Goal: Information Seeking & Learning: Compare options

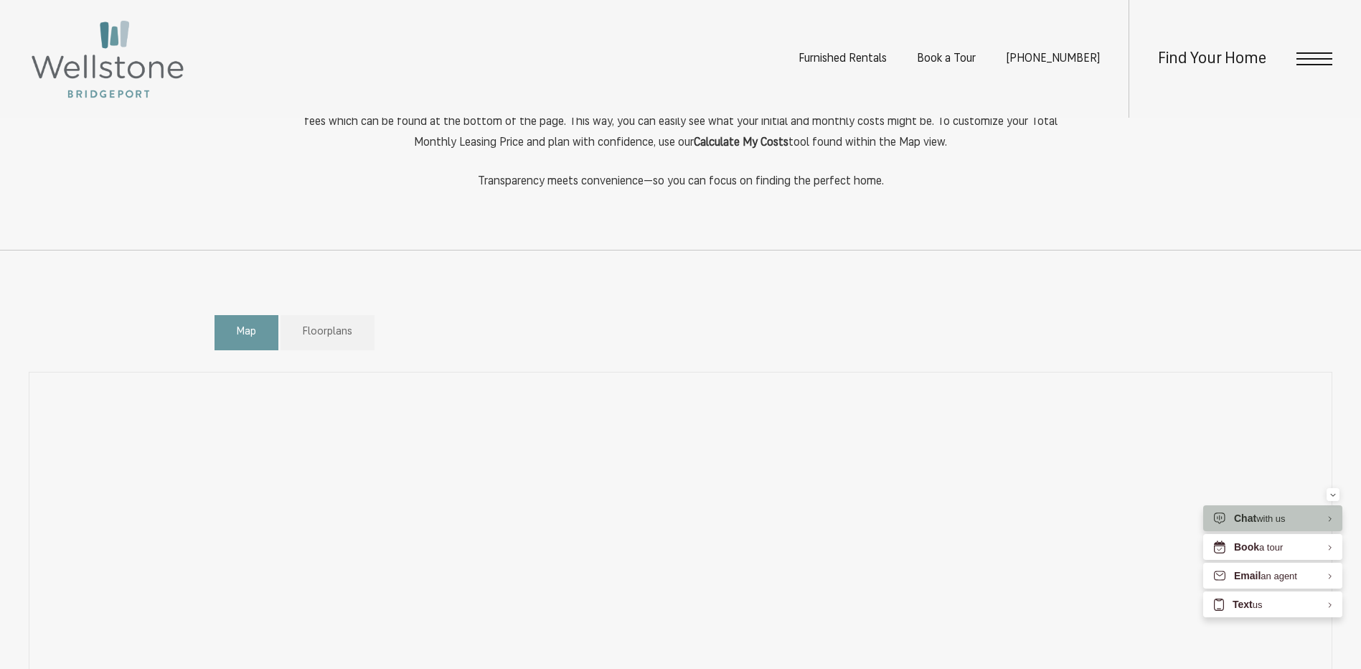
scroll to position [710, 0]
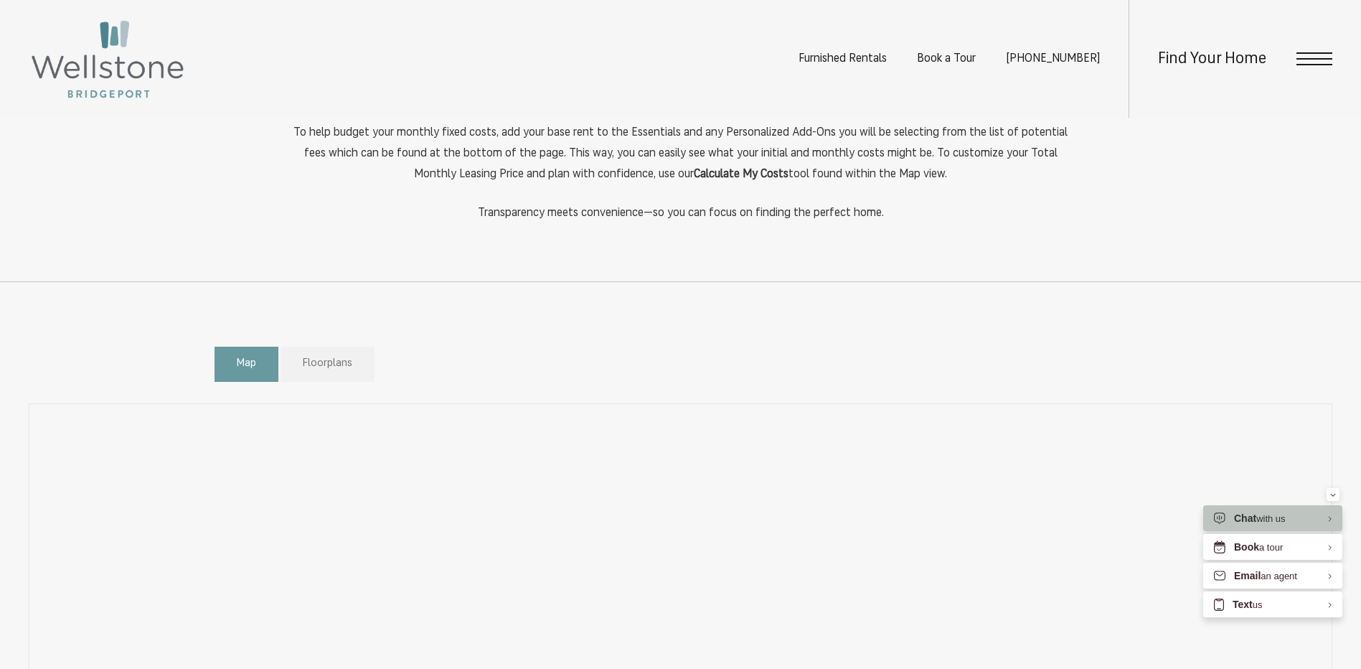
click at [336, 362] on span "Floorplans" at bounding box center [328, 364] width 50 height 17
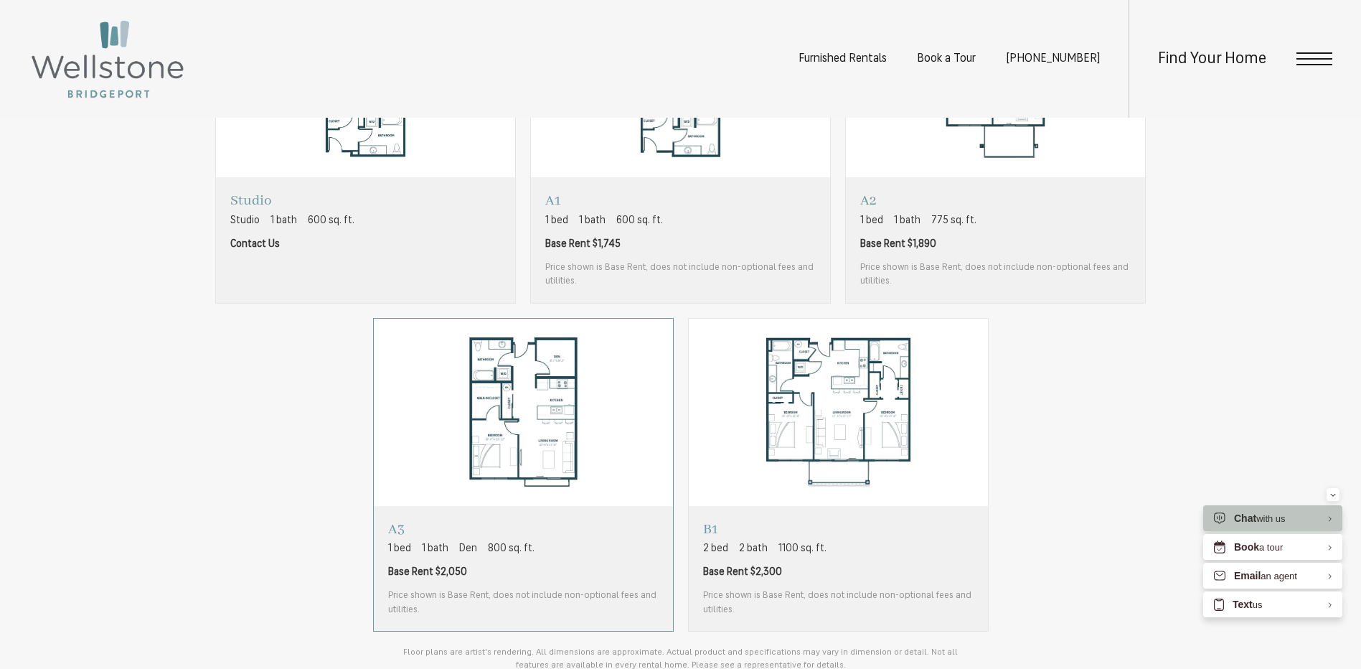
scroll to position [1140, 0]
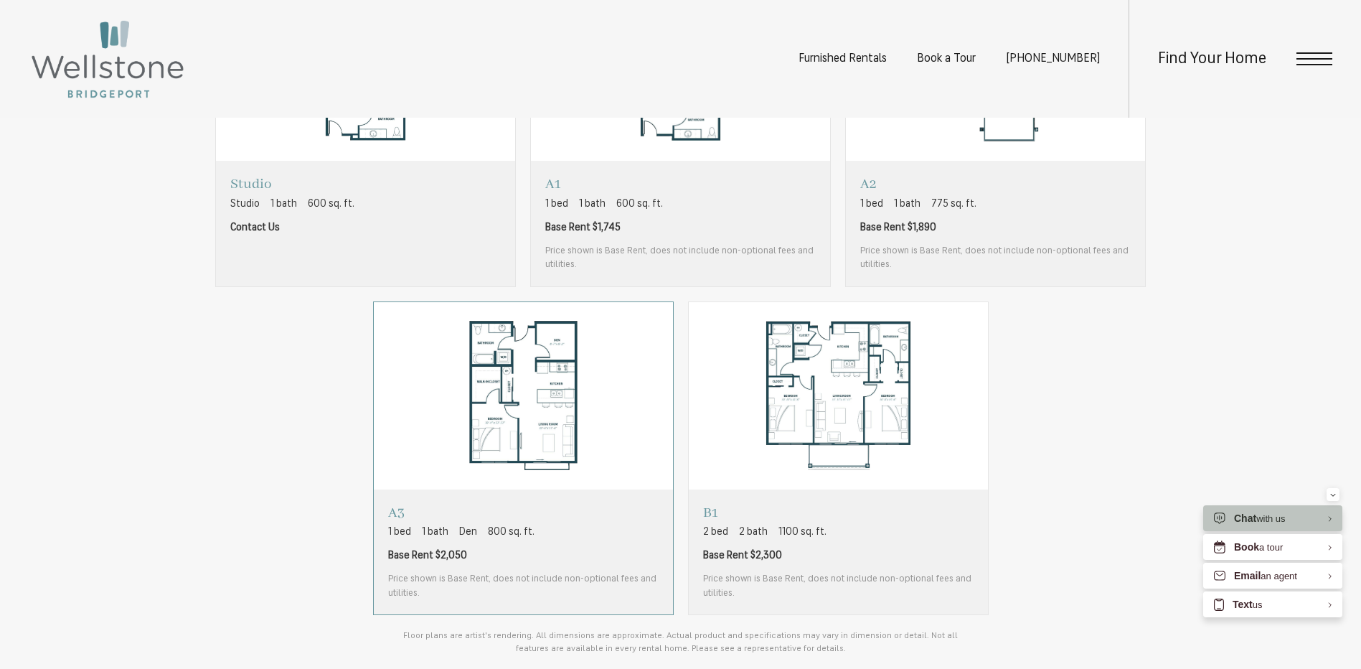
click at [562, 555] on span "Base Rent $2,050" at bounding box center [523, 555] width 271 height 15
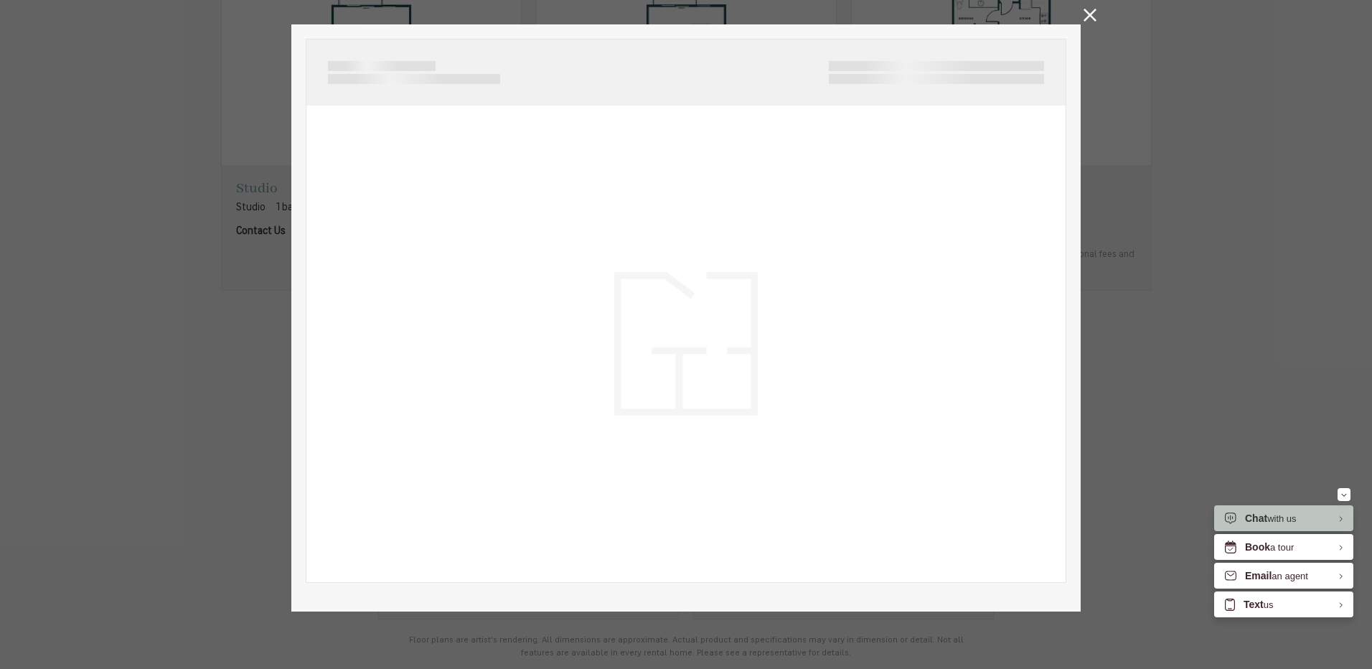
scroll to position [0, 0]
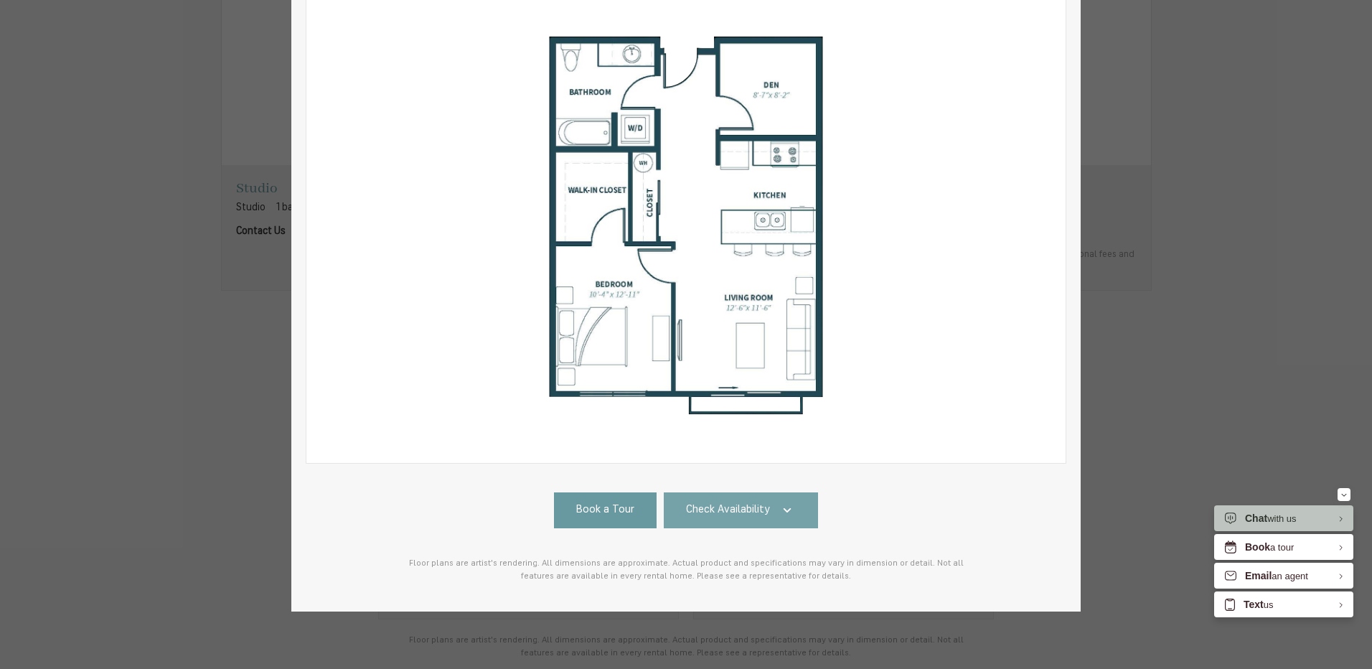
click at [710, 502] on span "Check Availability" at bounding box center [728, 510] width 84 height 17
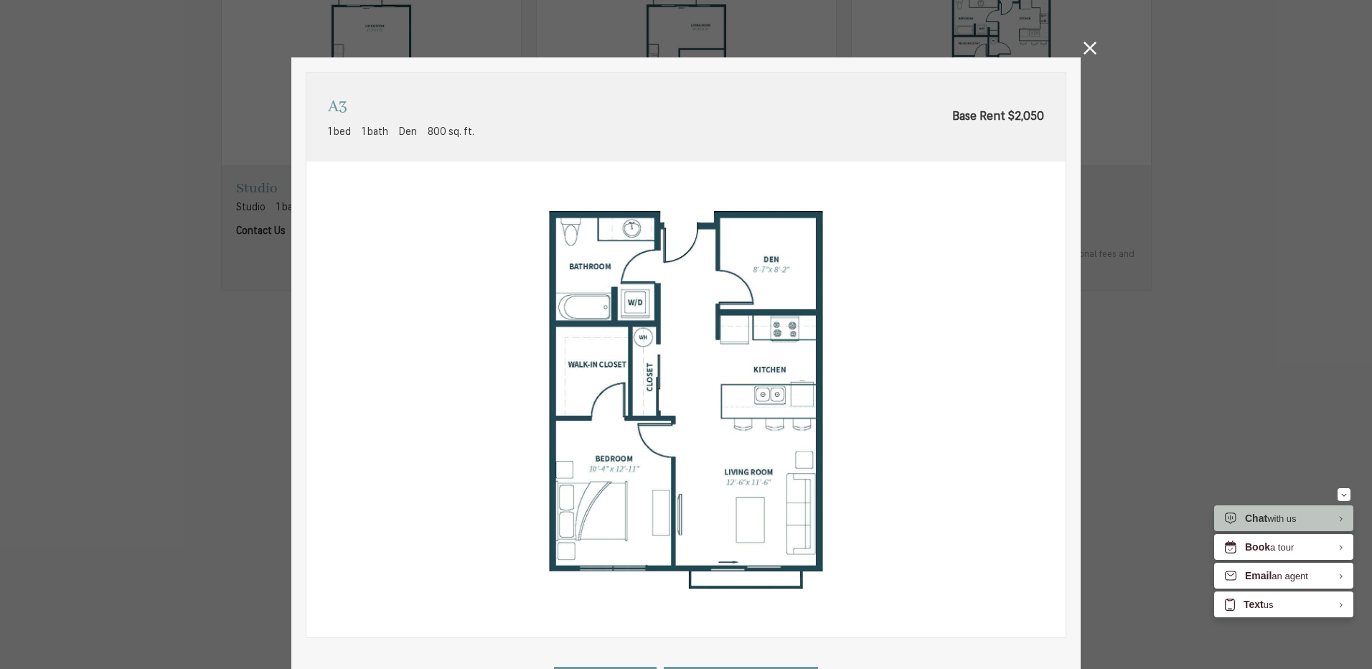
click at [1090, 47] on icon at bounding box center [1090, 48] width 13 height 13
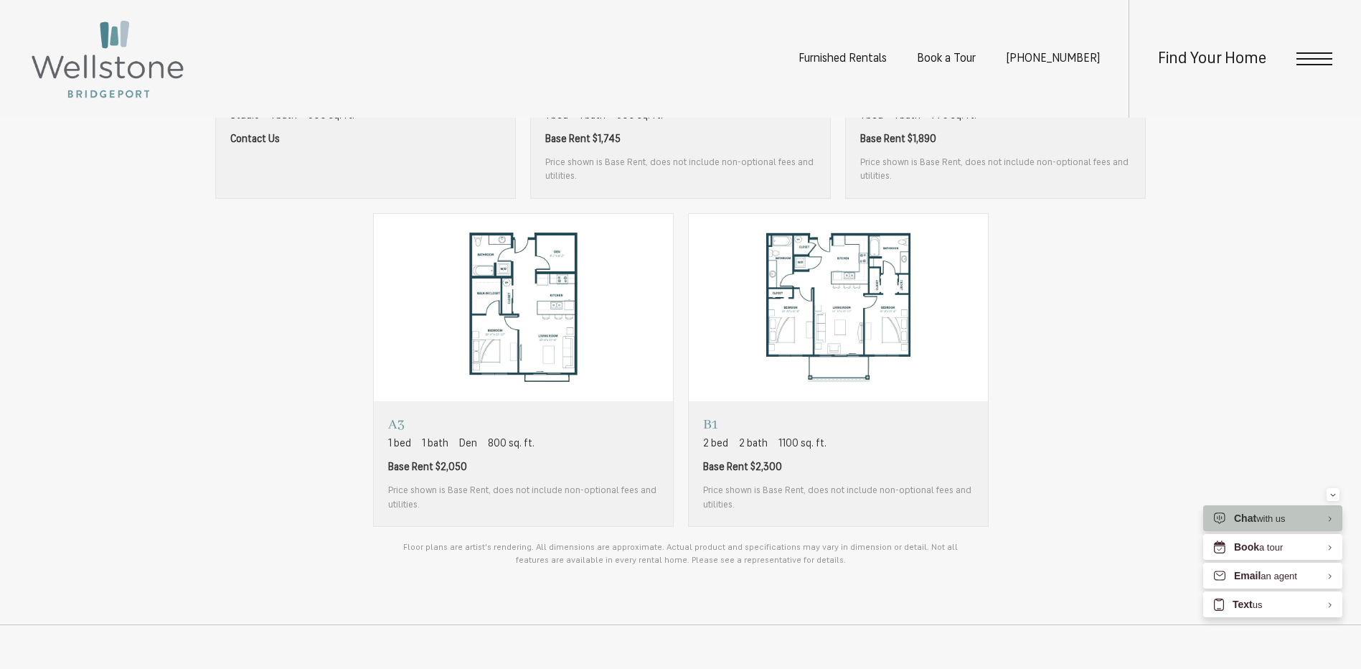
scroll to position [1284, 0]
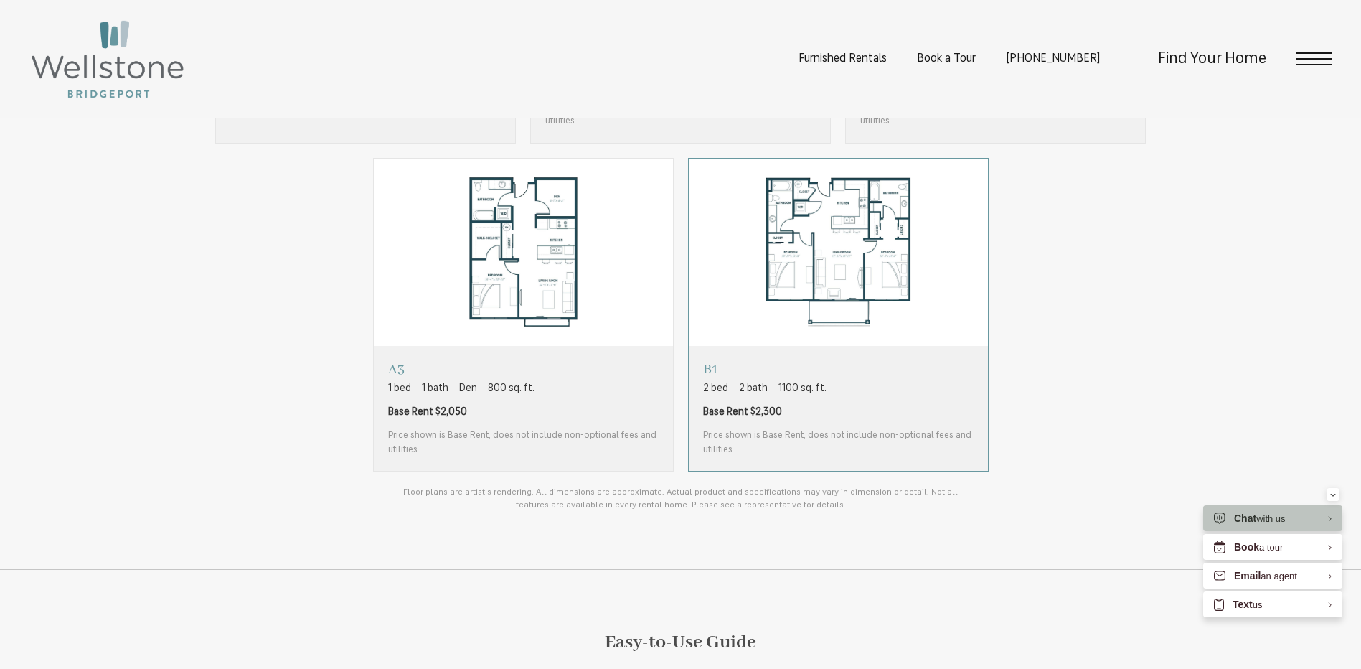
click at [767, 431] on span "Price shown is Base Rent, does not include non-optional fees and utilities." at bounding box center [838, 442] width 271 height 28
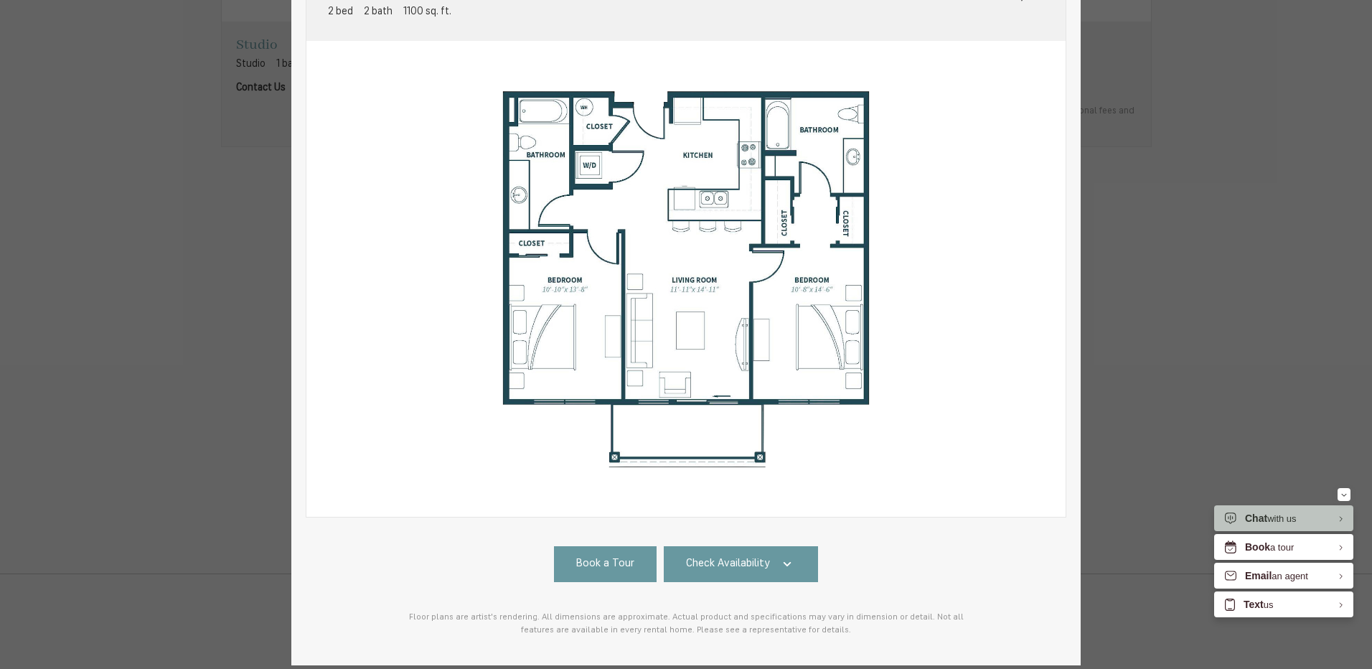
scroll to position [185, 0]
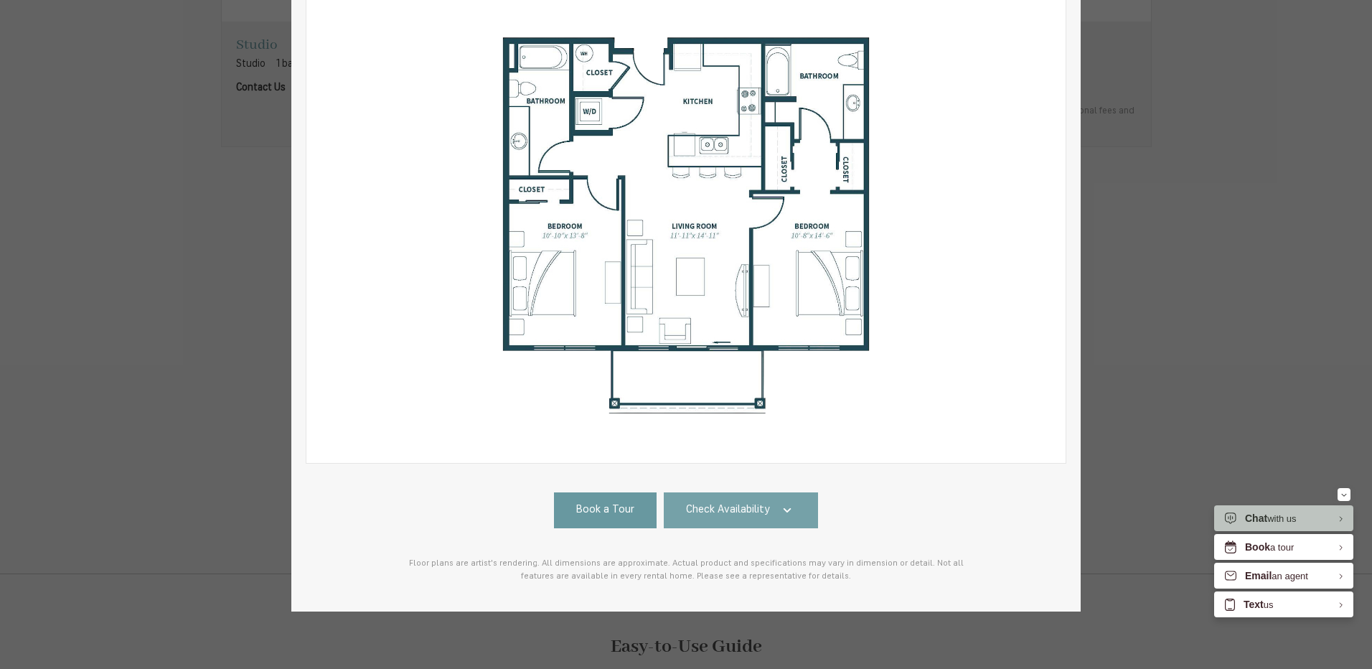
click at [790, 506] on link "Check Availability" at bounding box center [741, 510] width 155 height 36
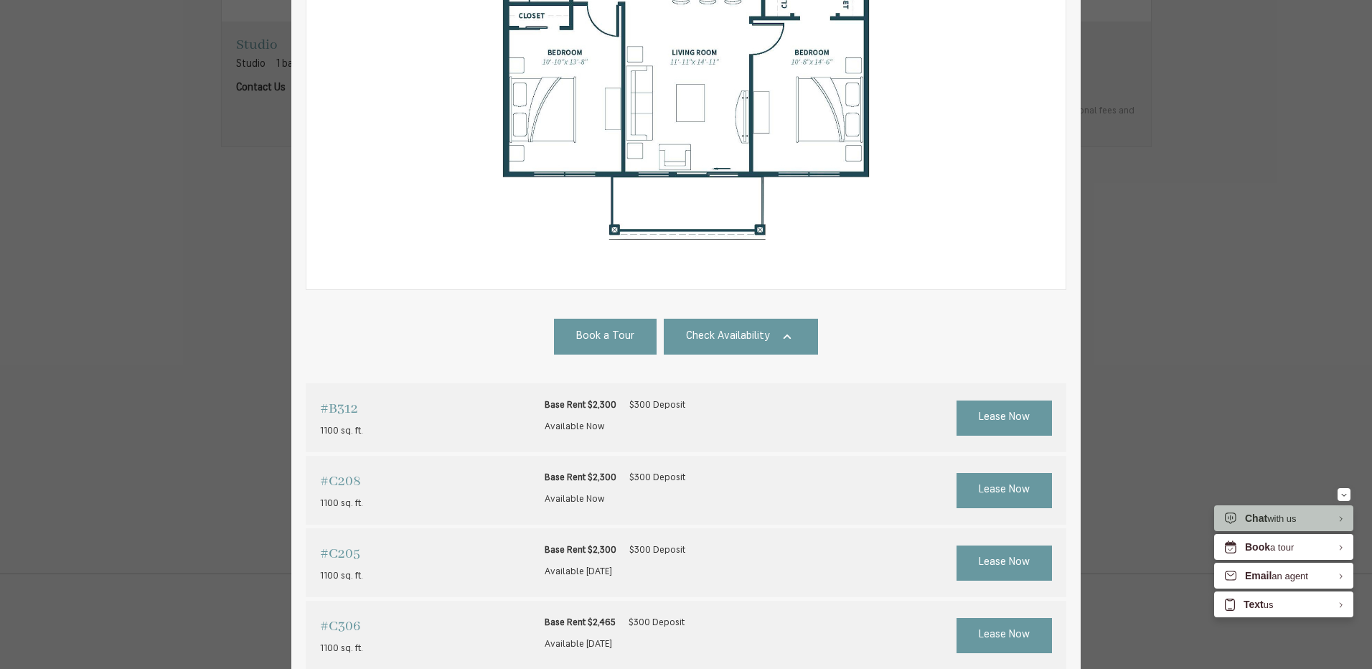
scroll to position [28, 0]
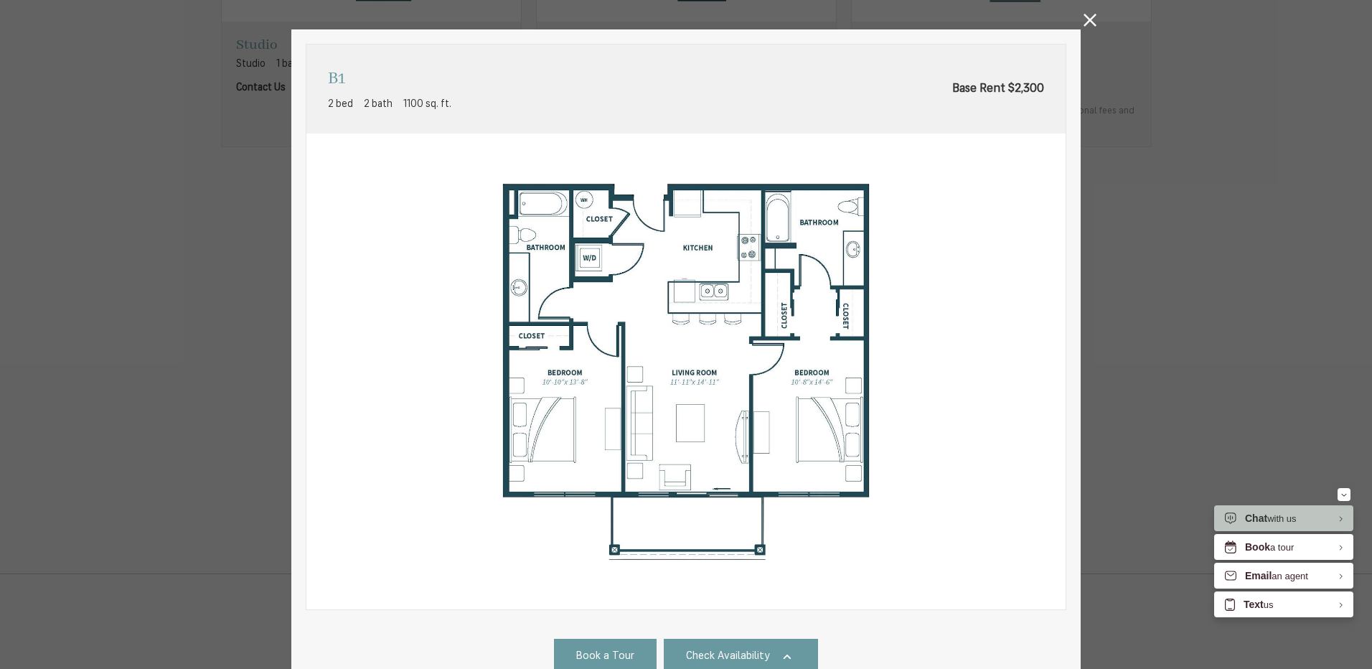
click at [1084, 22] on icon at bounding box center [1090, 20] width 13 height 13
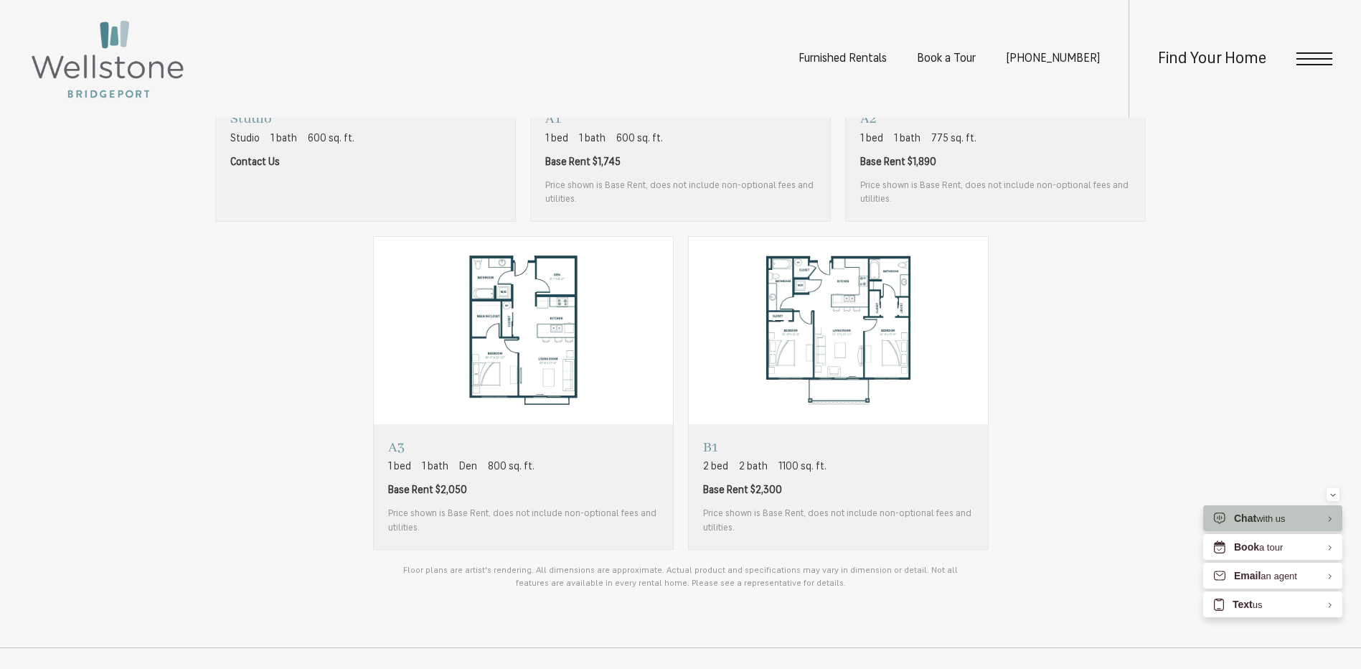
scroll to position [1212, 0]
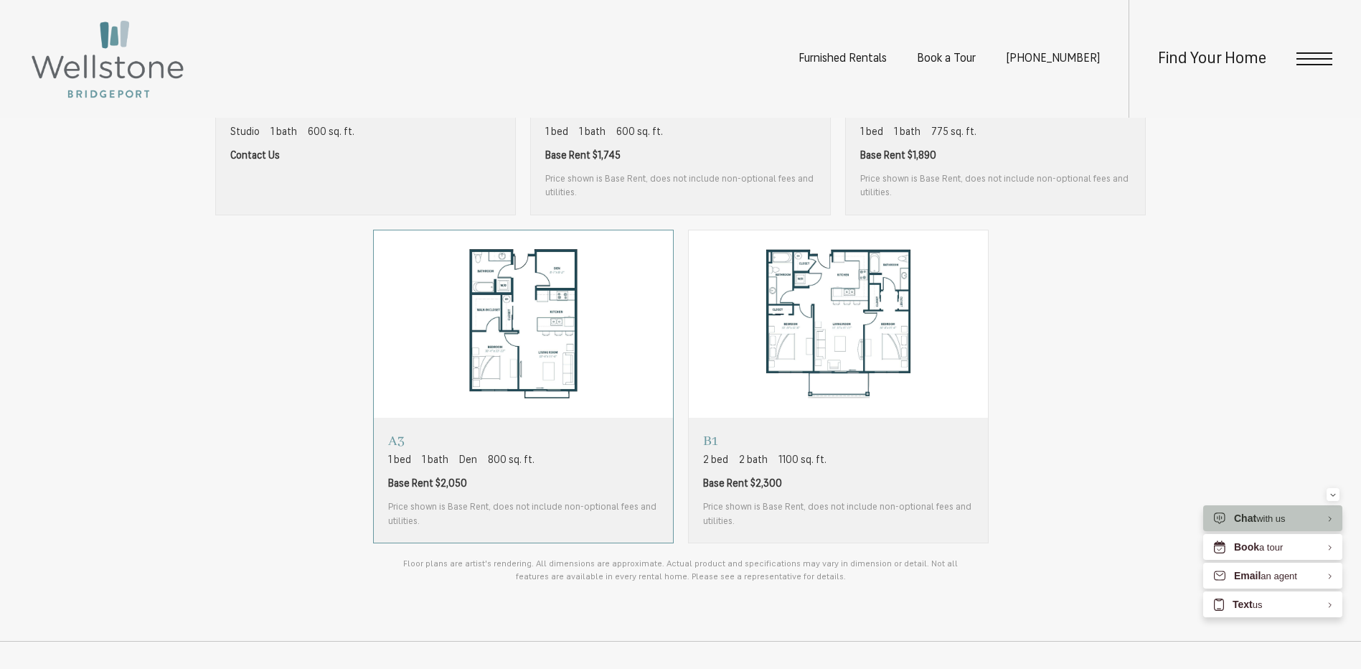
click at [566, 449] on p "A3" at bounding box center [523, 441] width 271 height 18
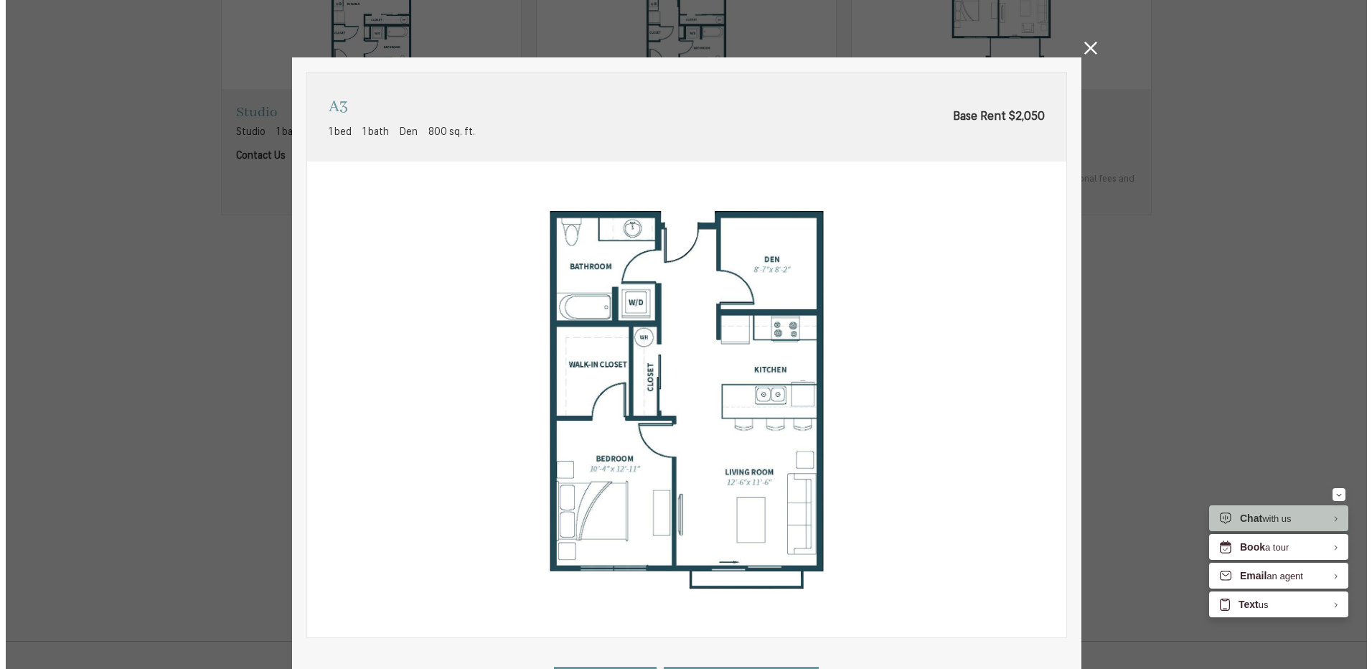
scroll to position [0, 0]
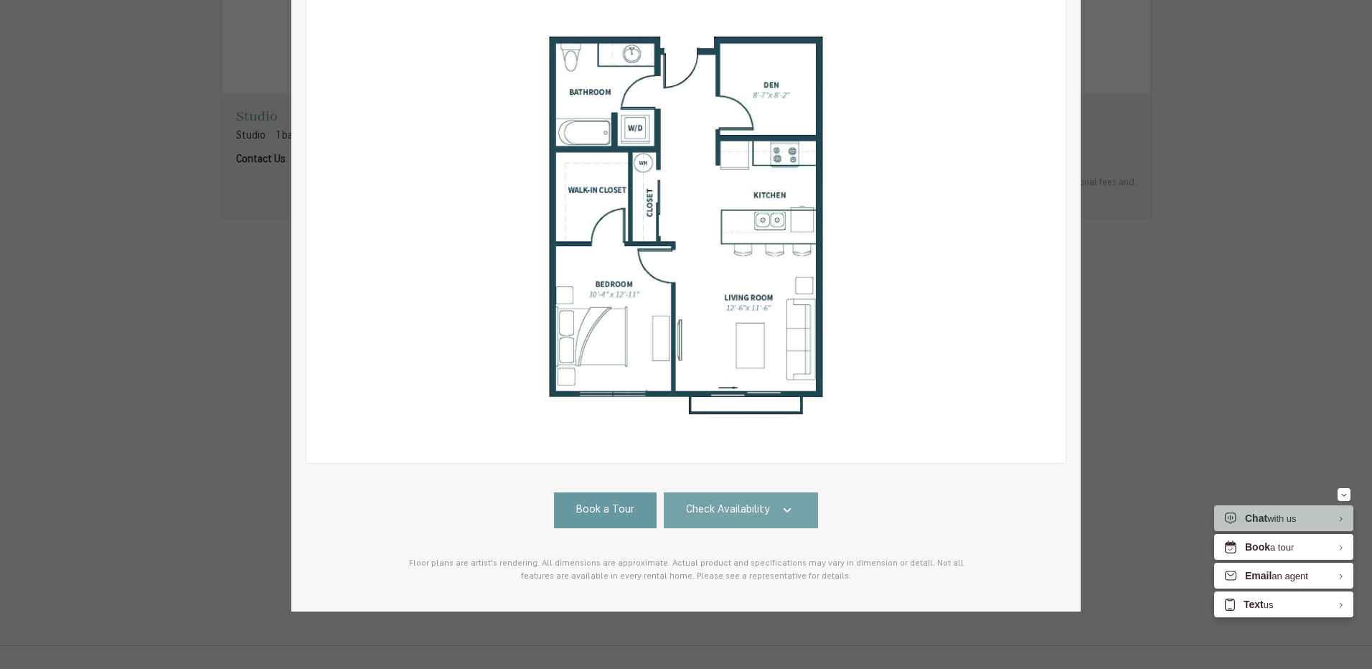
click at [746, 502] on span "Check Availability" at bounding box center [728, 510] width 84 height 17
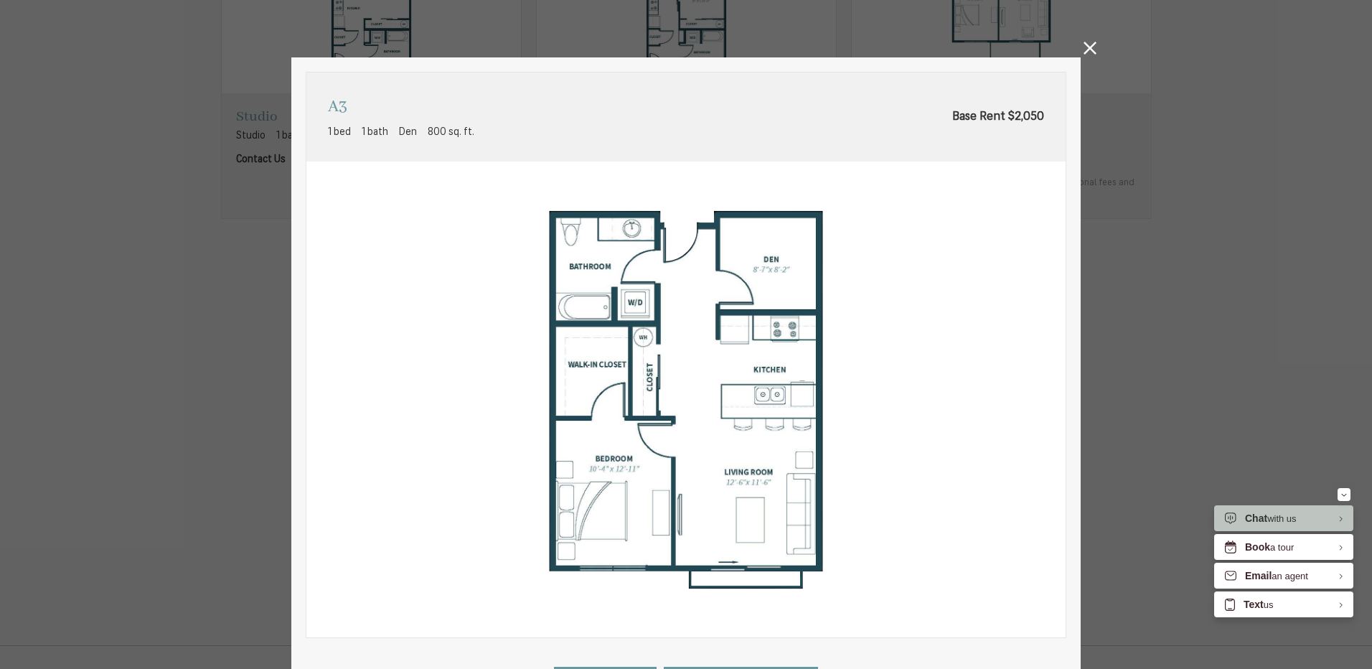
click at [1086, 43] on icon at bounding box center [1090, 48] width 13 height 13
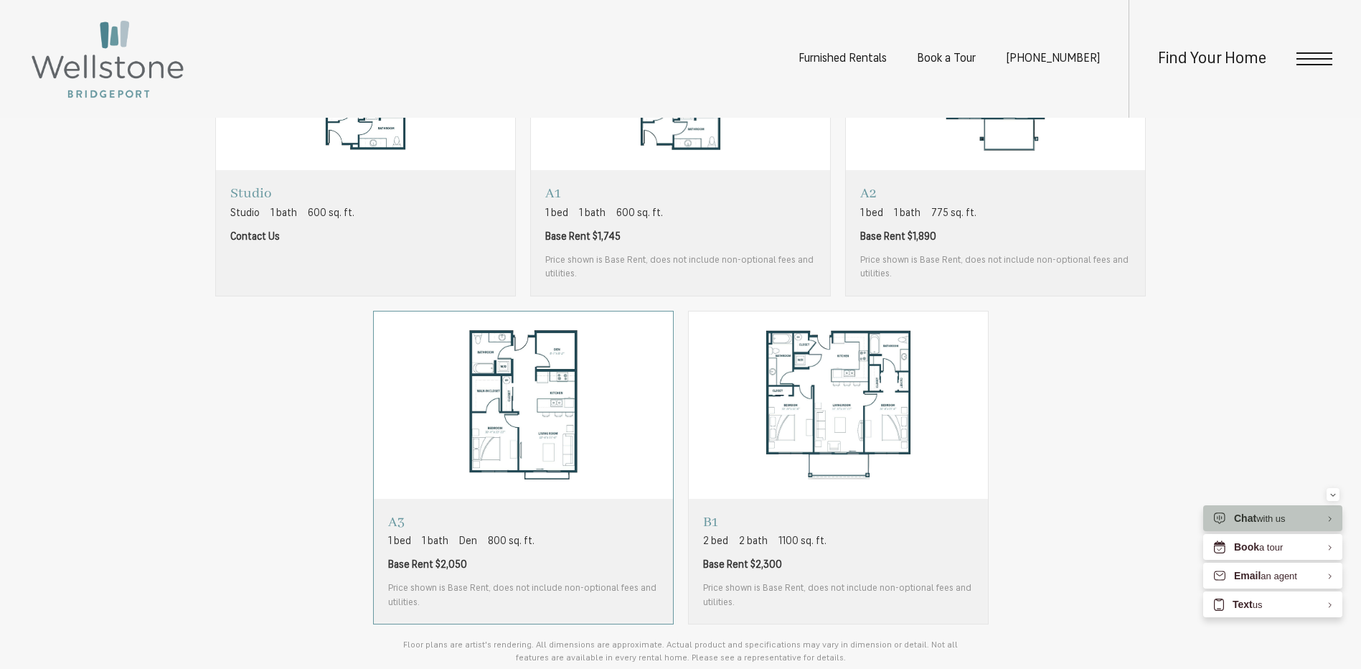
scroll to position [1212, 0]
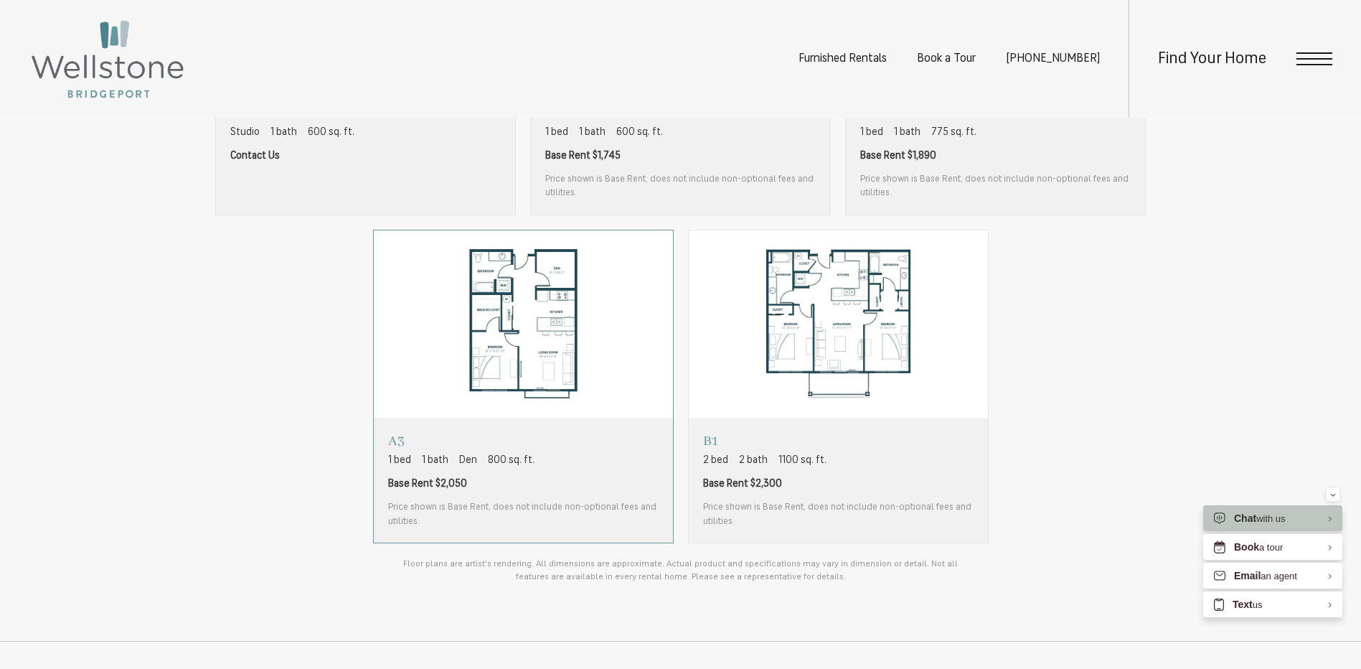
click at [626, 487] on span "Base Rent $2,050" at bounding box center [523, 484] width 271 height 15
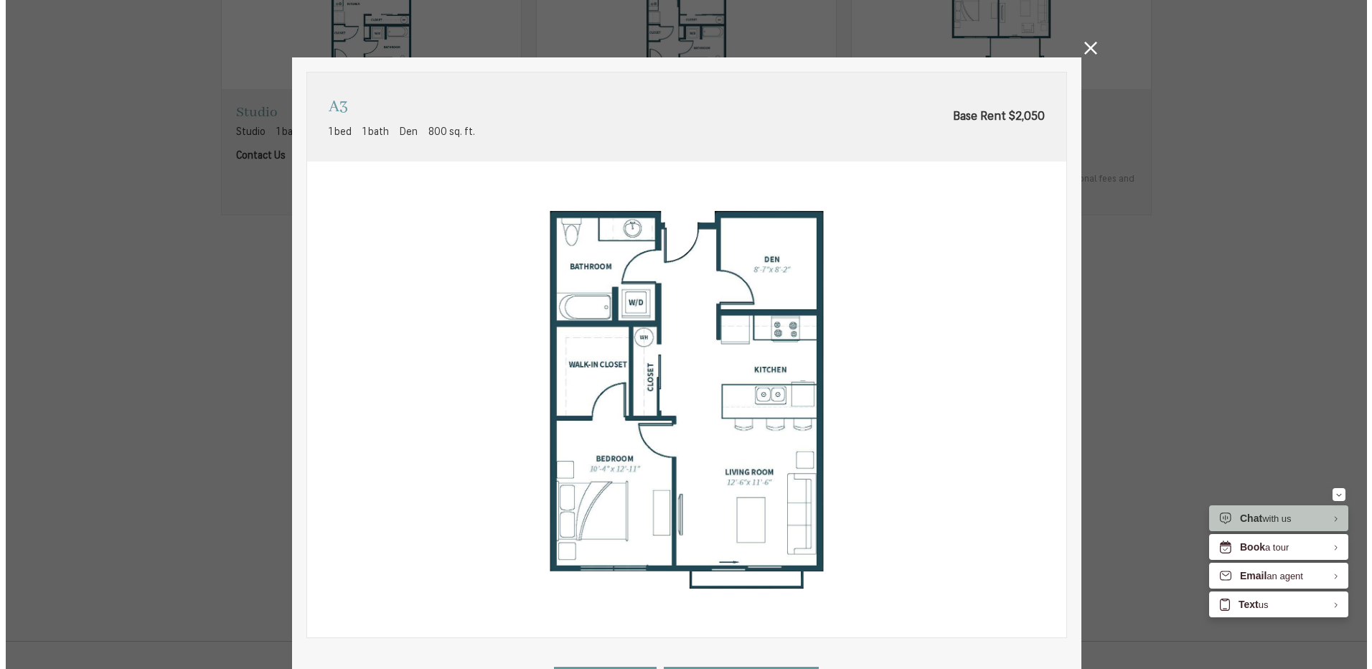
scroll to position [0, 0]
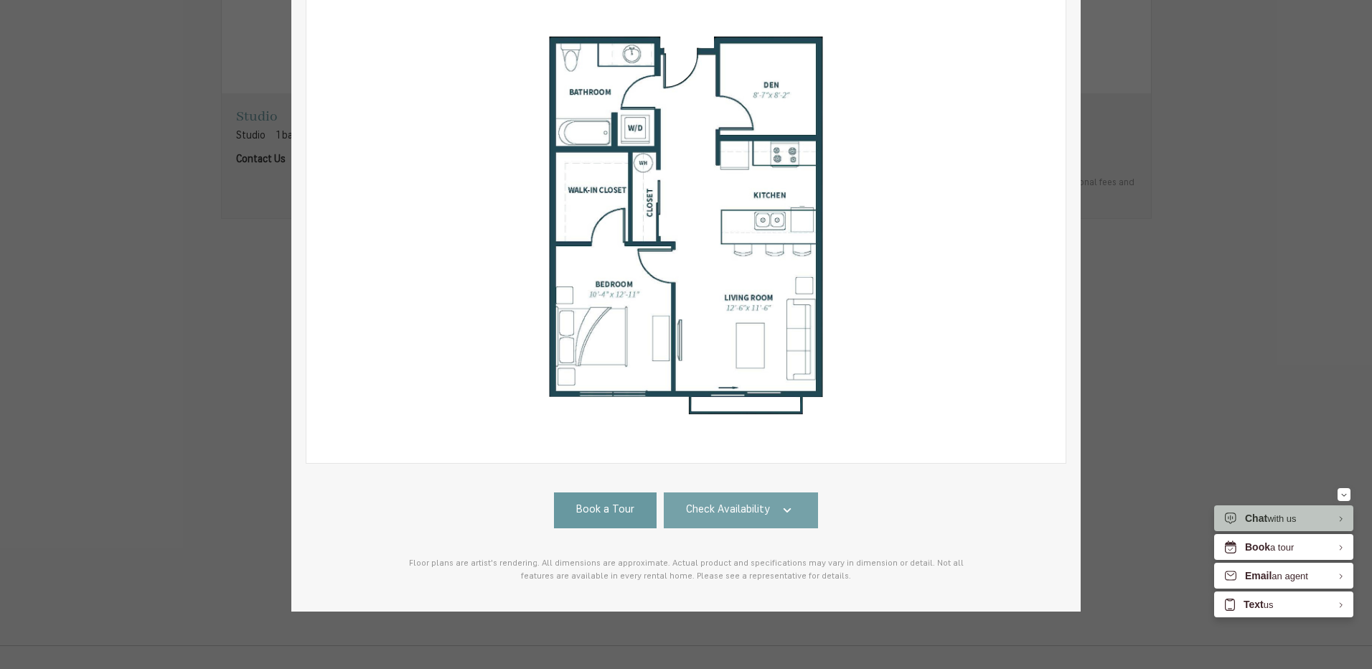
click at [783, 502] on icon at bounding box center [787, 510] width 17 height 17
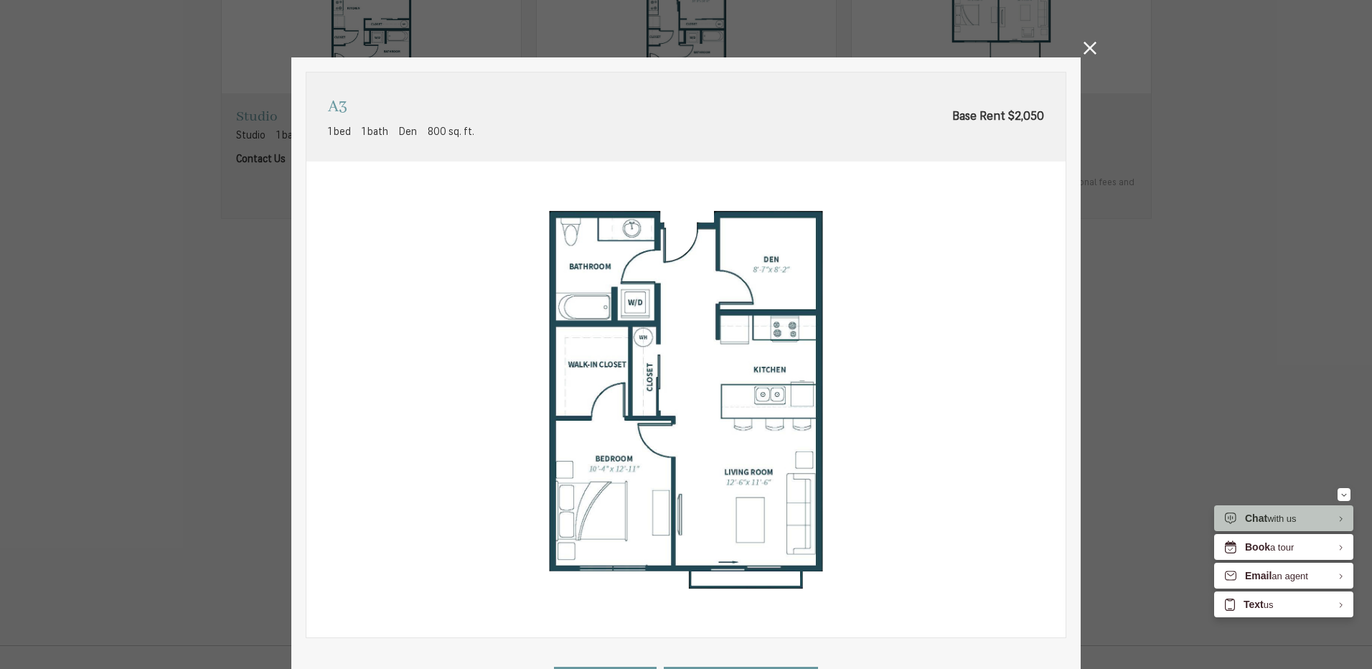
click at [1084, 52] on icon at bounding box center [1090, 48] width 13 height 13
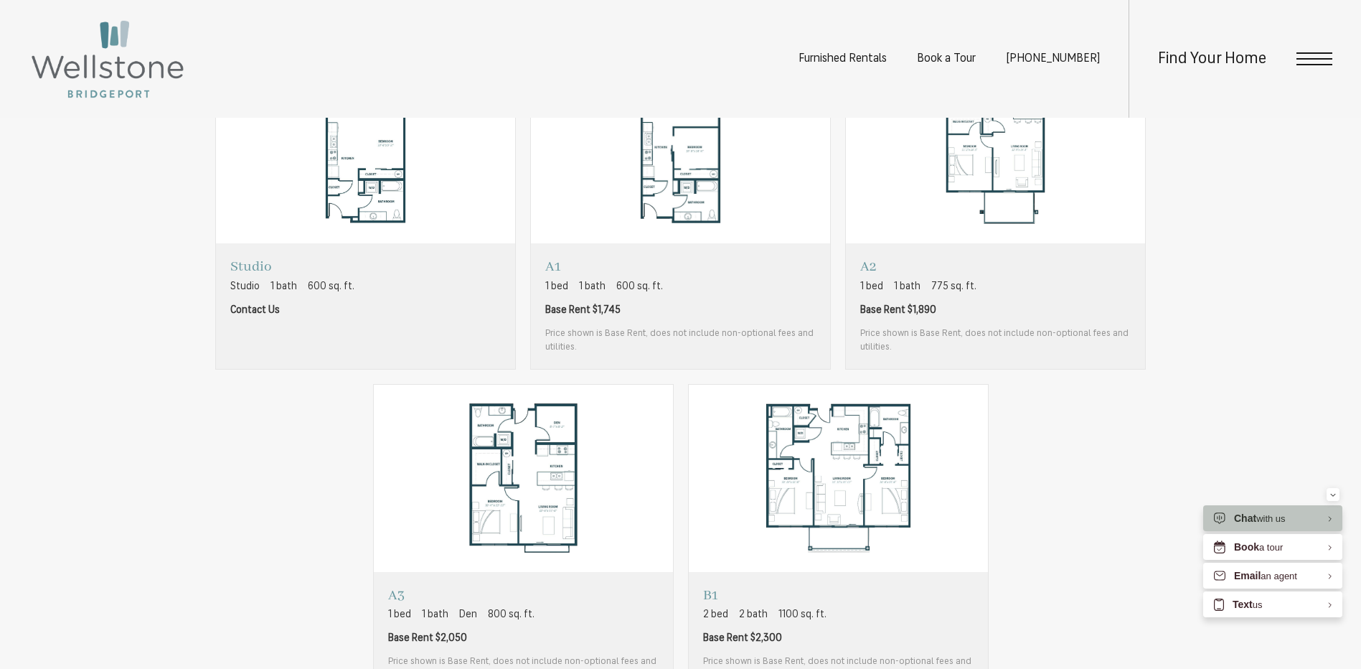
scroll to position [1212, 0]
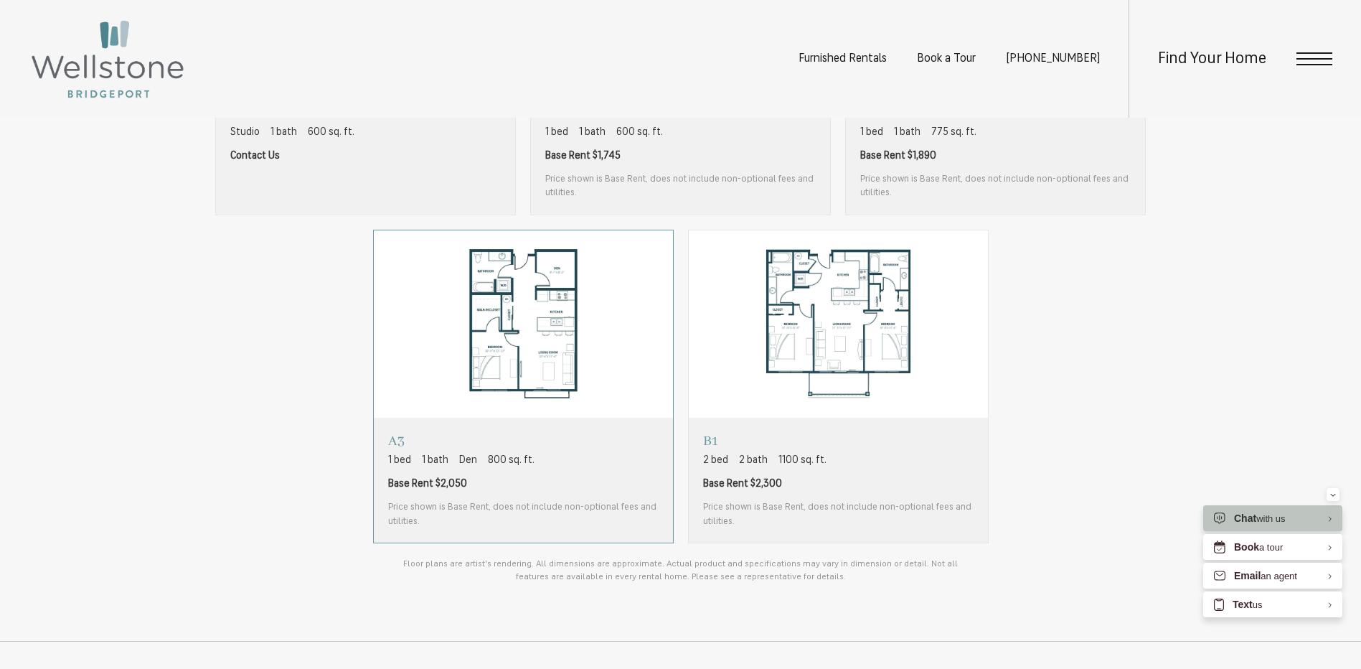
click at [591, 446] on p "A3" at bounding box center [523, 441] width 271 height 18
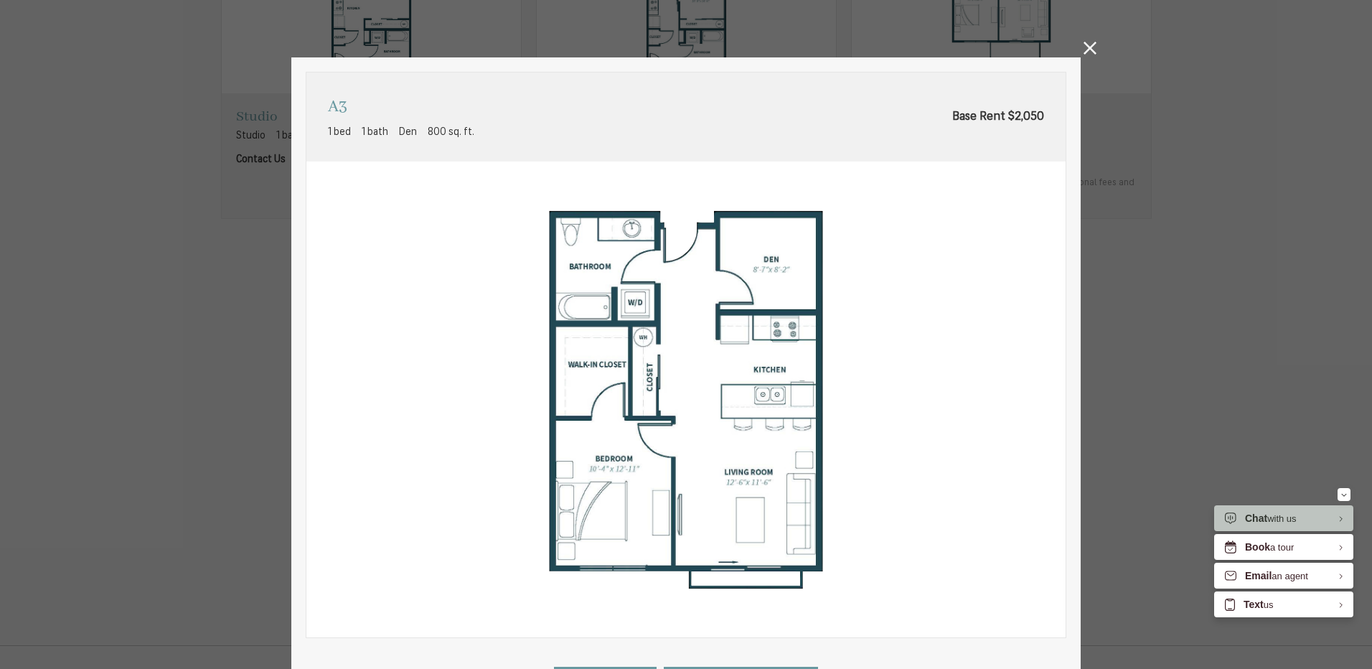
scroll to position [185, 0]
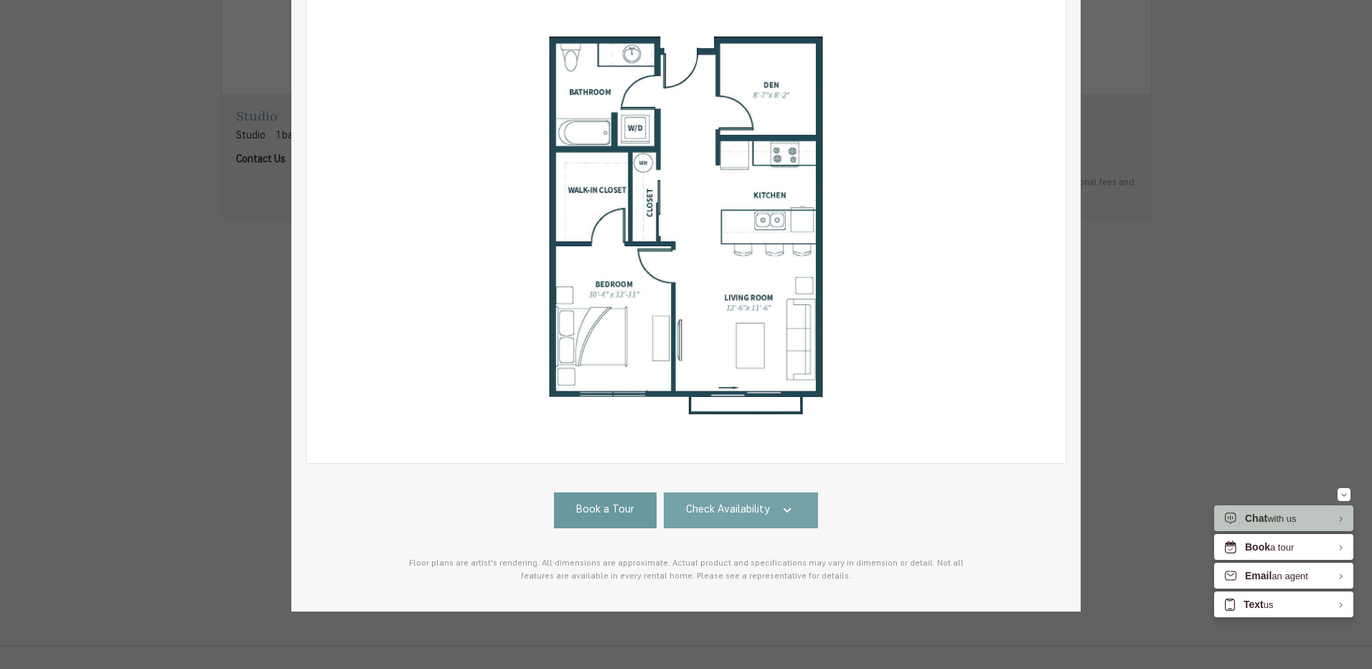
click at [739, 503] on span "Check Availability" at bounding box center [728, 510] width 84 height 17
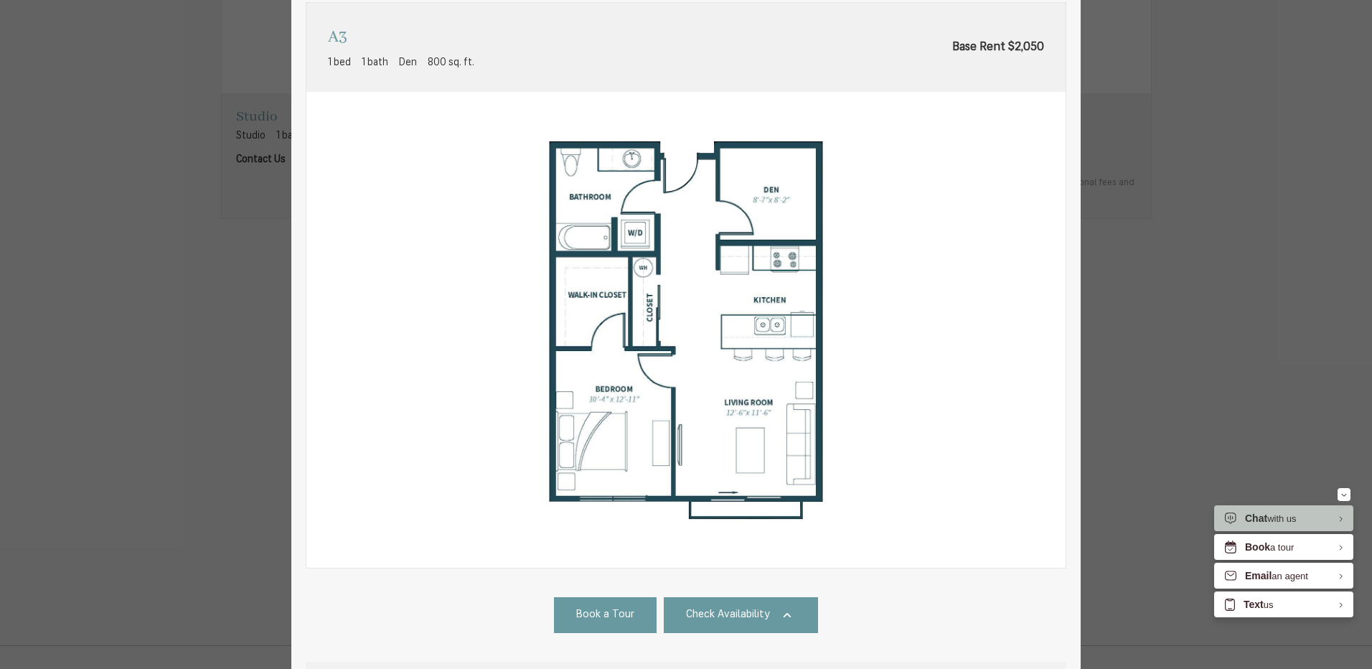
scroll to position [0, 0]
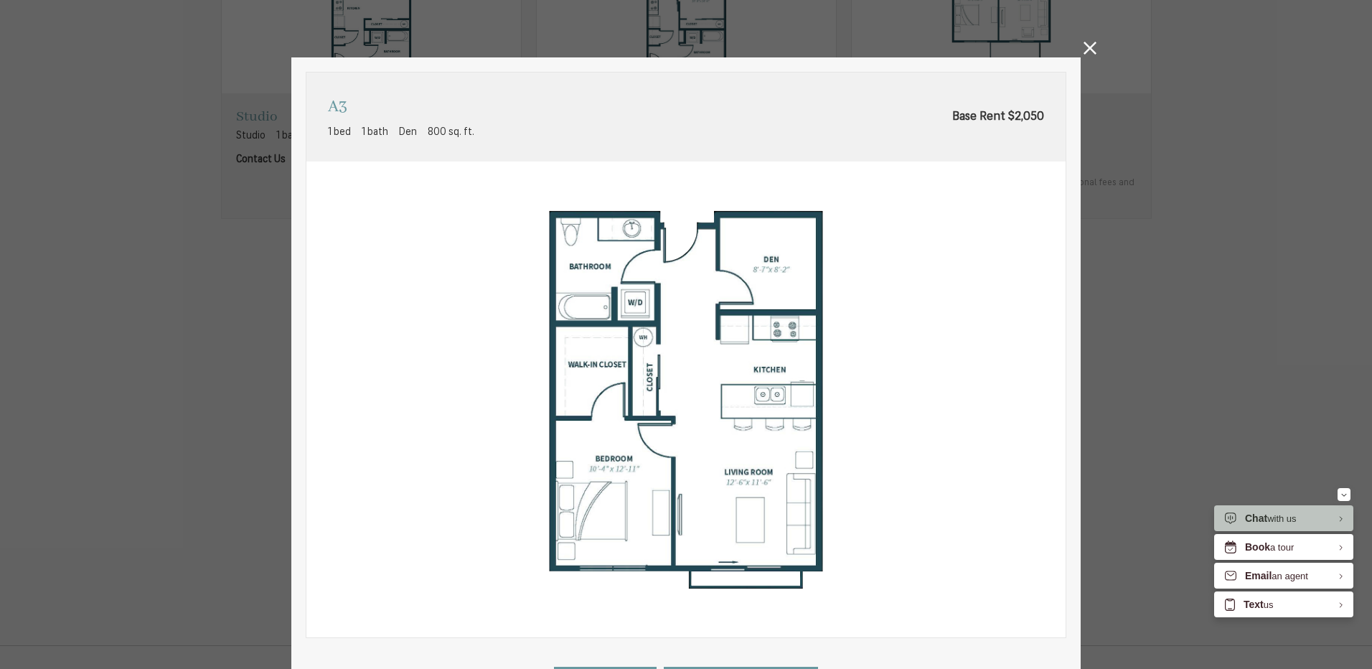
drag, startPoint x: 1090, startPoint y: 50, endPoint x: 1079, endPoint y: 111, distance: 62.7
click at [1089, 50] on icon at bounding box center [1090, 48] width 13 height 13
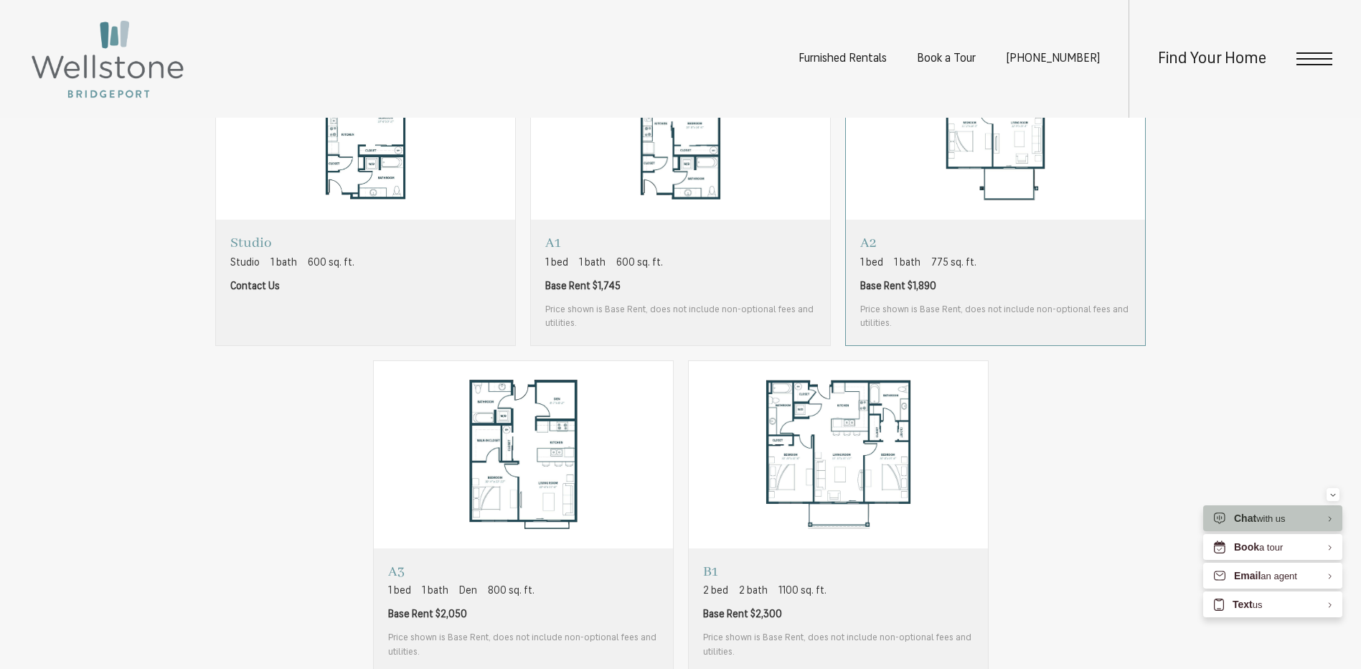
scroll to position [1069, 0]
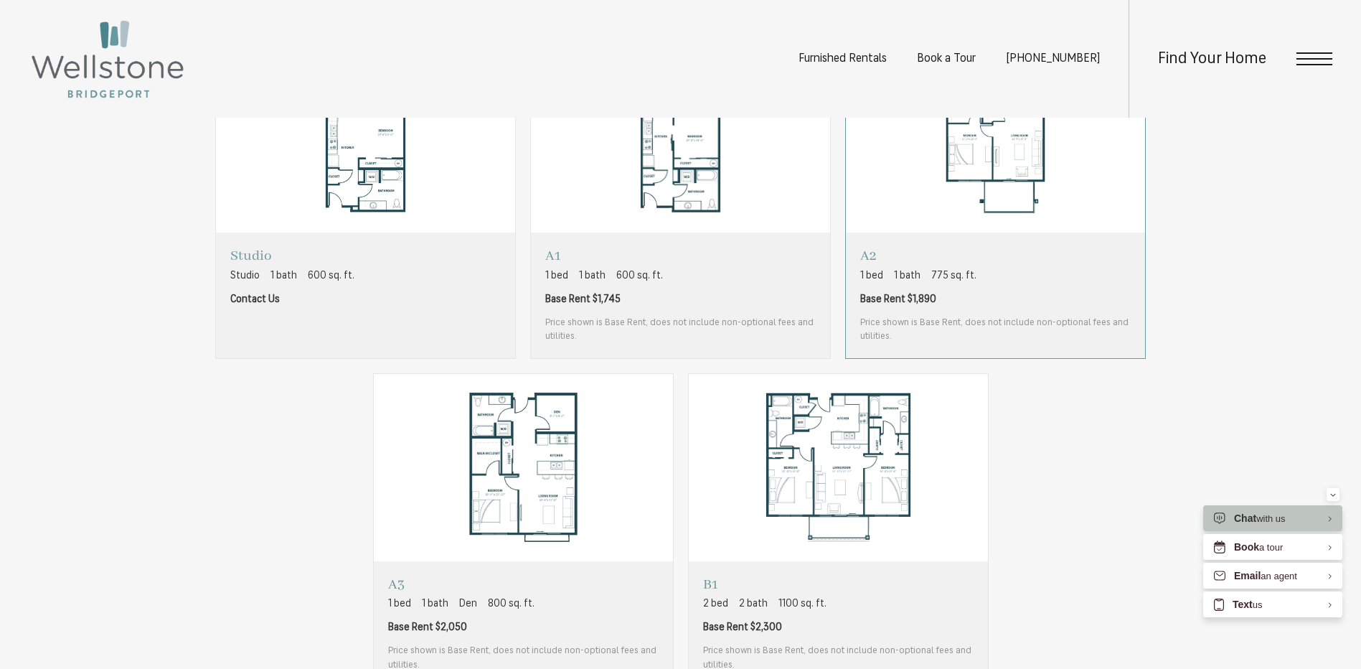
click at [1063, 301] on span "Base Rent $1,890" at bounding box center [995, 299] width 271 height 15
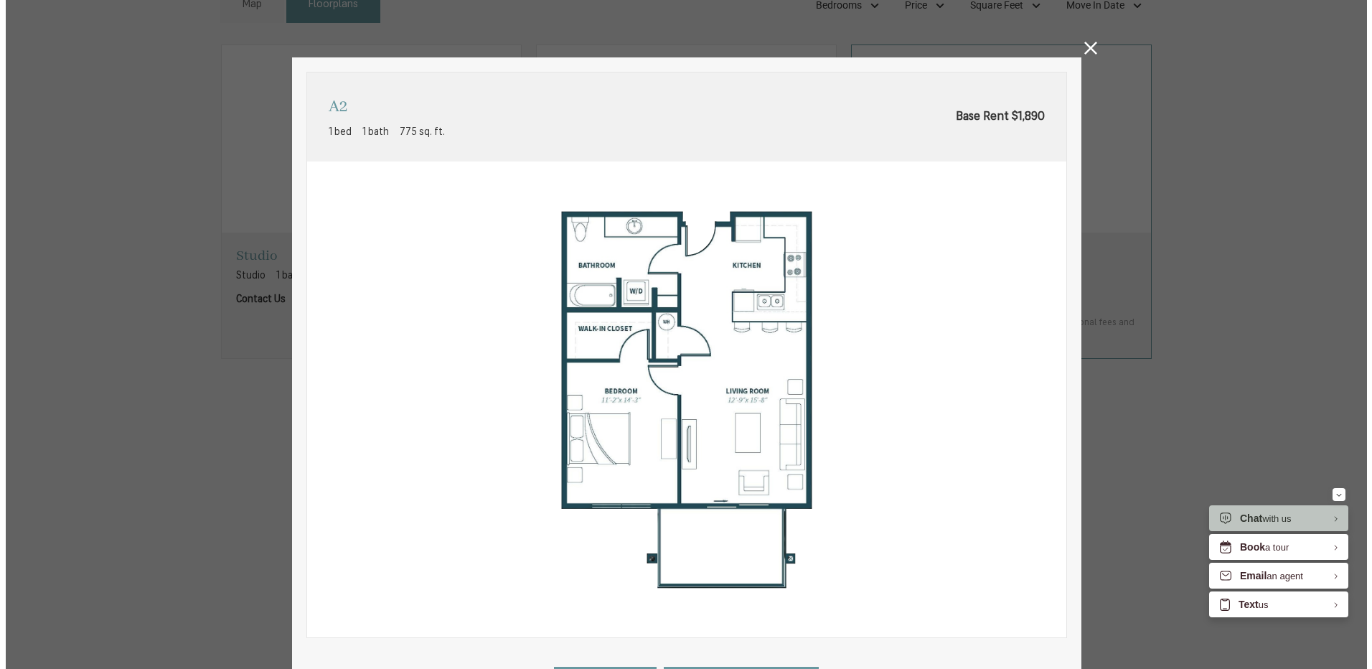
scroll to position [0, 0]
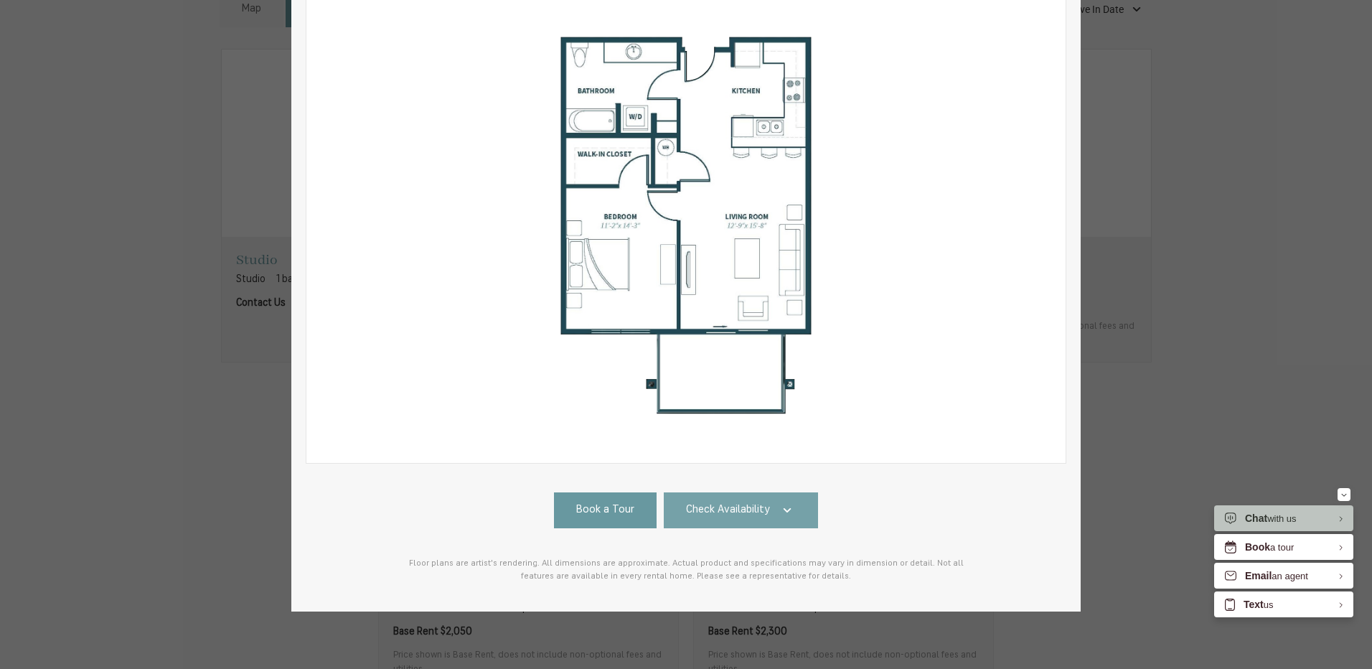
click at [782, 502] on icon at bounding box center [787, 510] width 17 height 17
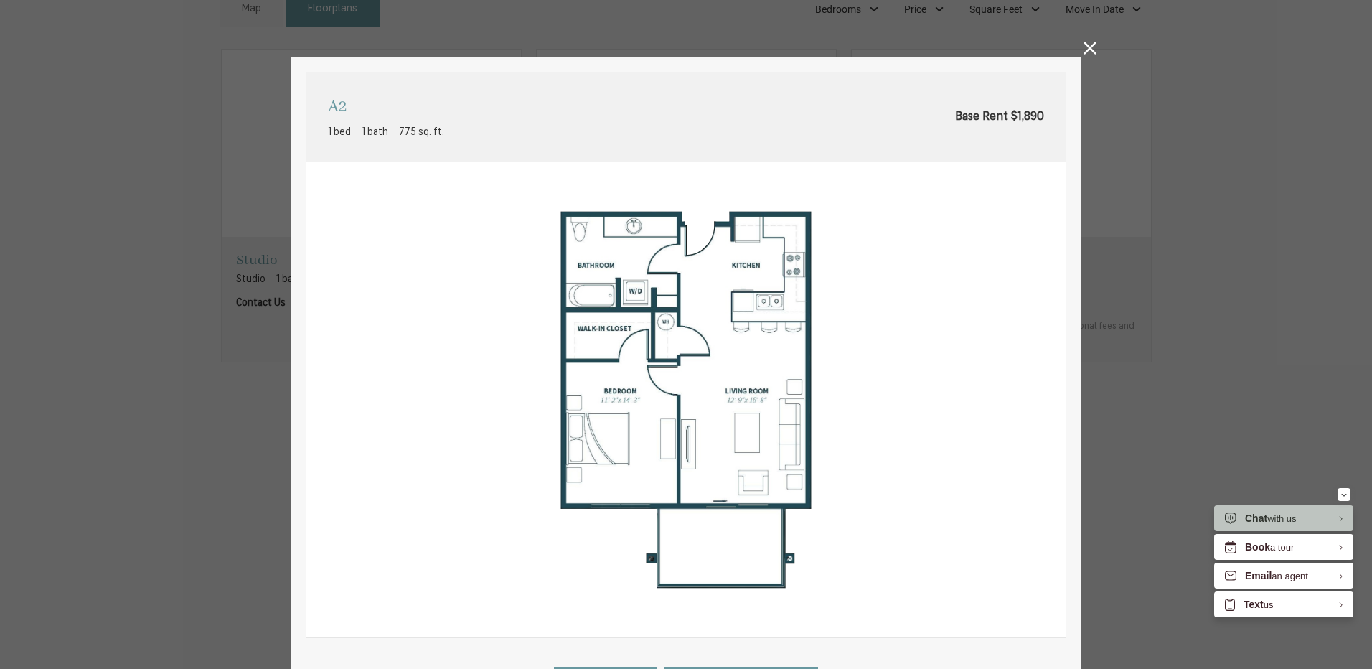
click at [1086, 53] on icon at bounding box center [1090, 48] width 13 height 13
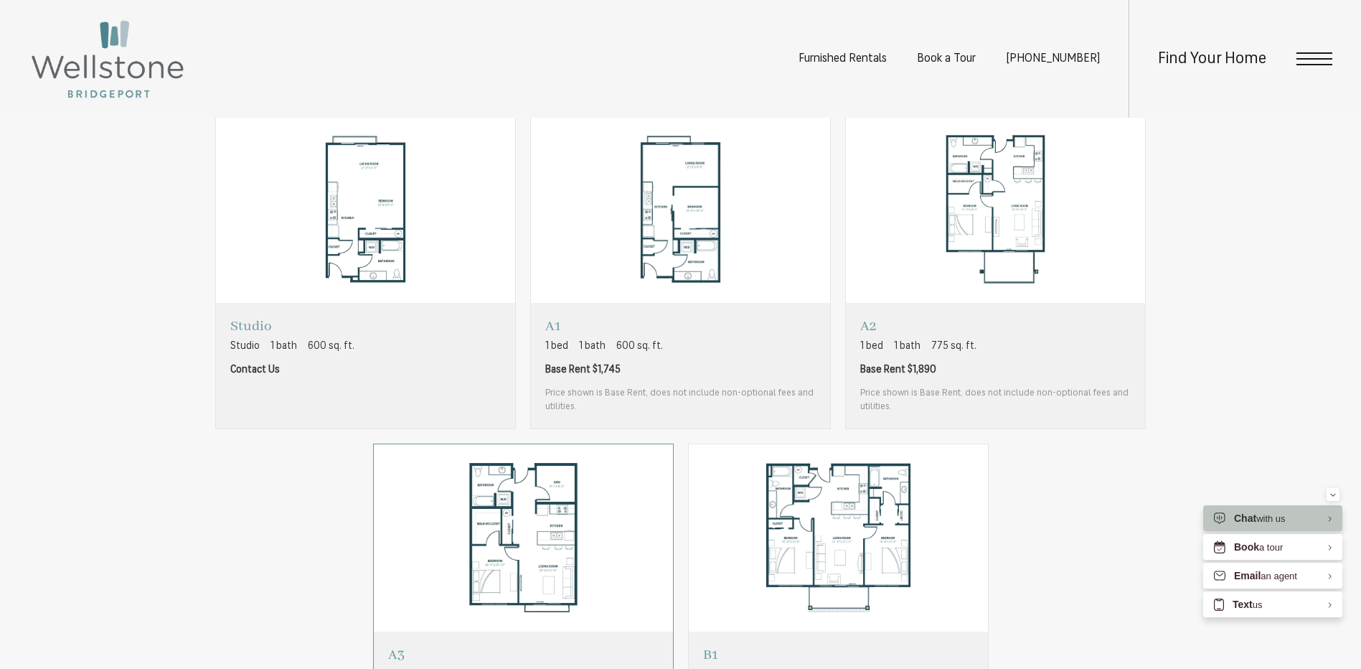
scroll to position [997, 0]
click at [991, 366] on span "Base Rent $1,890" at bounding box center [995, 371] width 271 height 15
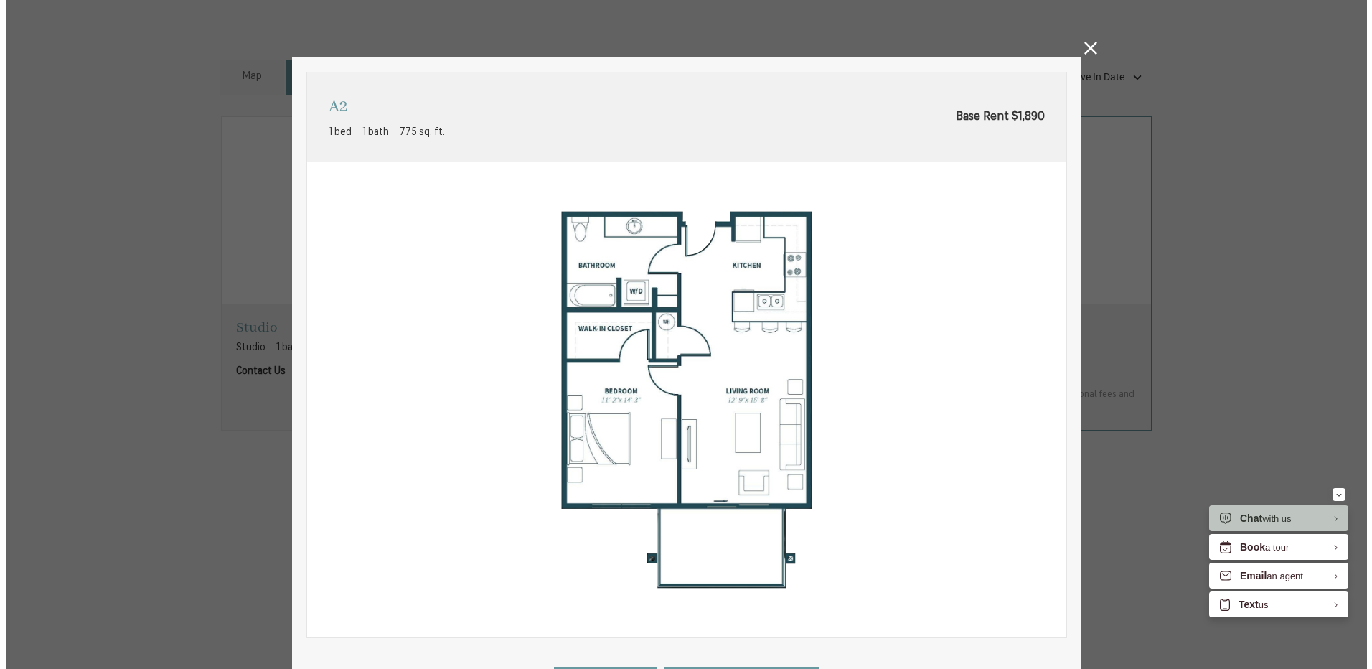
scroll to position [0, 0]
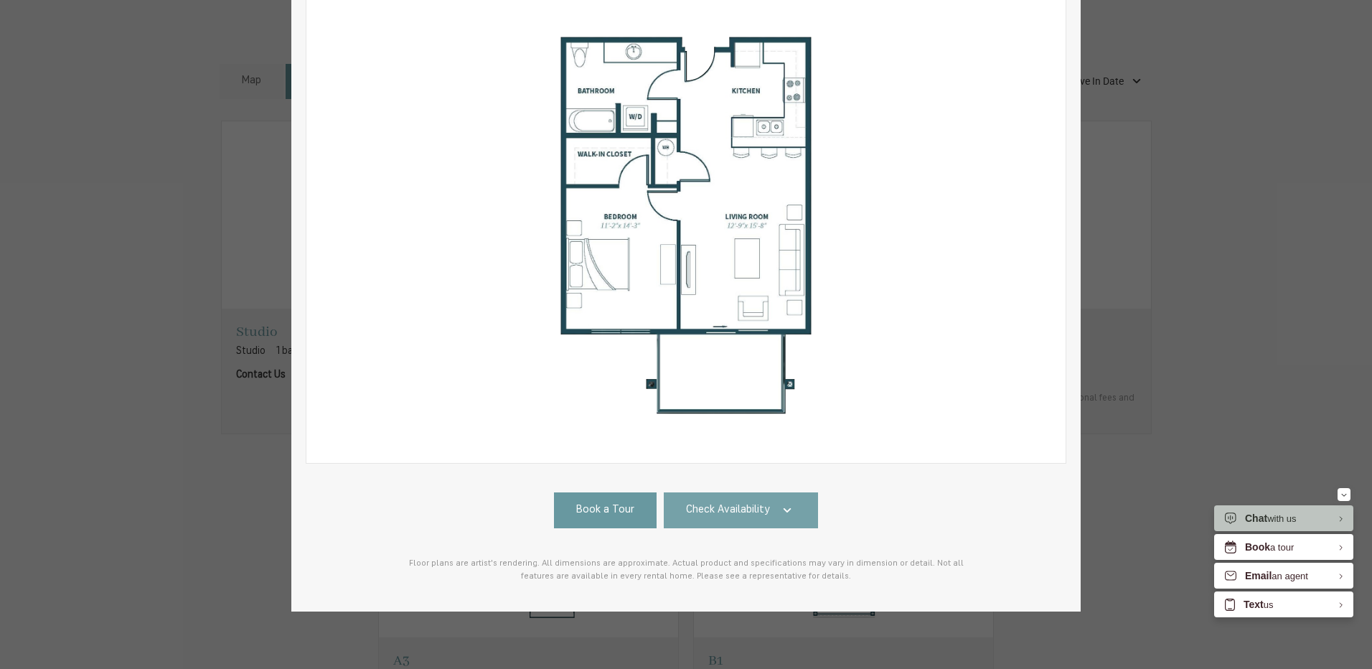
click at [779, 502] on icon at bounding box center [787, 510] width 17 height 17
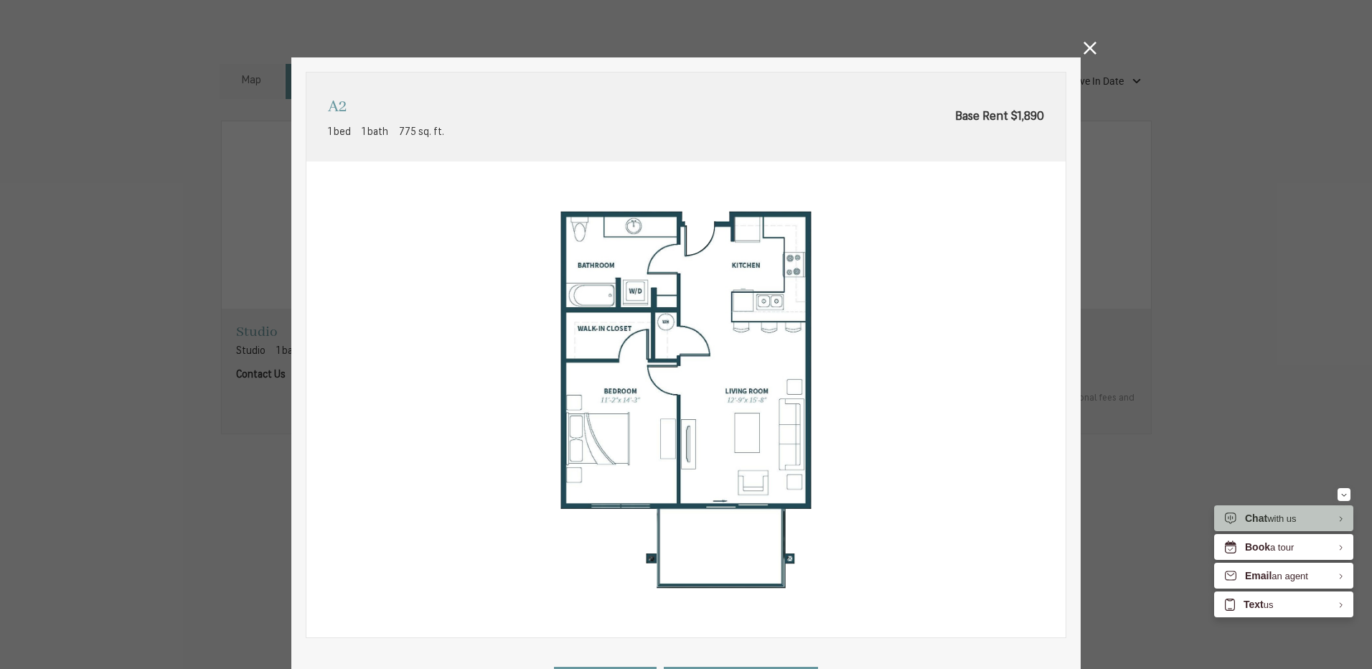
click at [1084, 50] on icon at bounding box center [1090, 48] width 13 height 13
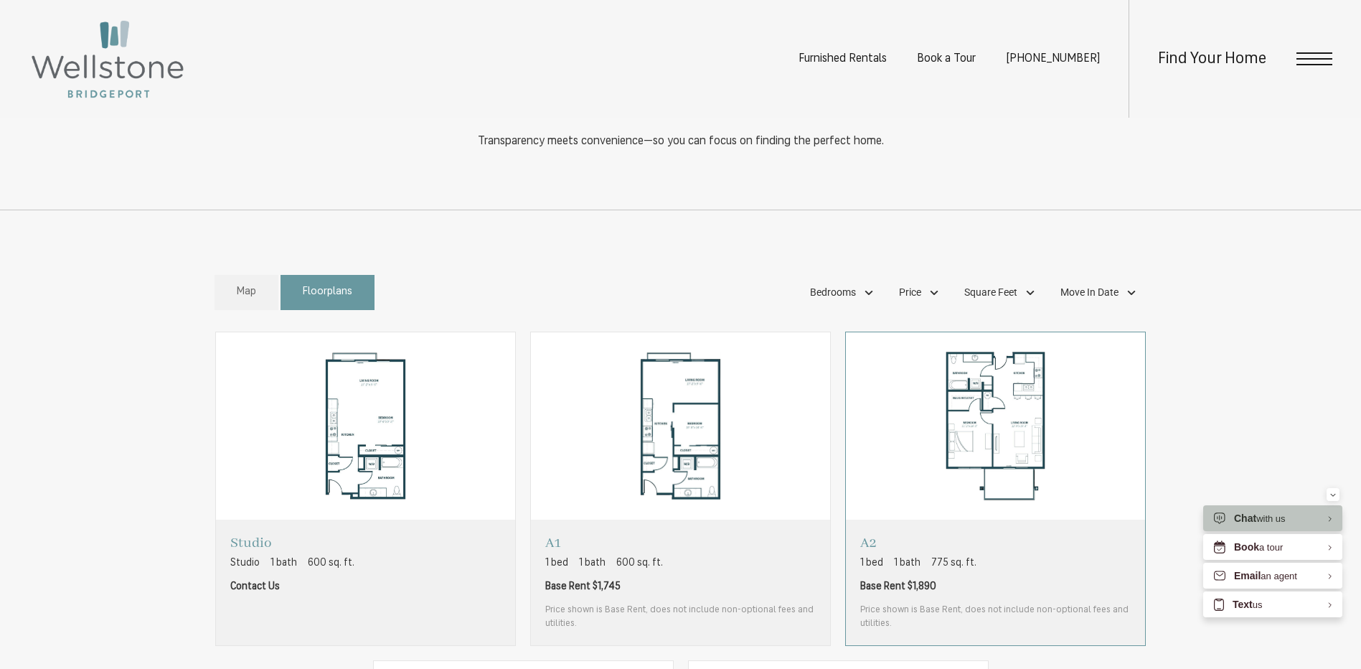
scroll to position [925, 0]
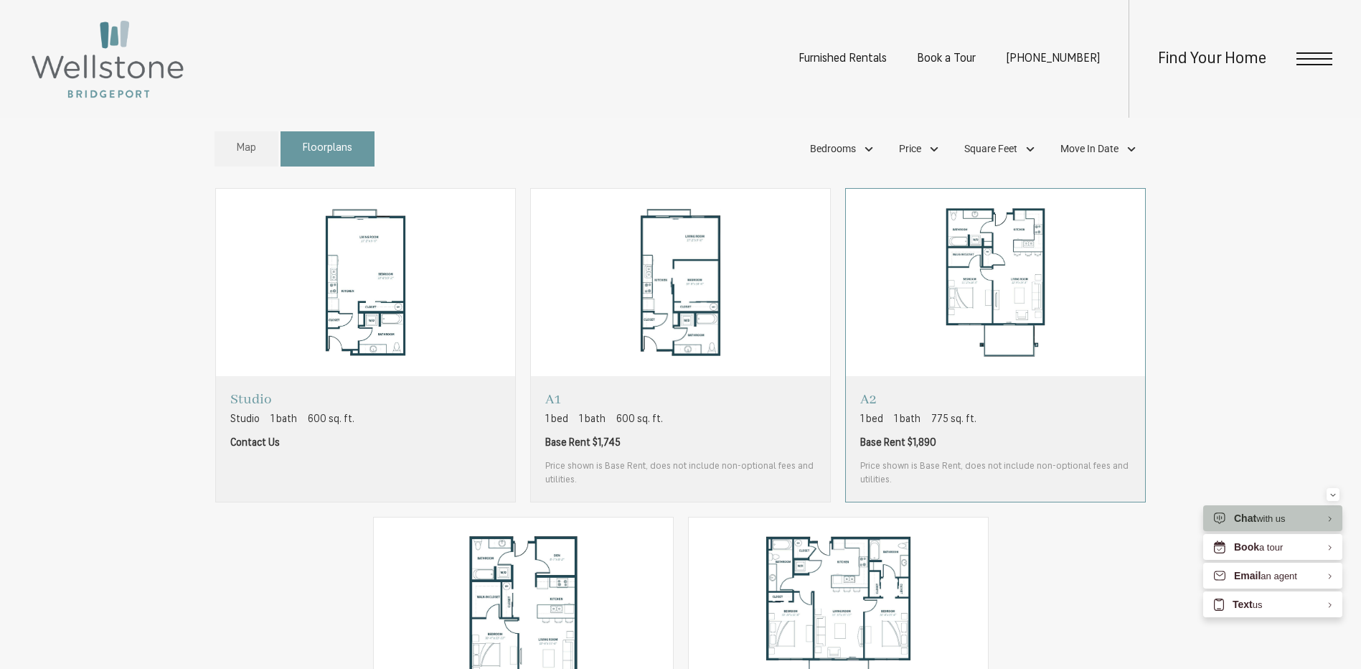
click at [1021, 448] on span "Base Rent $1,890" at bounding box center [995, 443] width 271 height 15
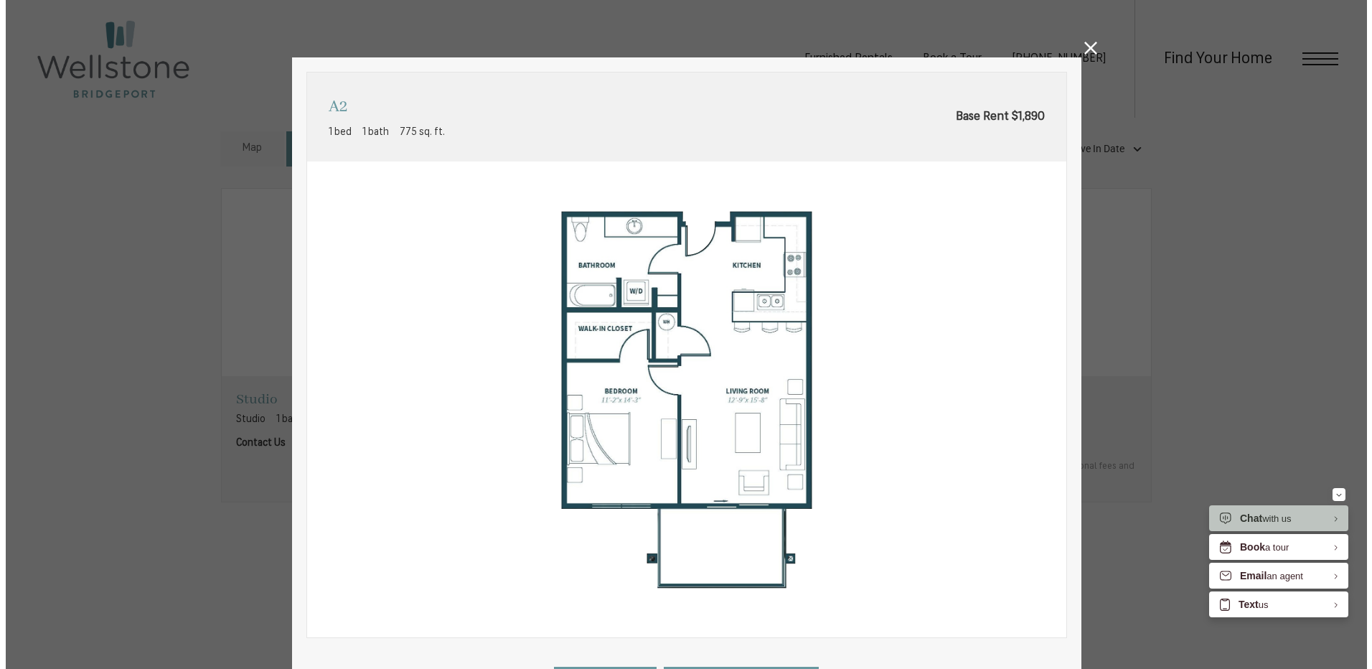
scroll to position [0, 0]
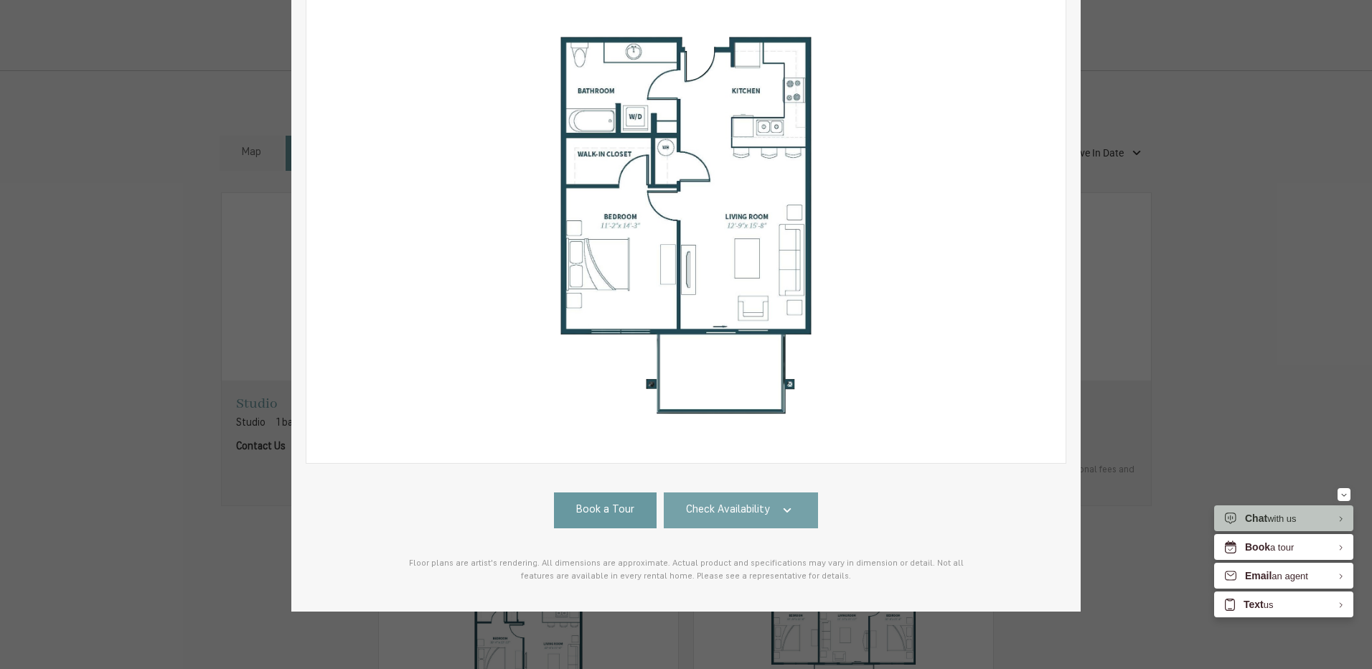
click at [733, 508] on link "Check Availability" at bounding box center [741, 510] width 155 height 36
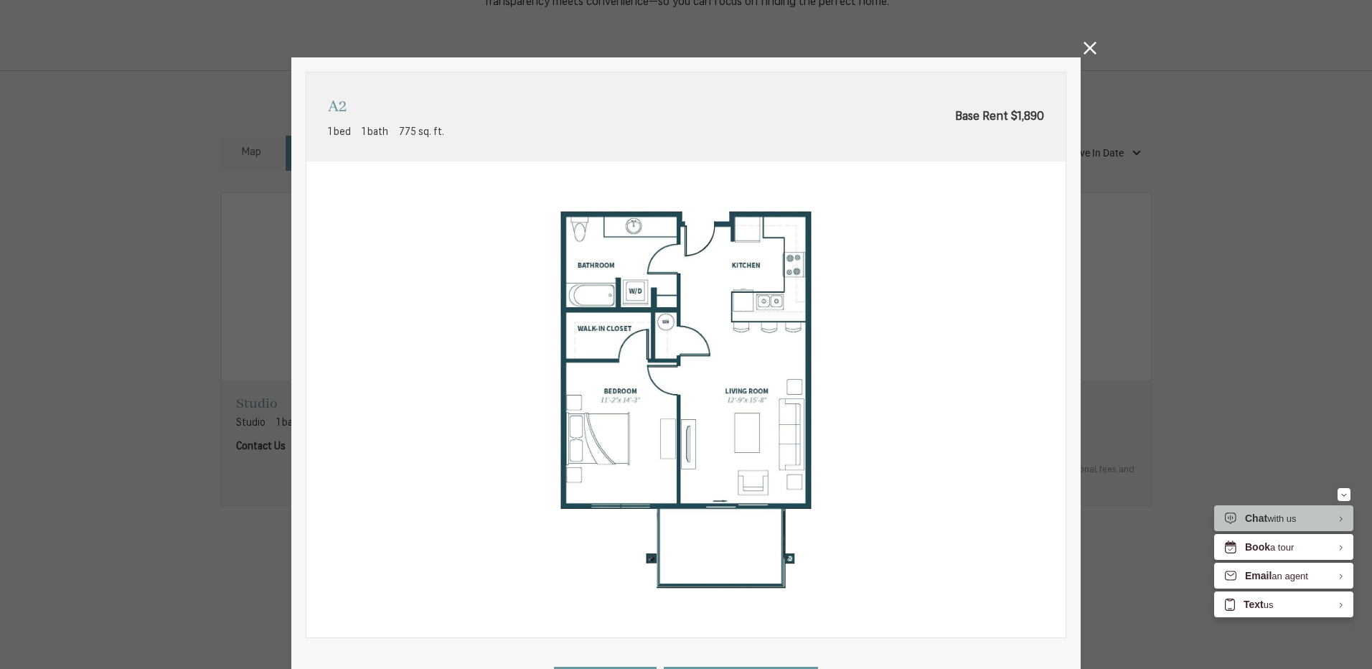
drag, startPoint x: 1087, startPoint y: 45, endPoint x: 657, endPoint y: 220, distance: 463.9
click at [1087, 44] on icon at bounding box center [1090, 48] width 13 height 13
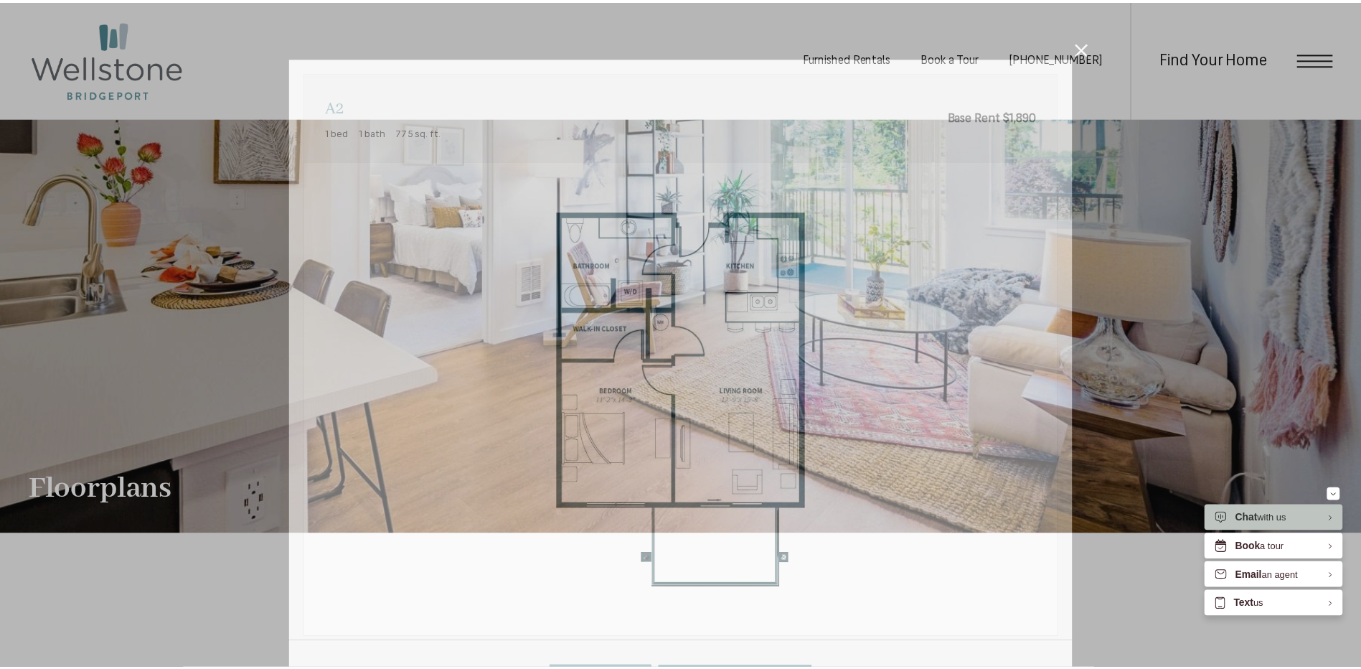
scroll to position [925, 0]
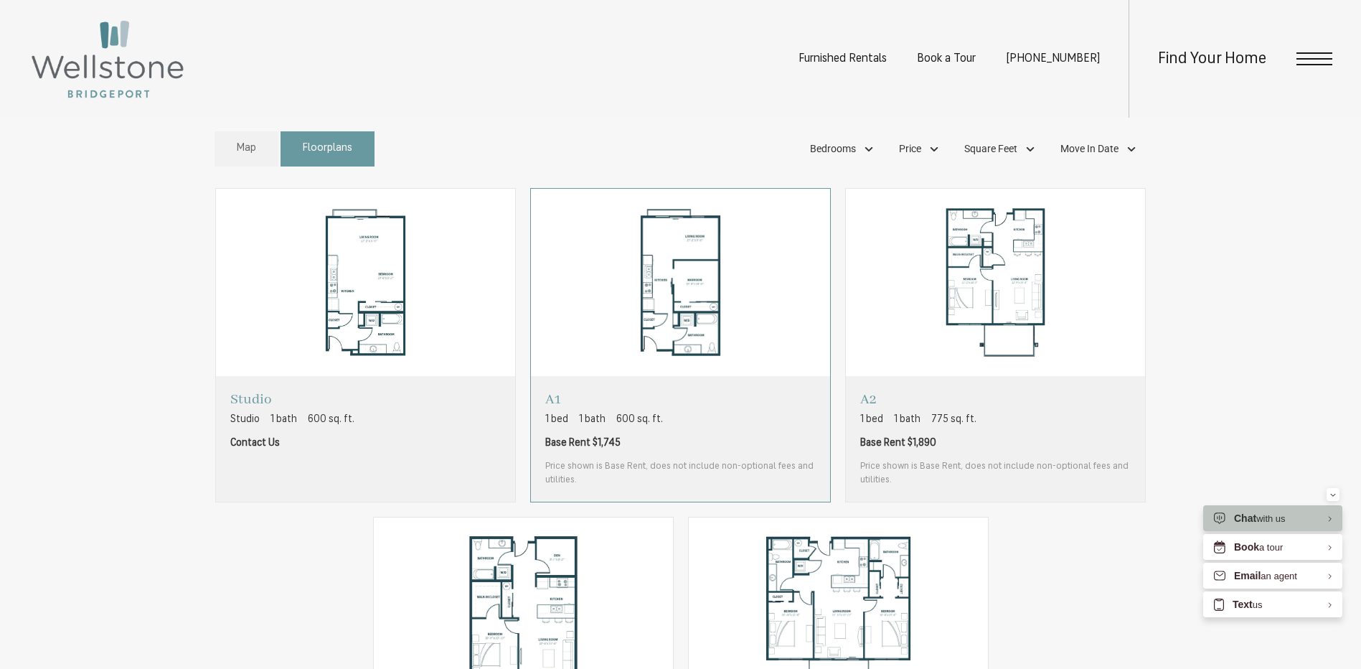
click at [705, 467] on span "Price shown is Base Rent, does not include non-optional fees and utilities." at bounding box center [680, 473] width 271 height 28
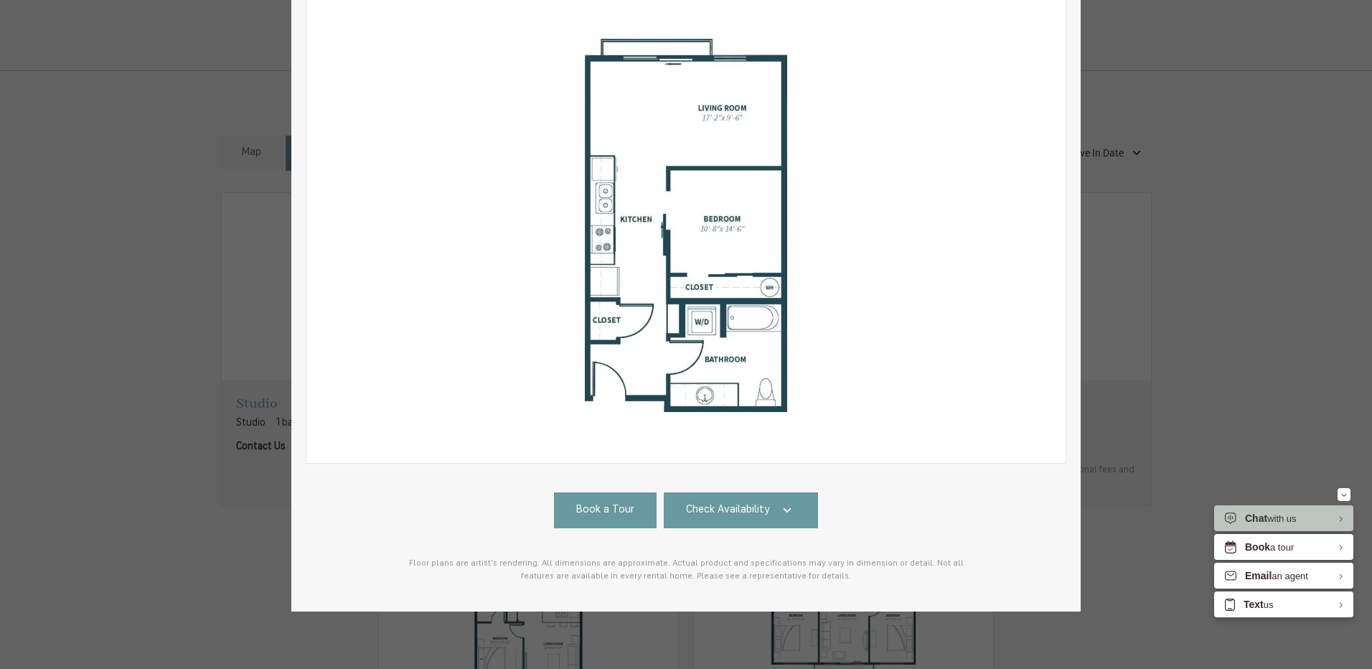
scroll to position [0, 0]
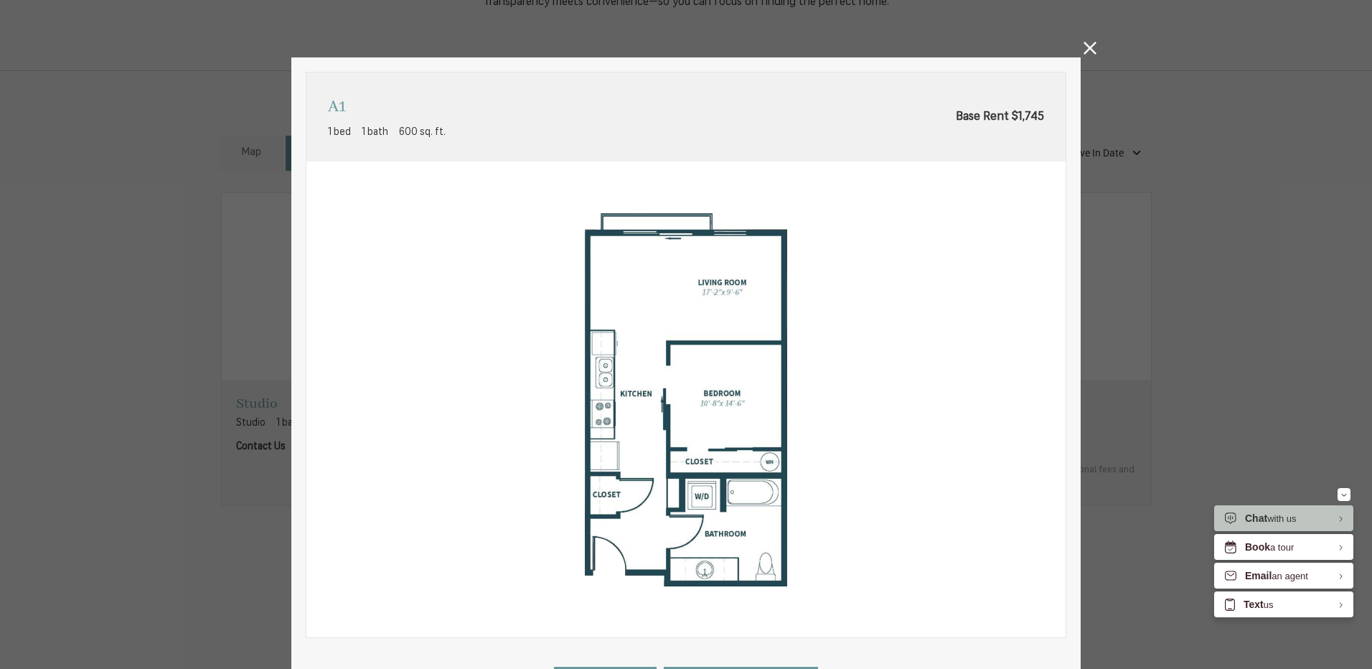
drag, startPoint x: 1085, startPoint y: 46, endPoint x: 976, endPoint y: 153, distance: 152.8
click at [1085, 46] on icon at bounding box center [1090, 48] width 13 height 13
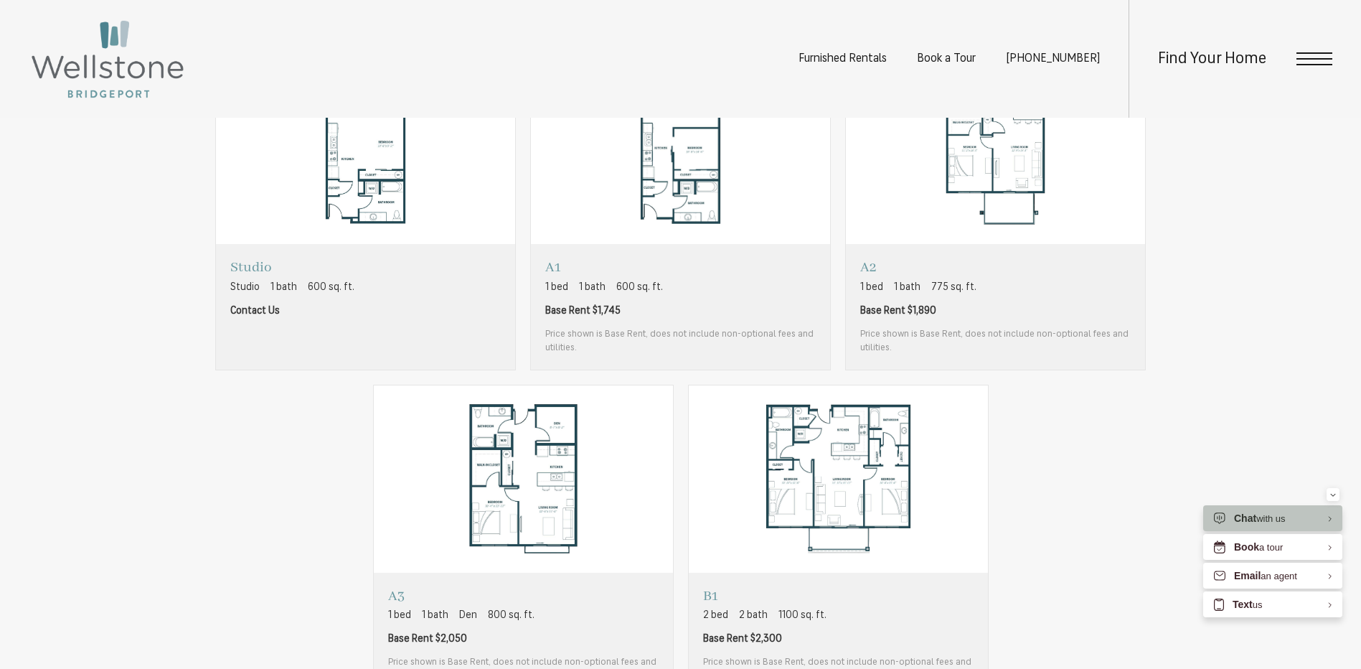
scroll to position [1212, 0]
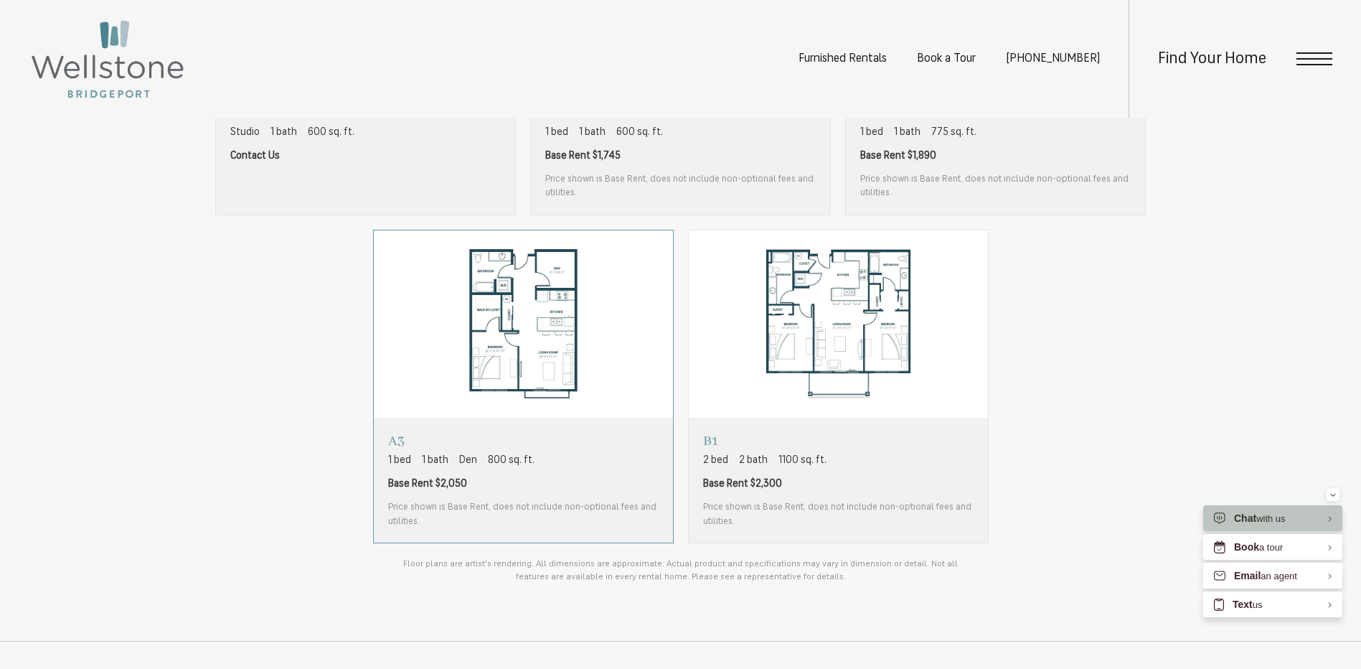
click at [555, 304] on img "View floorplan A3" at bounding box center [523, 324] width 299 height 188
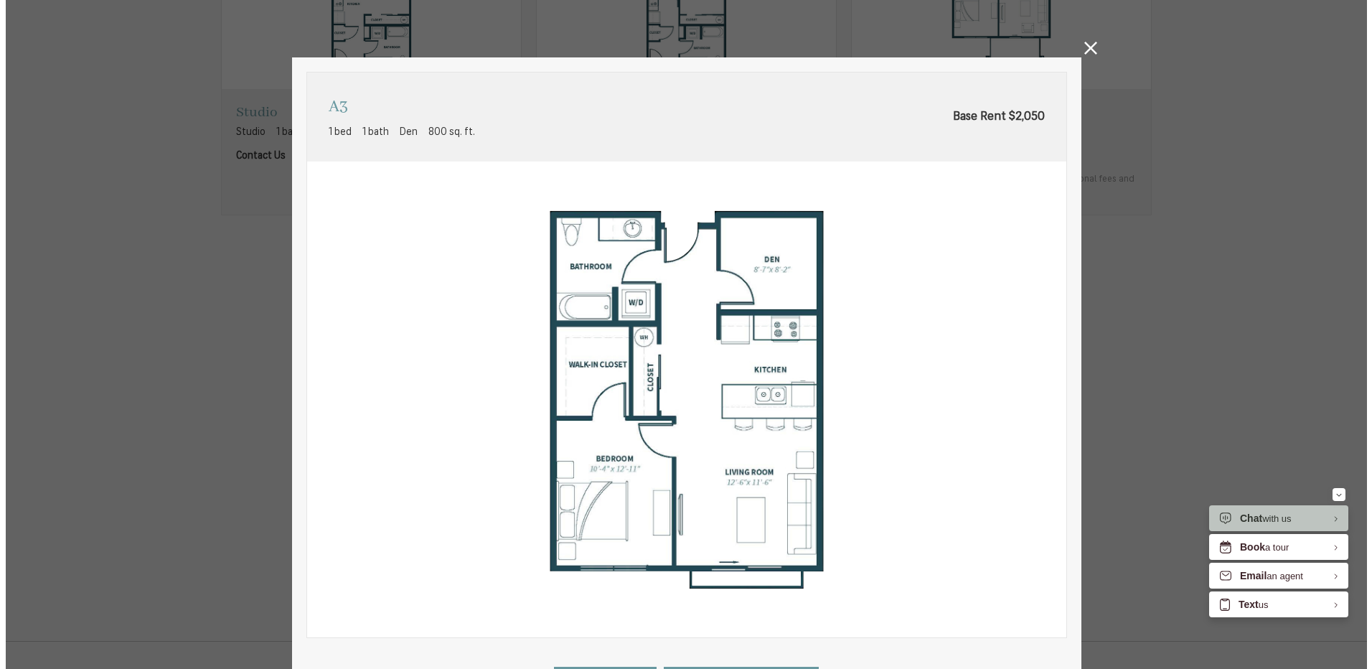
scroll to position [0, 0]
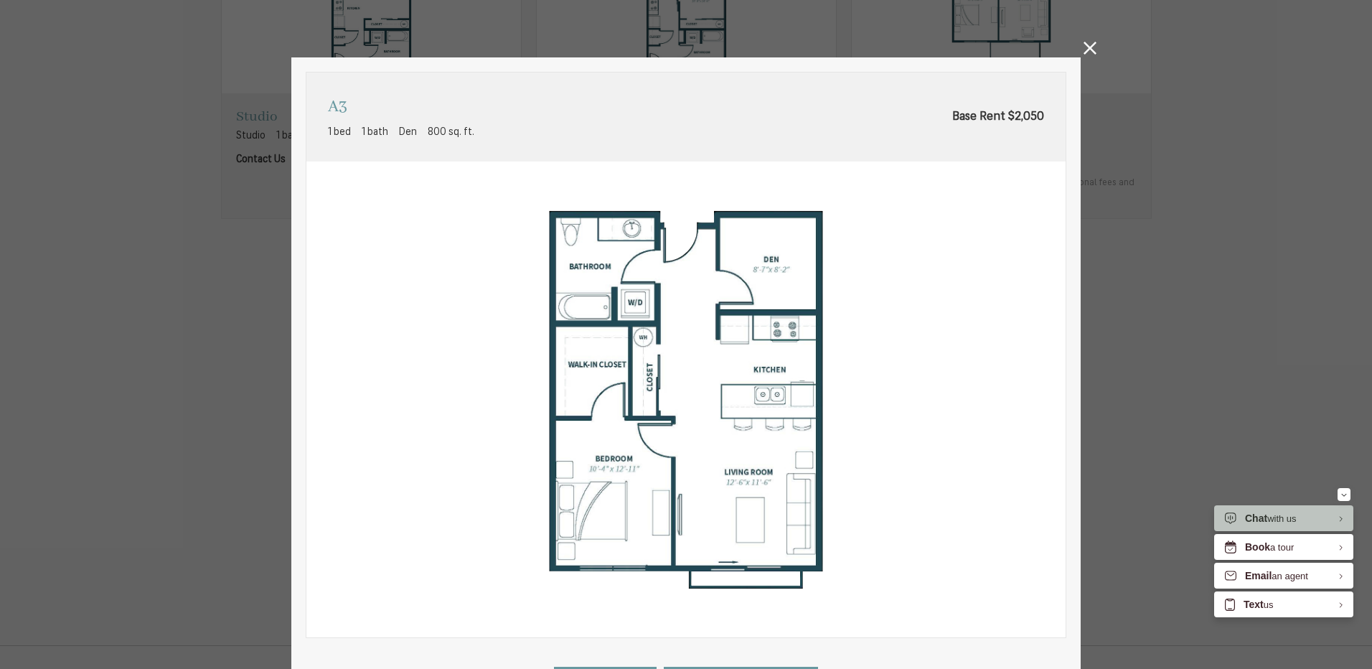
click at [1084, 47] on icon at bounding box center [1090, 48] width 13 height 13
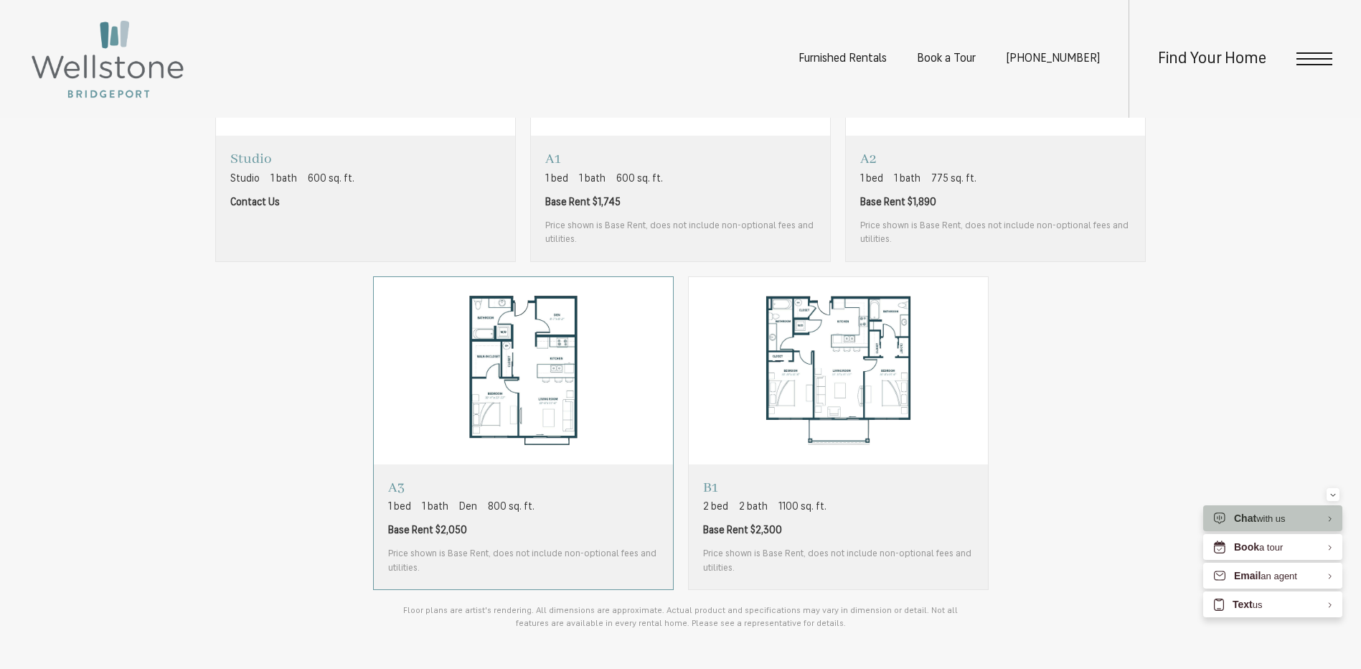
scroll to position [1140, 0]
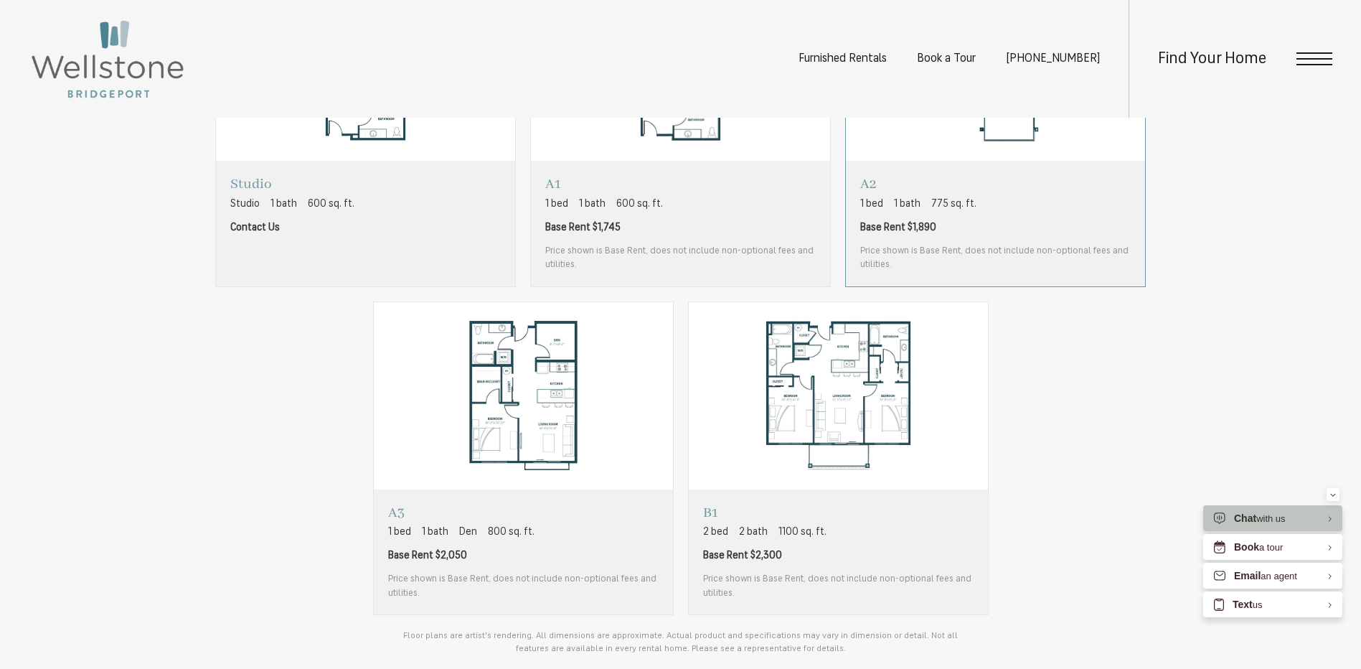
click at [970, 212] on div "A2 1 bed 1 bath 775 sq. ft. Base Rent $1,890 Price shown is Base Rent, does not…" at bounding box center [995, 223] width 271 height 96
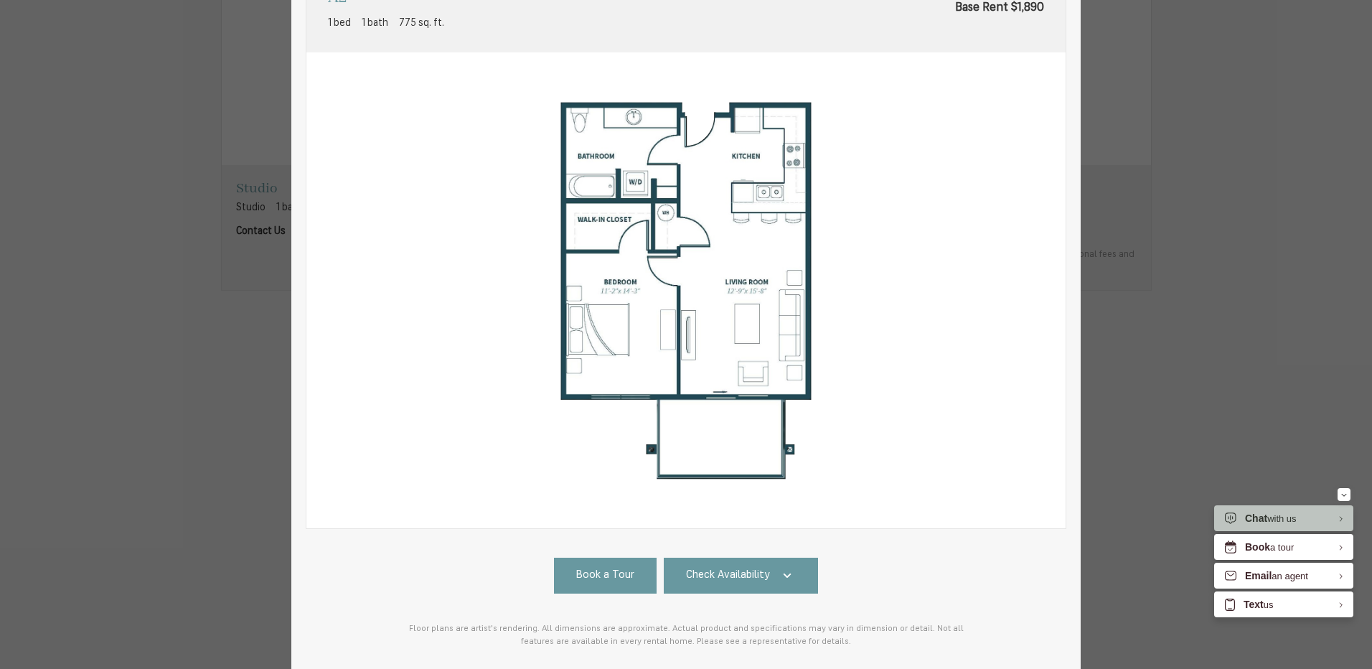
scroll to position [185, 0]
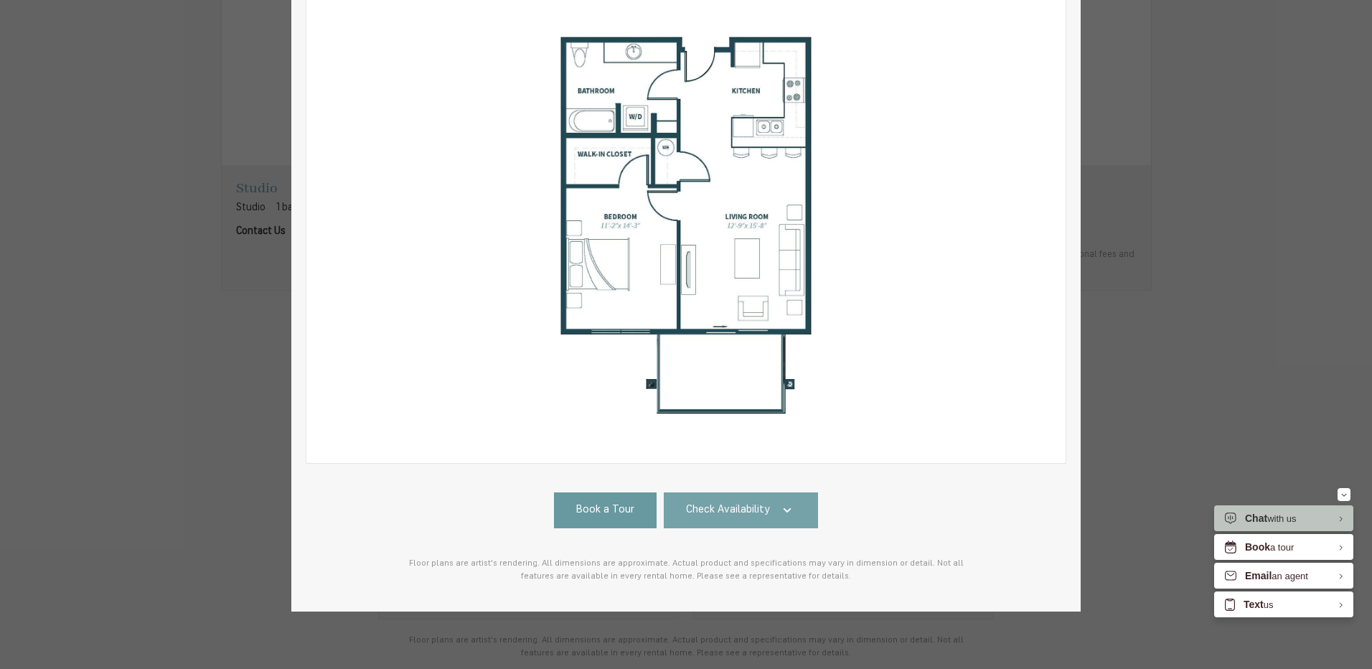
click at [764, 501] on link "Check Availability" at bounding box center [741, 510] width 155 height 36
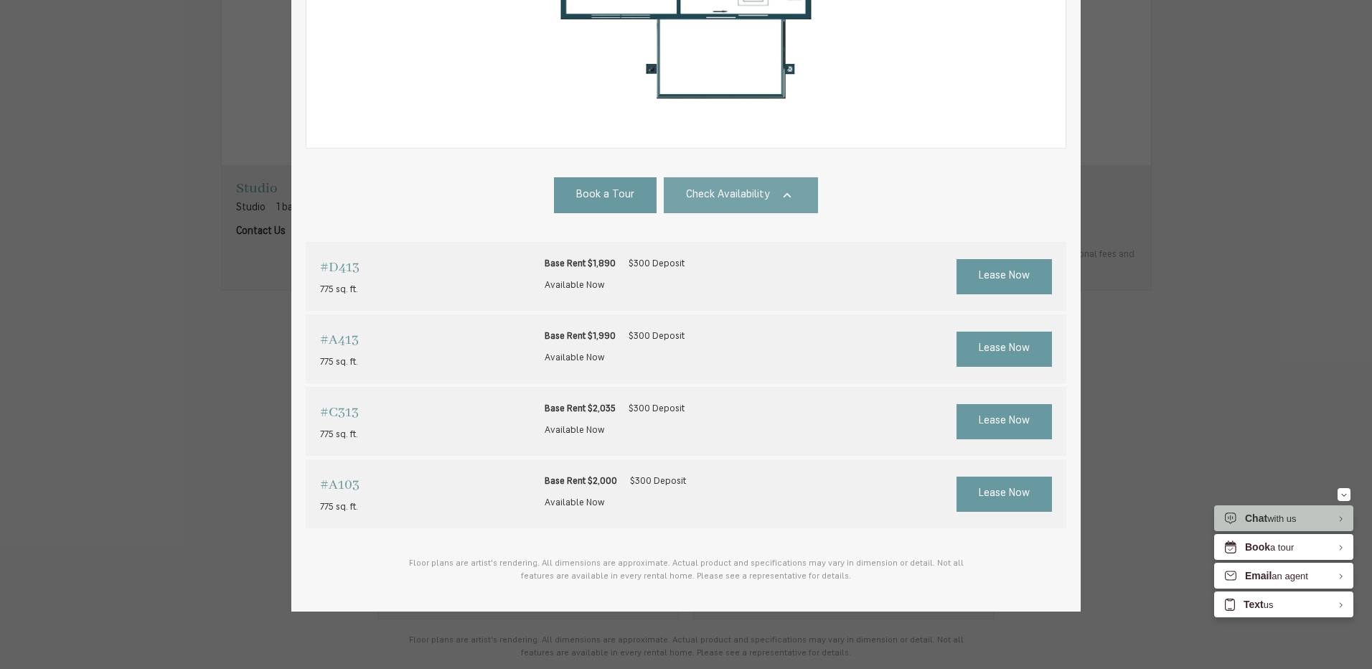
scroll to position [500, 0]
click at [552, 477] on div "Base Rent $2,000 $300 Deposit Available Now" at bounding box center [615, 492] width 141 height 43
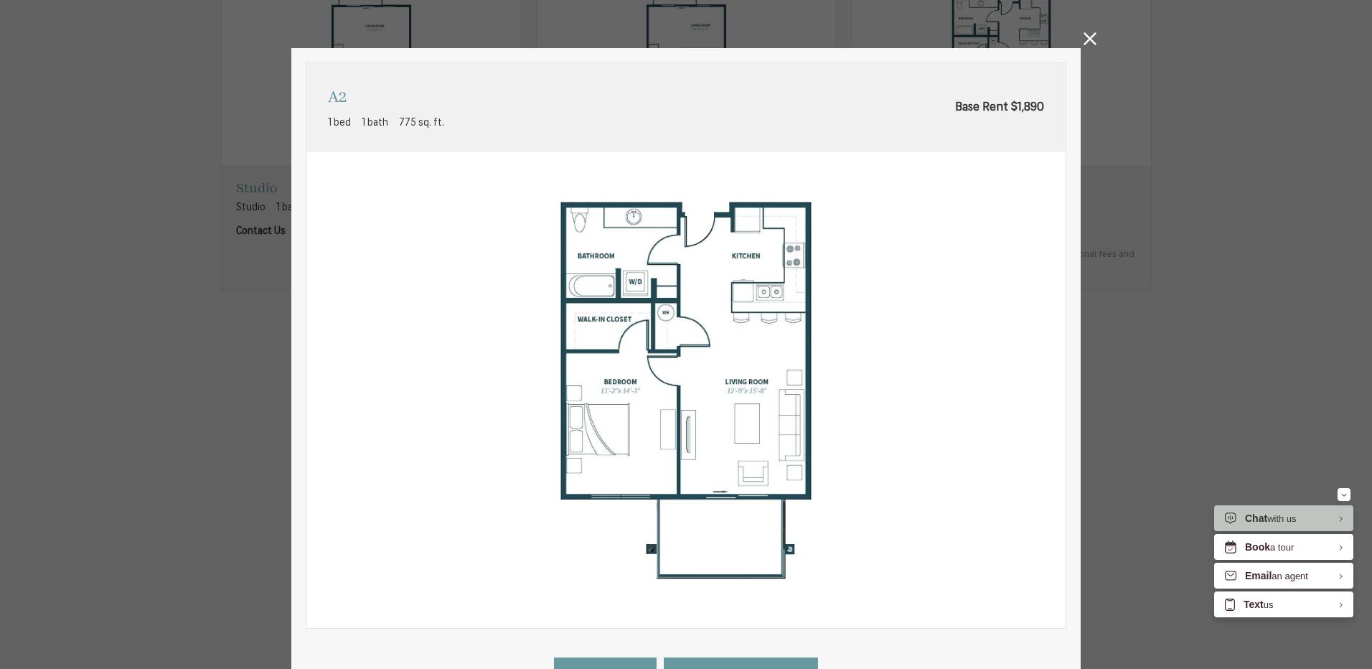
scroll to position [0, 0]
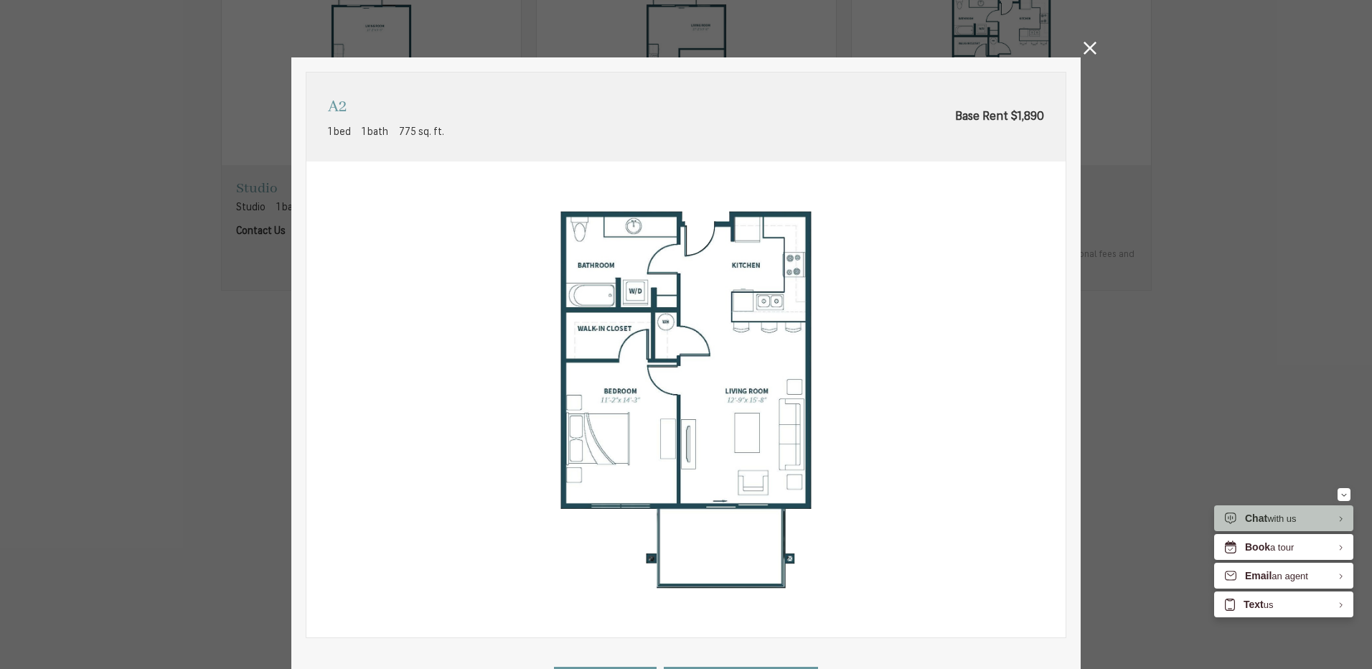
click at [1089, 53] on icon at bounding box center [1090, 48] width 13 height 13
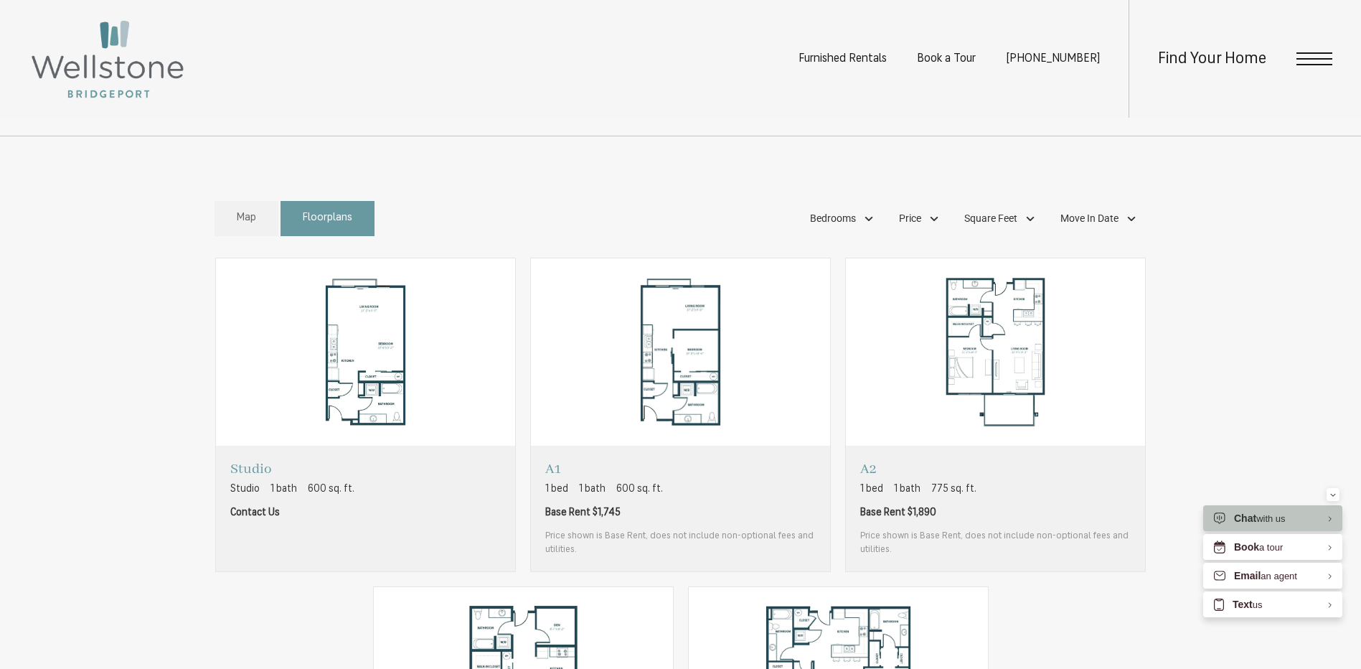
scroll to position [710, 0]
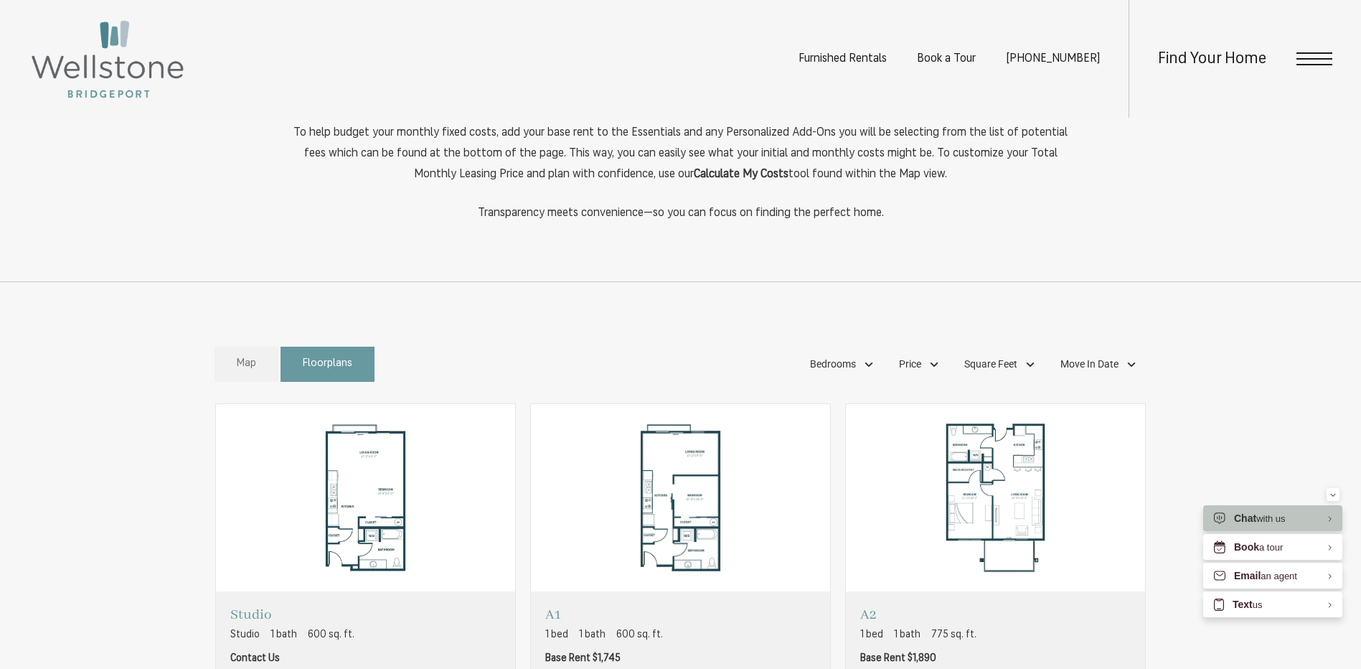
click at [250, 362] on span "Map" at bounding box center [246, 364] width 19 height 17
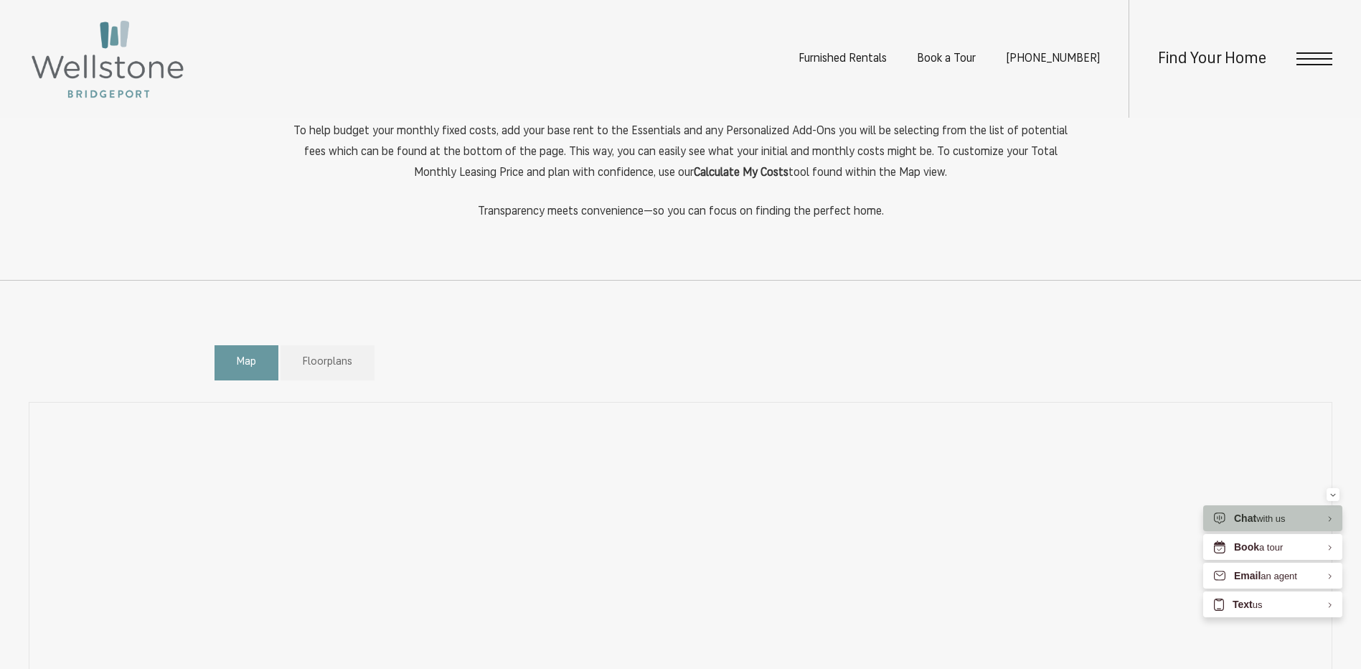
scroll to position [680, 0]
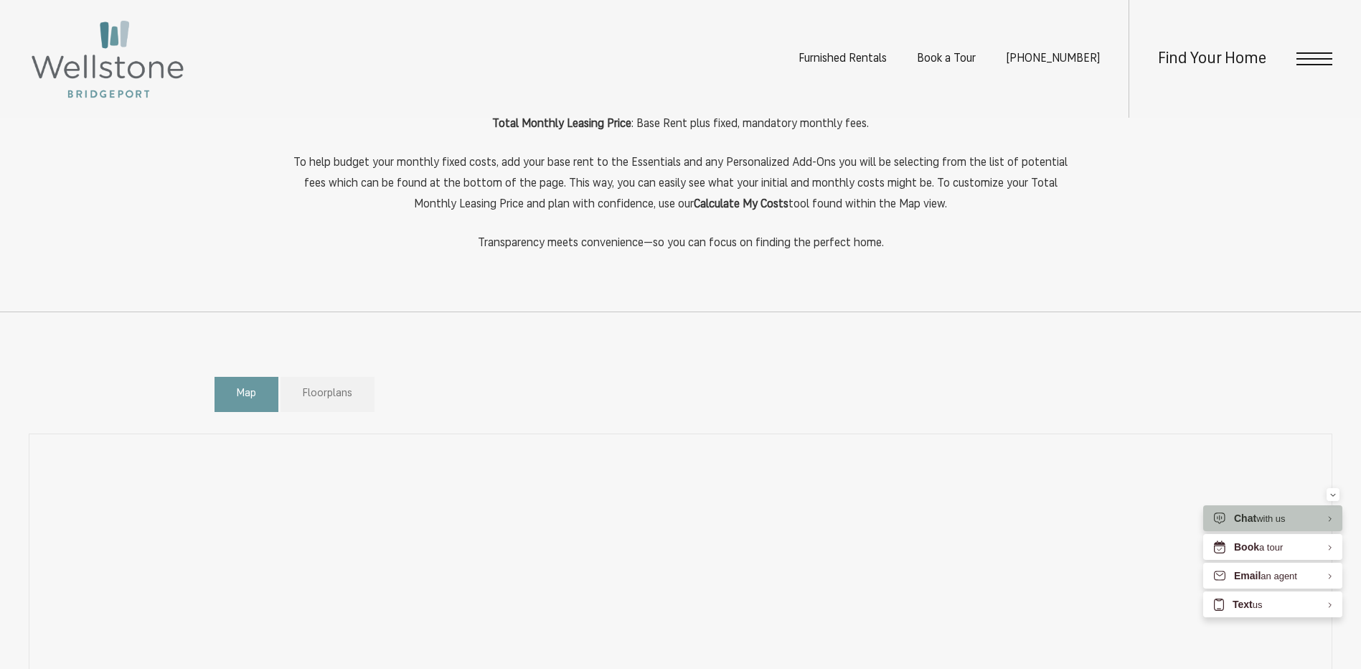
click at [319, 391] on span "Floorplans" at bounding box center [328, 394] width 50 height 17
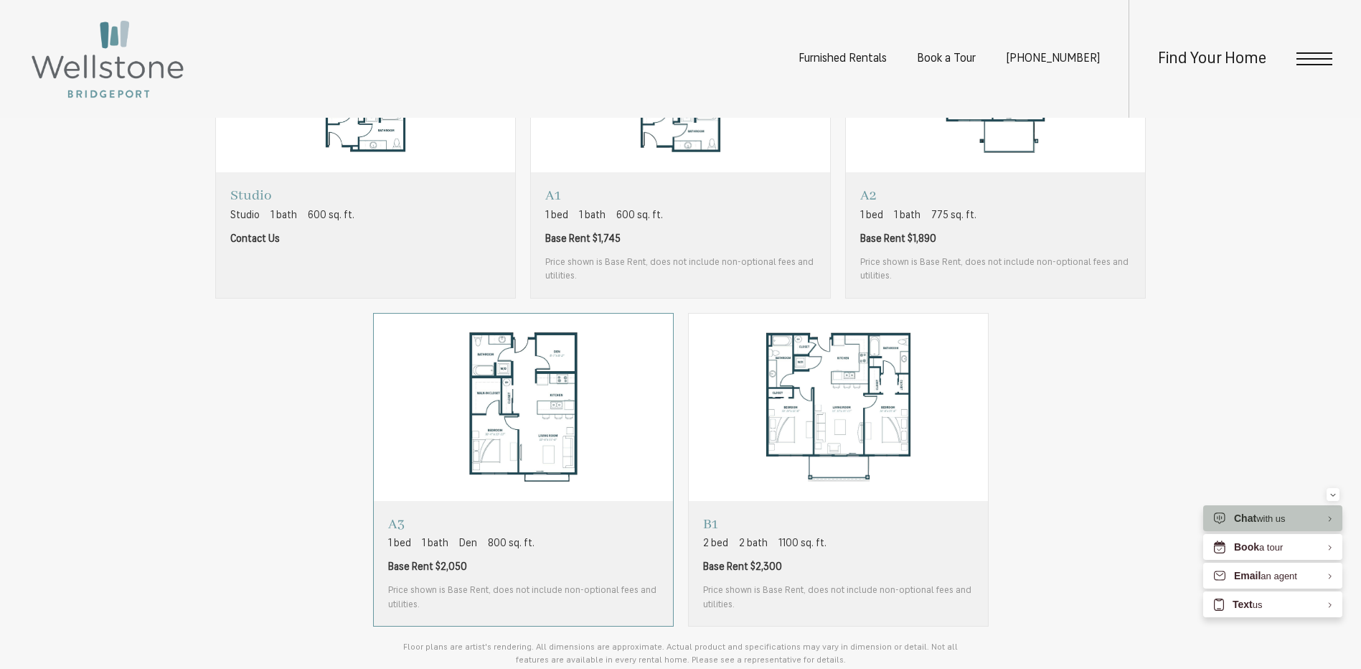
scroll to position [1182, 0]
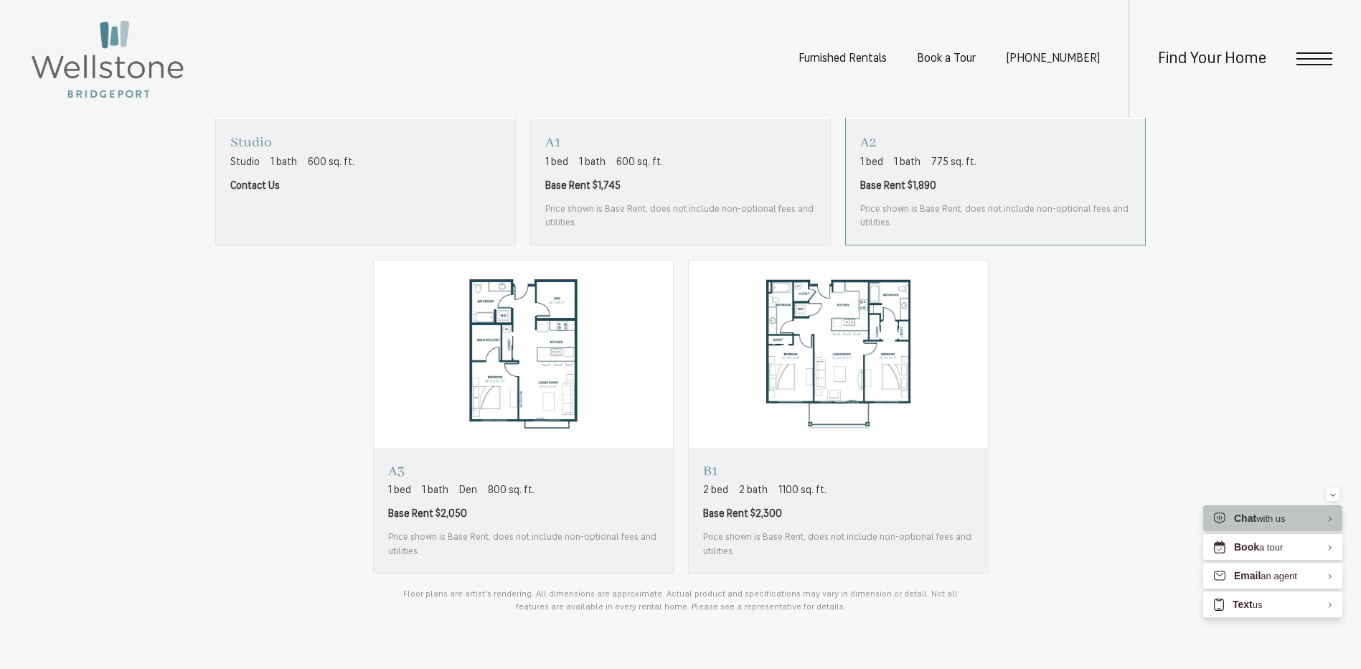
click at [979, 212] on span "Price shown is Base Rent, does not include non-optional fees and utilities." at bounding box center [995, 216] width 271 height 28
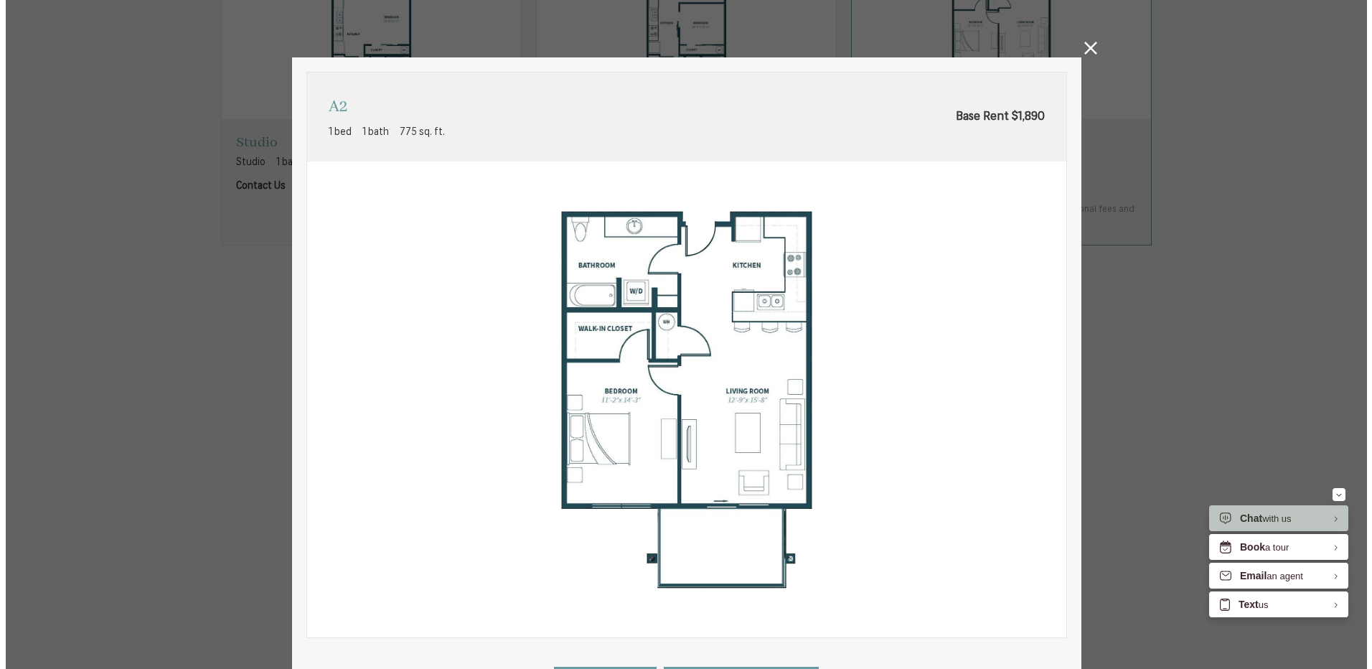
scroll to position [0, 0]
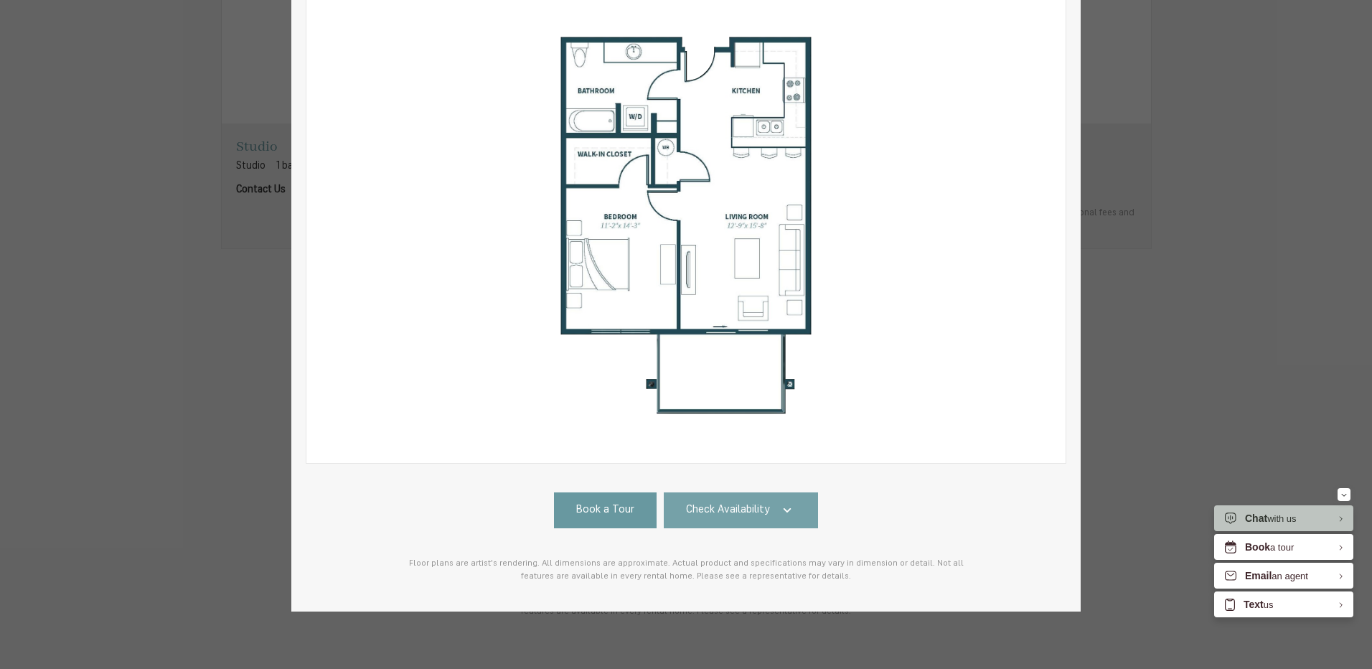
click at [742, 492] on link "Check Availability" at bounding box center [741, 510] width 155 height 36
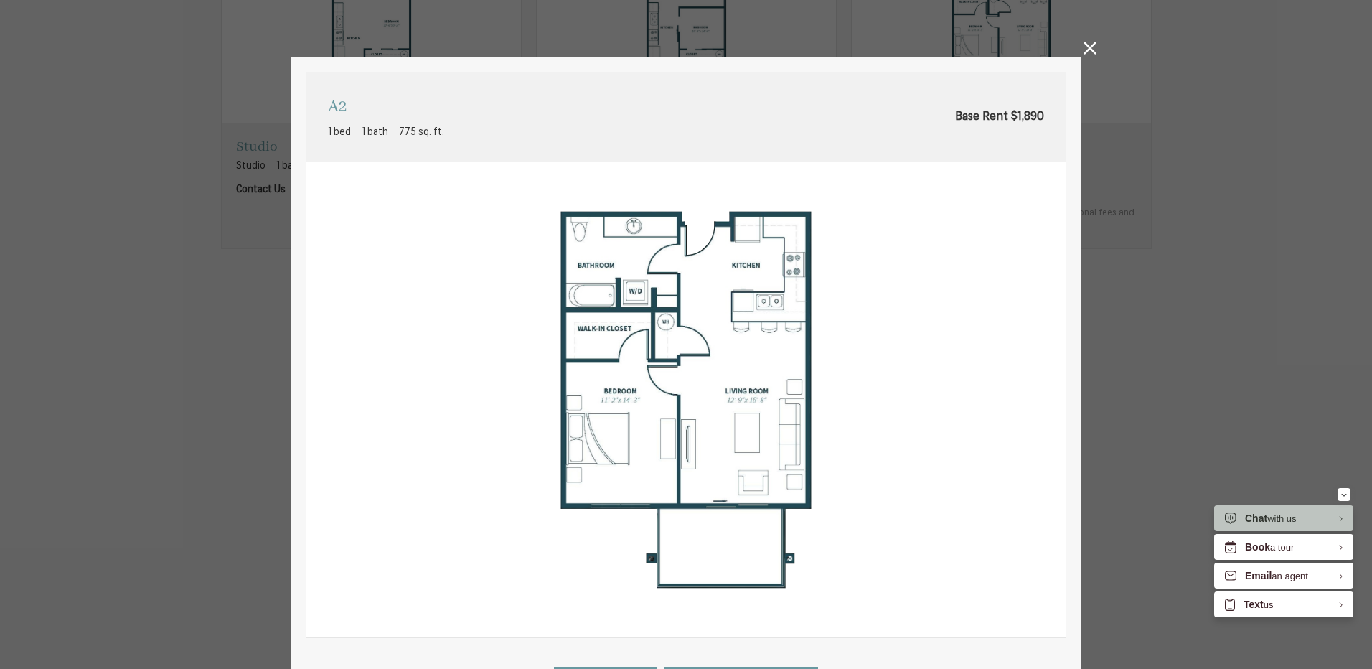
click at [1088, 55] on link at bounding box center [1090, 51] width 13 height 18
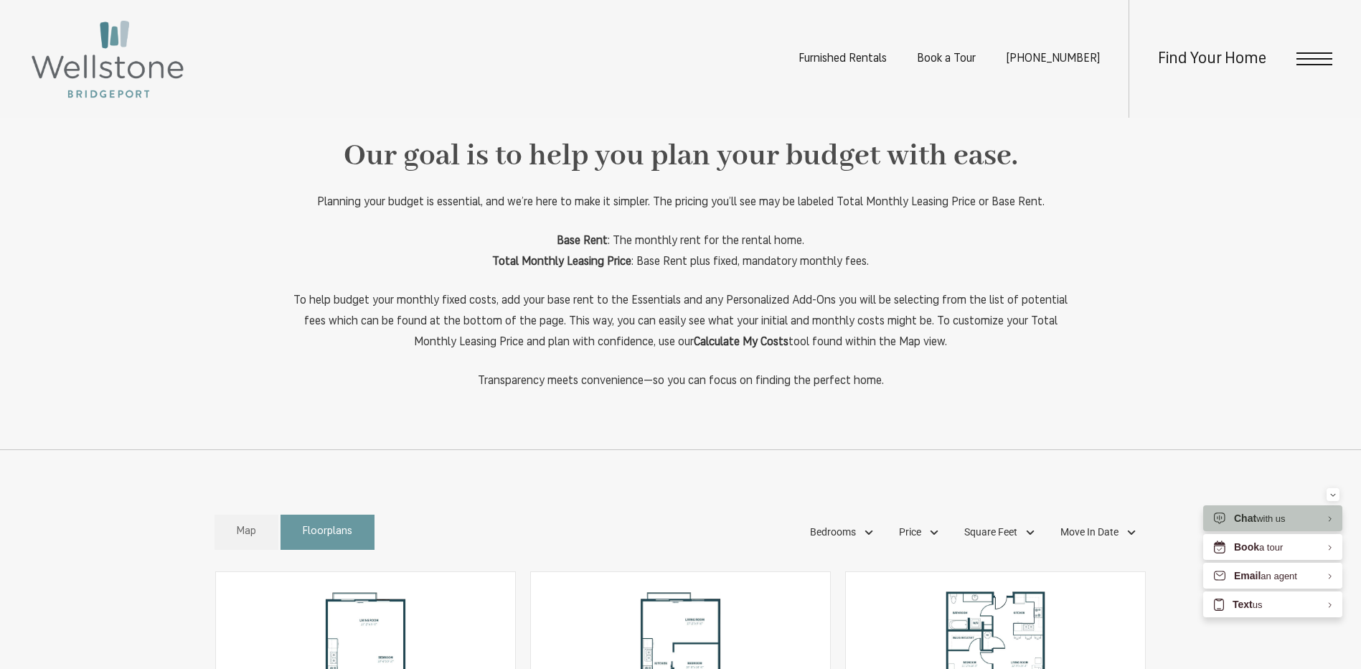
scroll to position [536, 0]
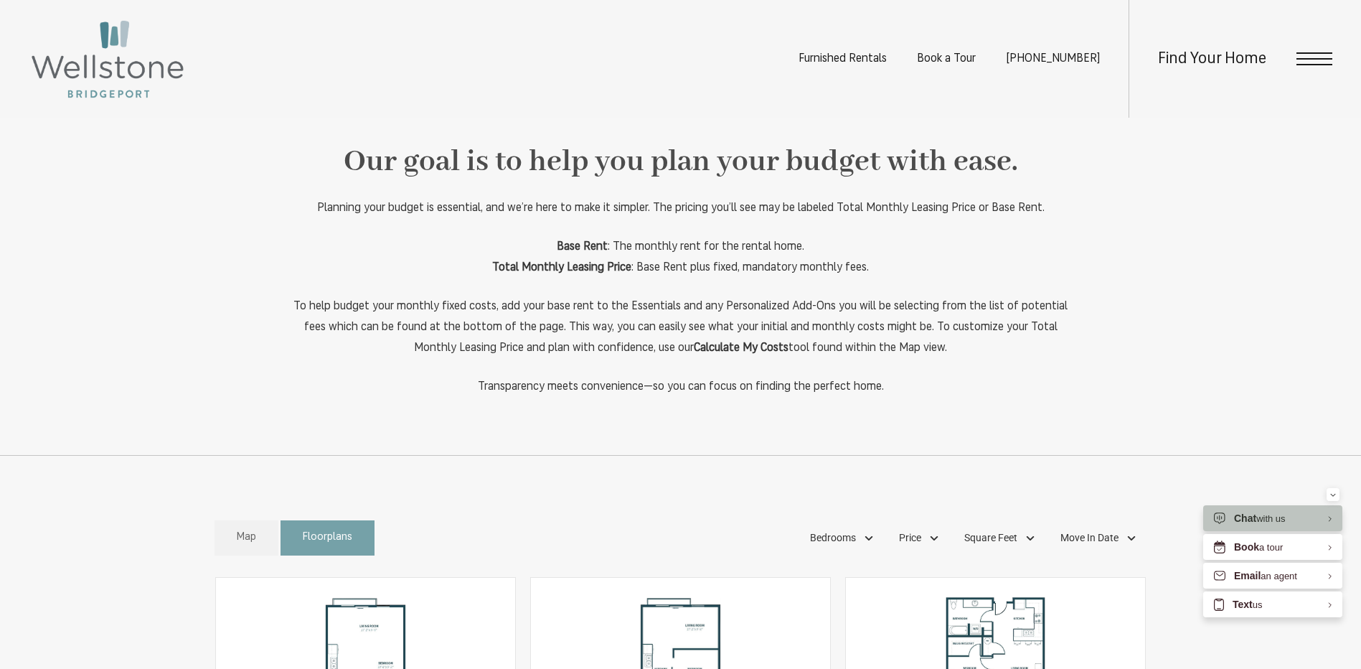
click at [325, 548] on link "Floorplans" at bounding box center [328, 537] width 94 height 35
drag, startPoint x: 355, startPoint y: 543, endPoint x: 513, endPoint y: 485, distance: 168.0
click at [355, 542] on link "Floorplans" at bounding box center [328, 537] width 94 height 35
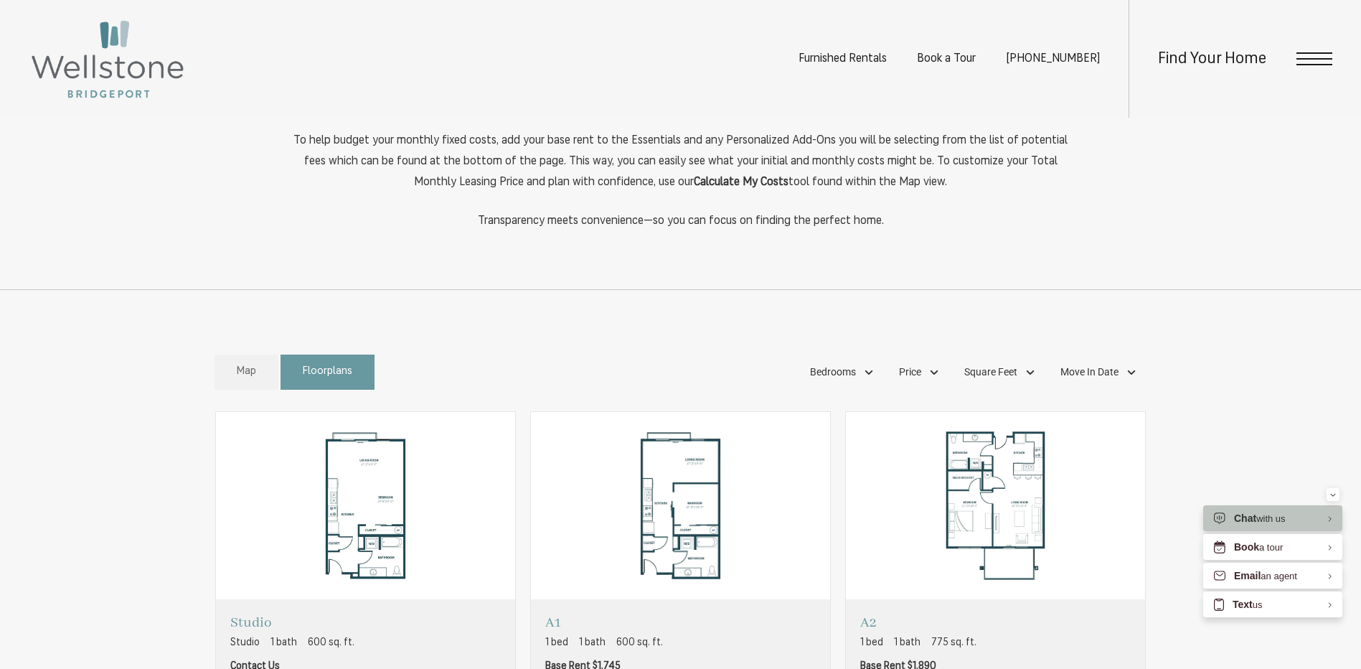
scroll to position [680, 0]
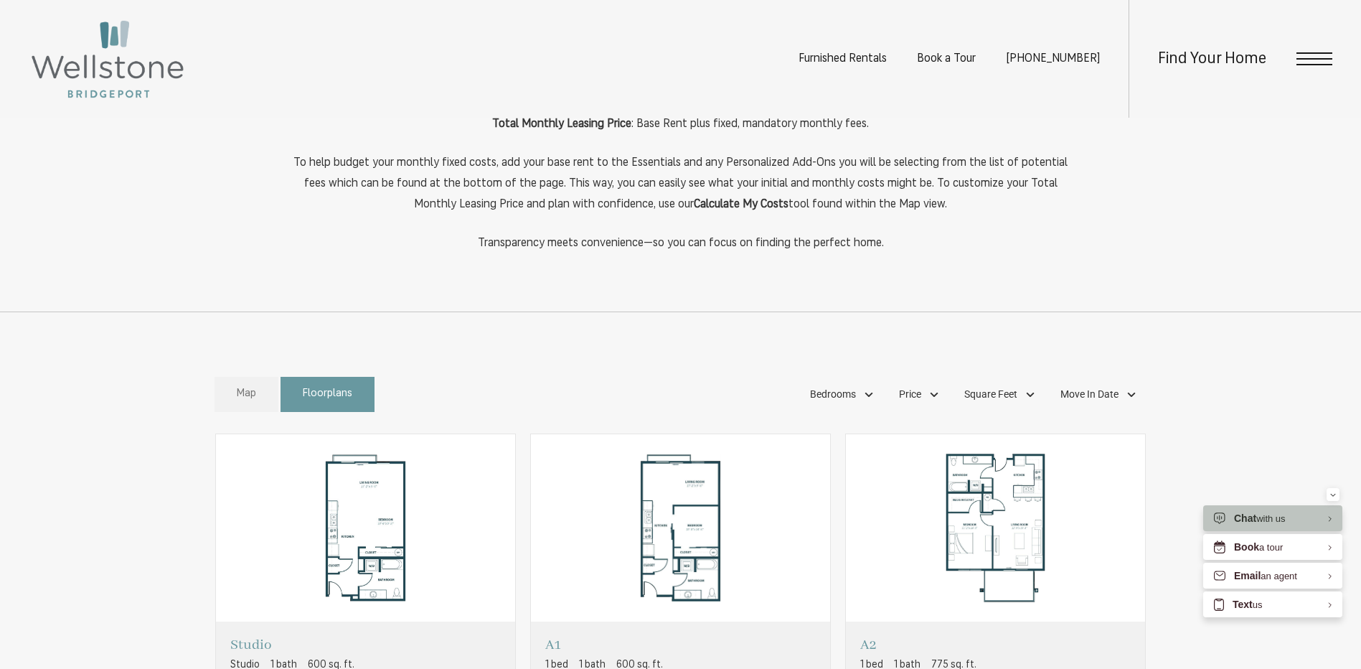
click at [232, 403] on link "Map" at bounding box center [247, 394] width 64 height 35
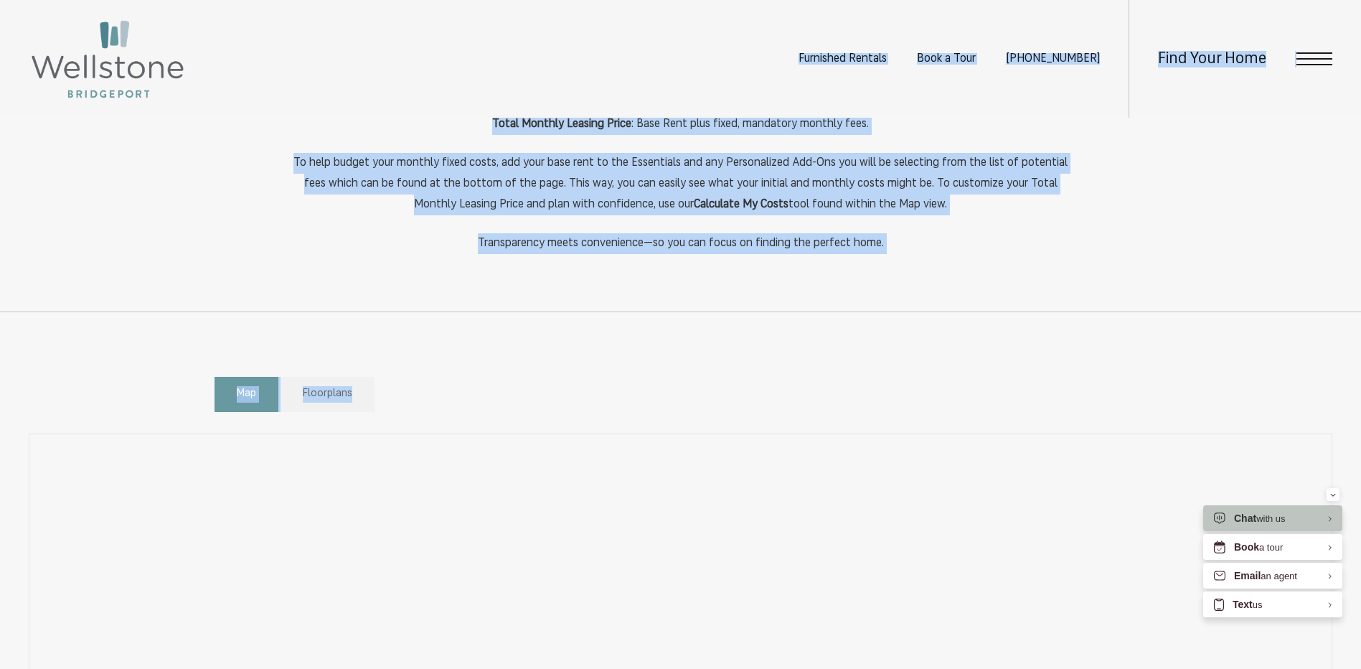
drag, startPoint x: 710, startPoint y: 343, endPoint x: 668, endPoint y: 80, distance: 266.8
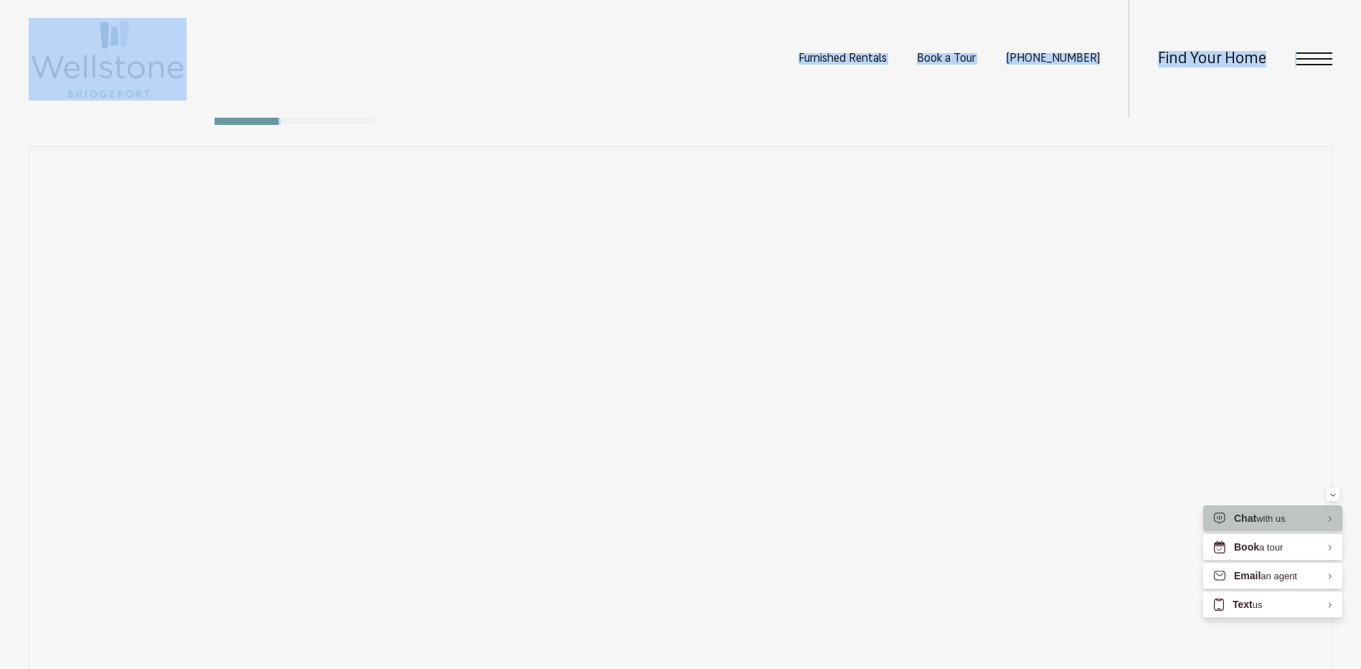
click at [411, 44] on div "Furnished Rentals Book a Tour [PHONE_NUMBER] Find Your Home" at bounding box center [680, 59] width 1361 height 118
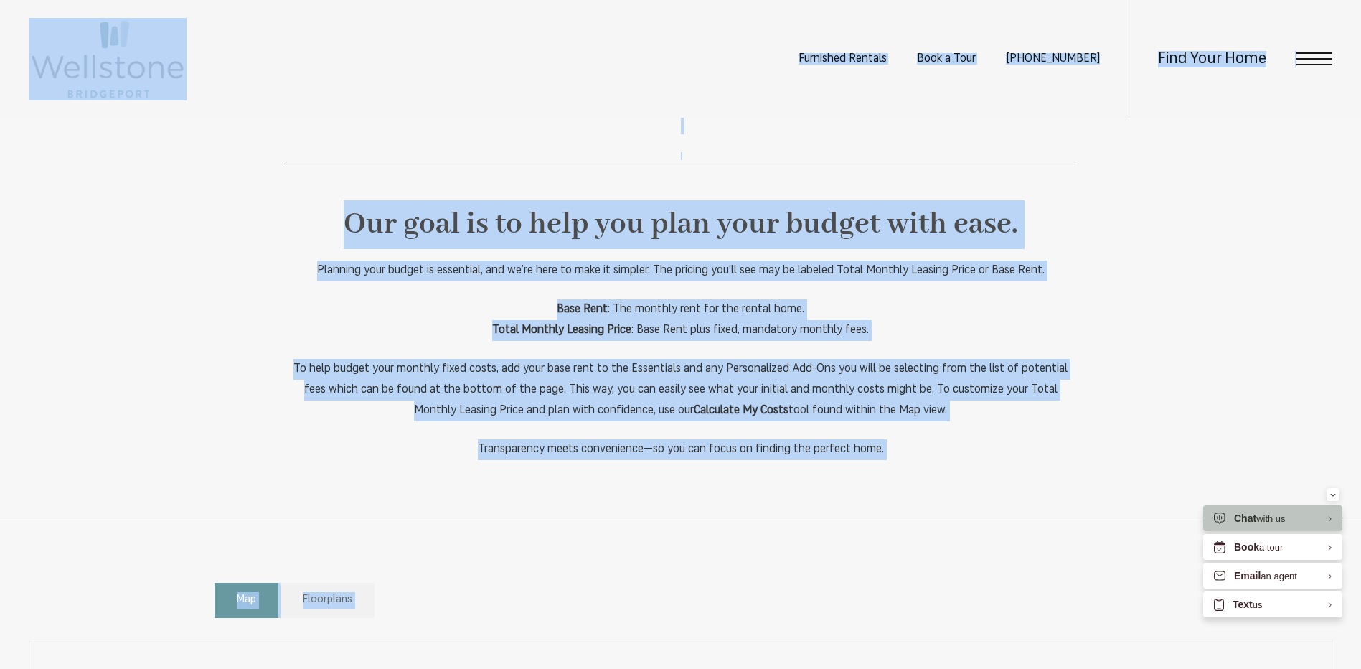
scroll to position [609, 0]
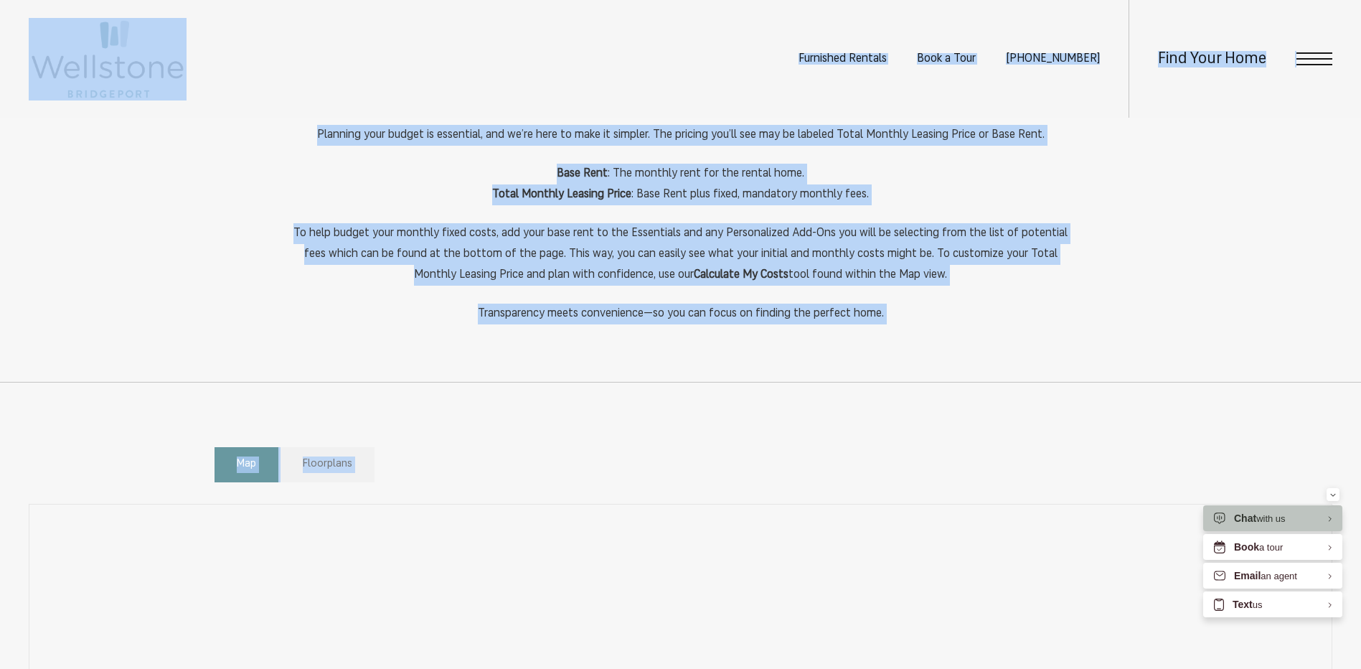
click at [330, 461] on span "Floorplans" at bounding box center [328, 464] width 50 height 17
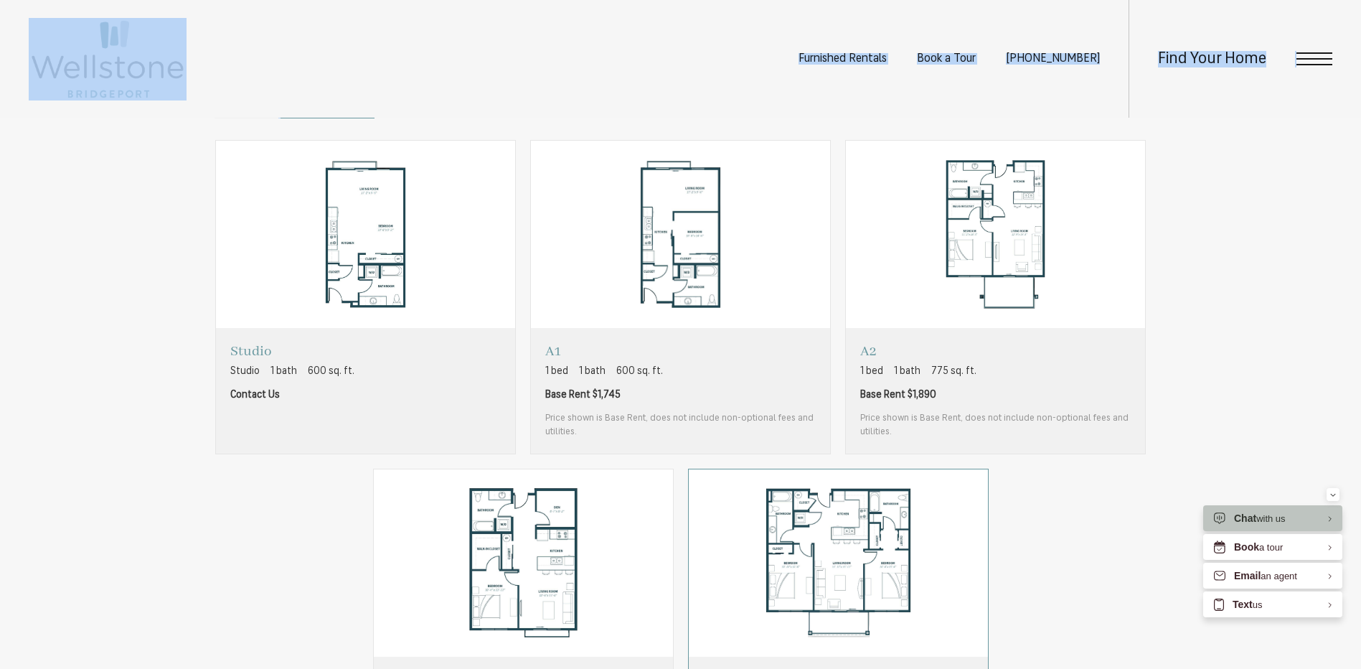
scroll to position [1040, 0]
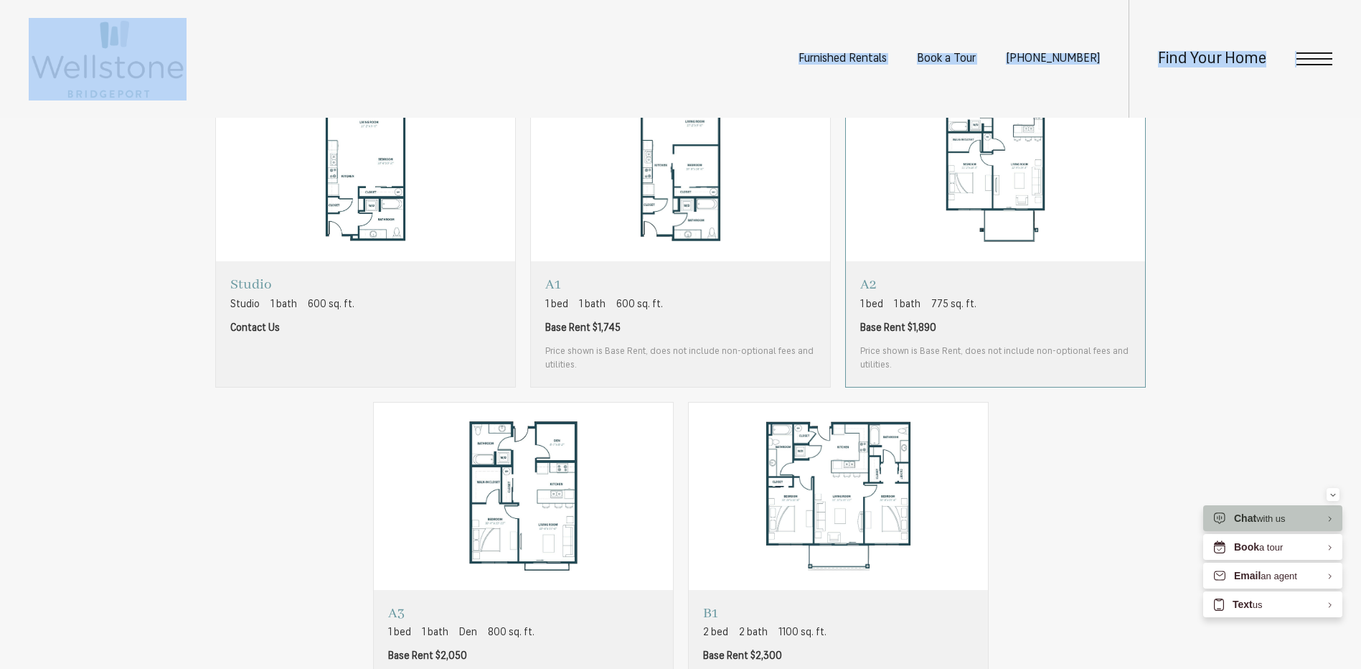
click at [980, 334] on span "Base Rent $1,890" at bounding box center [995, 328] width 271 height 15
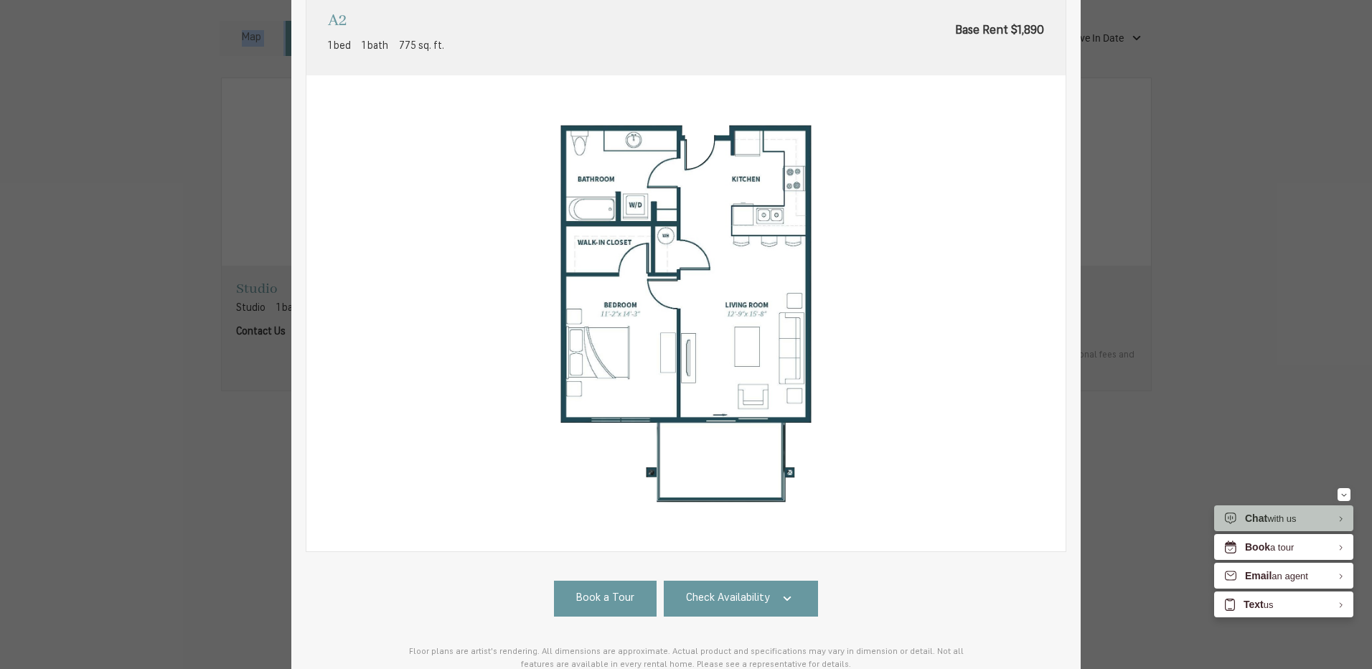
scroll to position [185, 0]
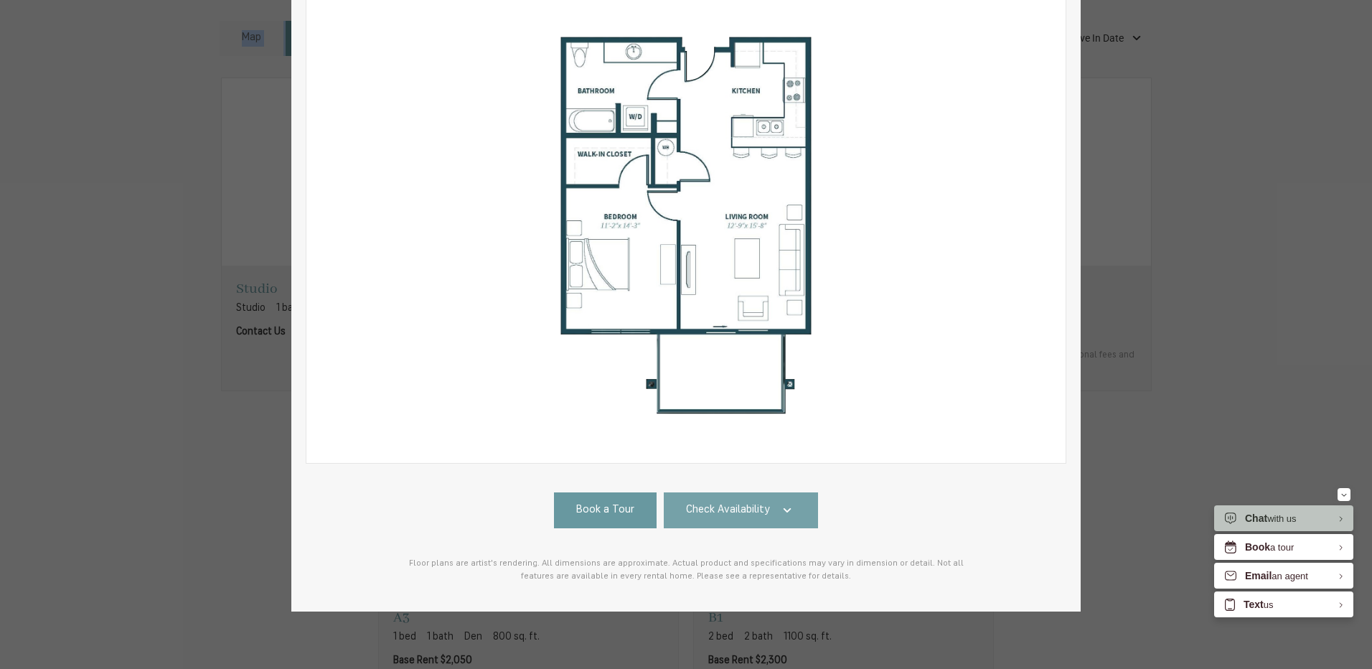
click at [749, 502] on span "Check Availability" at bounding box center [728, 510] width 84 height 17
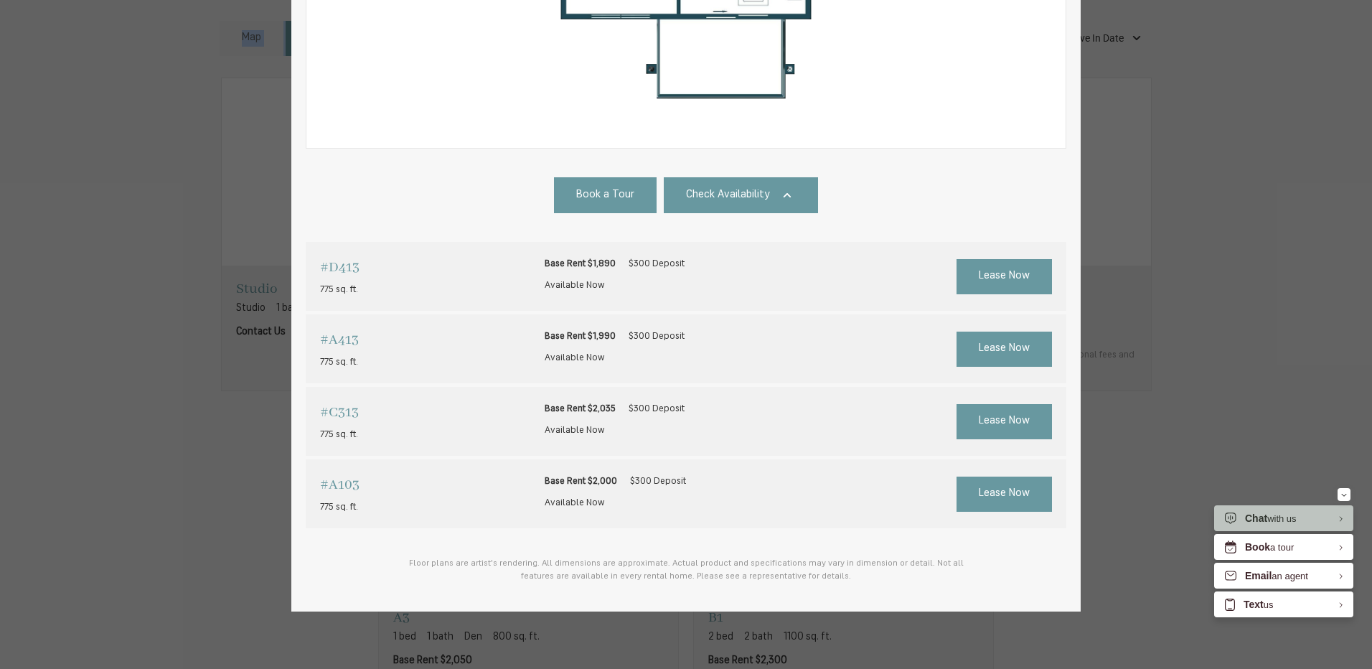
scroll to position [500, 0]
click at [985, 487] on span "Lease Now" at bounding box center [1004, 494] width 51 height 17
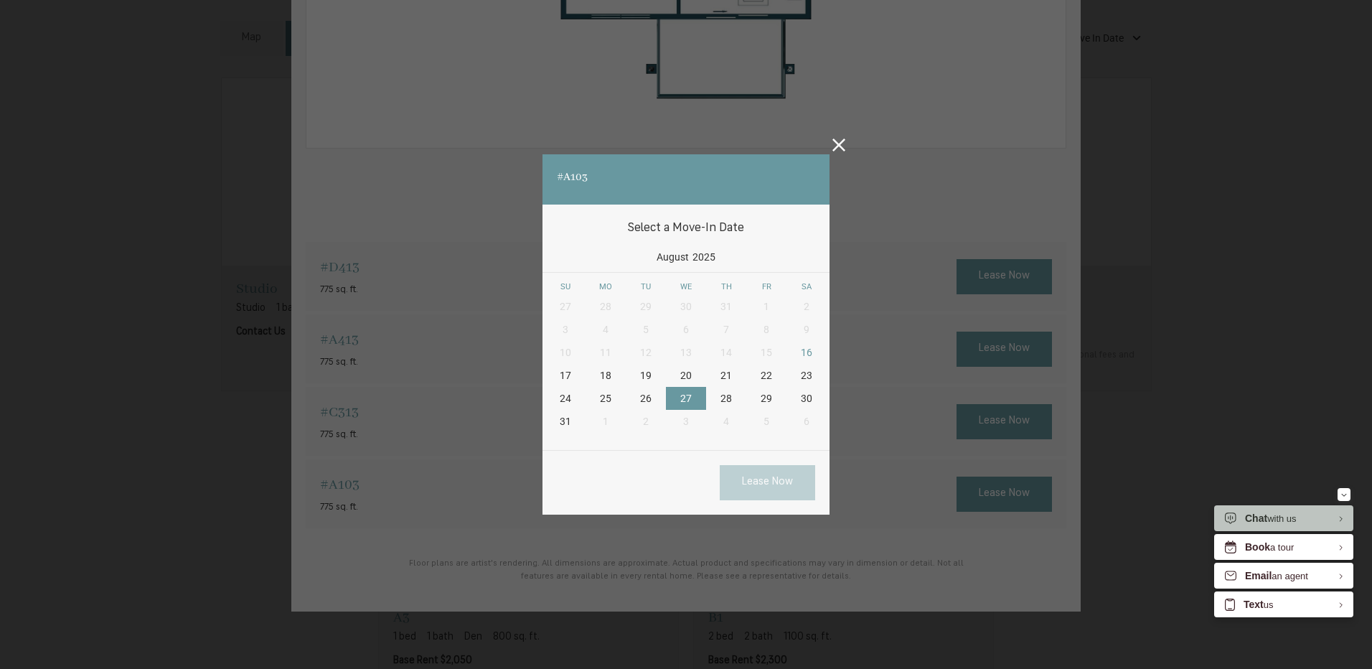
click at [675, 387] on div "27" at bounding box center [686, 398] width 40 height 23
drag, startPoint x: 767, startPoint y: 477, endPoint x: 720, endPoint y: 464, distance: 49.1
click at [767, 477] on link "Lease Now" at bounding box center [767, 482] width 95 height 35
